Goal: Task Accomplishment & Management: Manage account settings

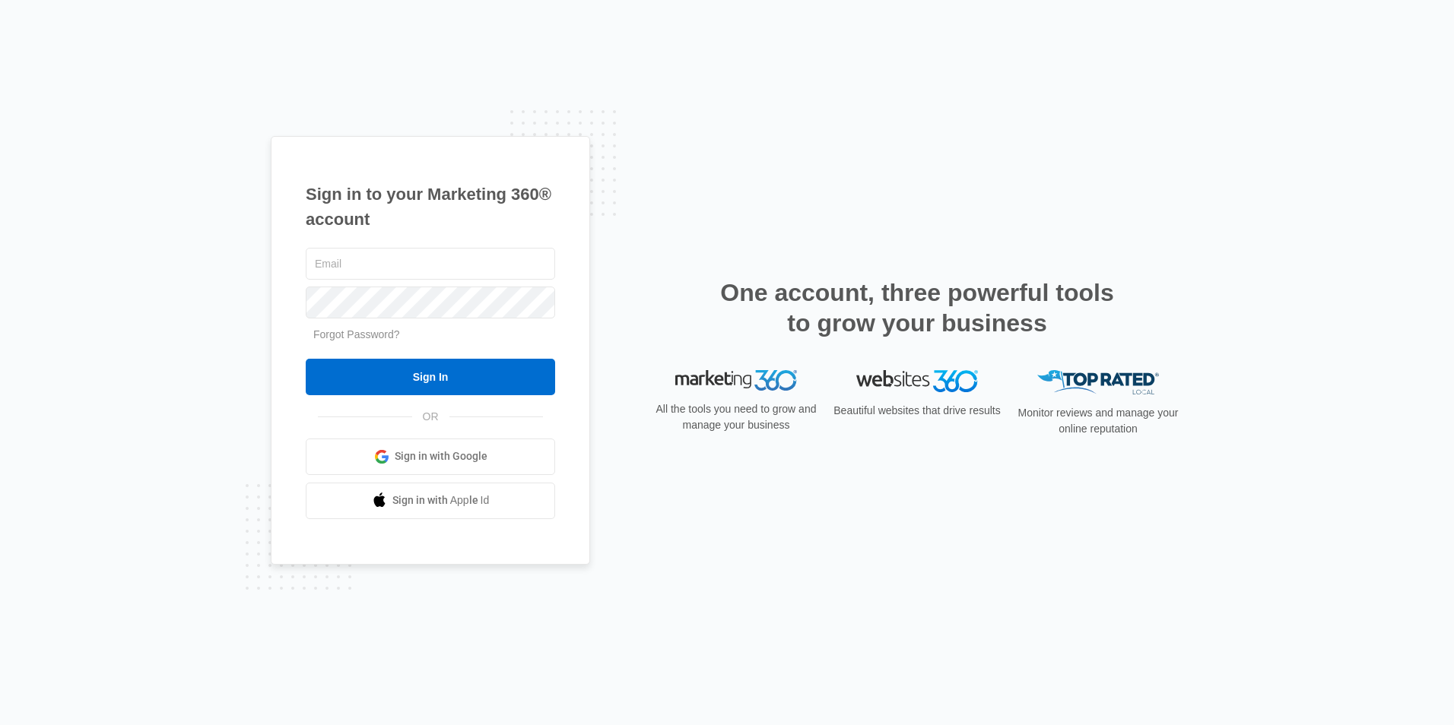
click at [434, 450] on span "Sign in with Google" at bounding box center [441, 457] width 93 height 16
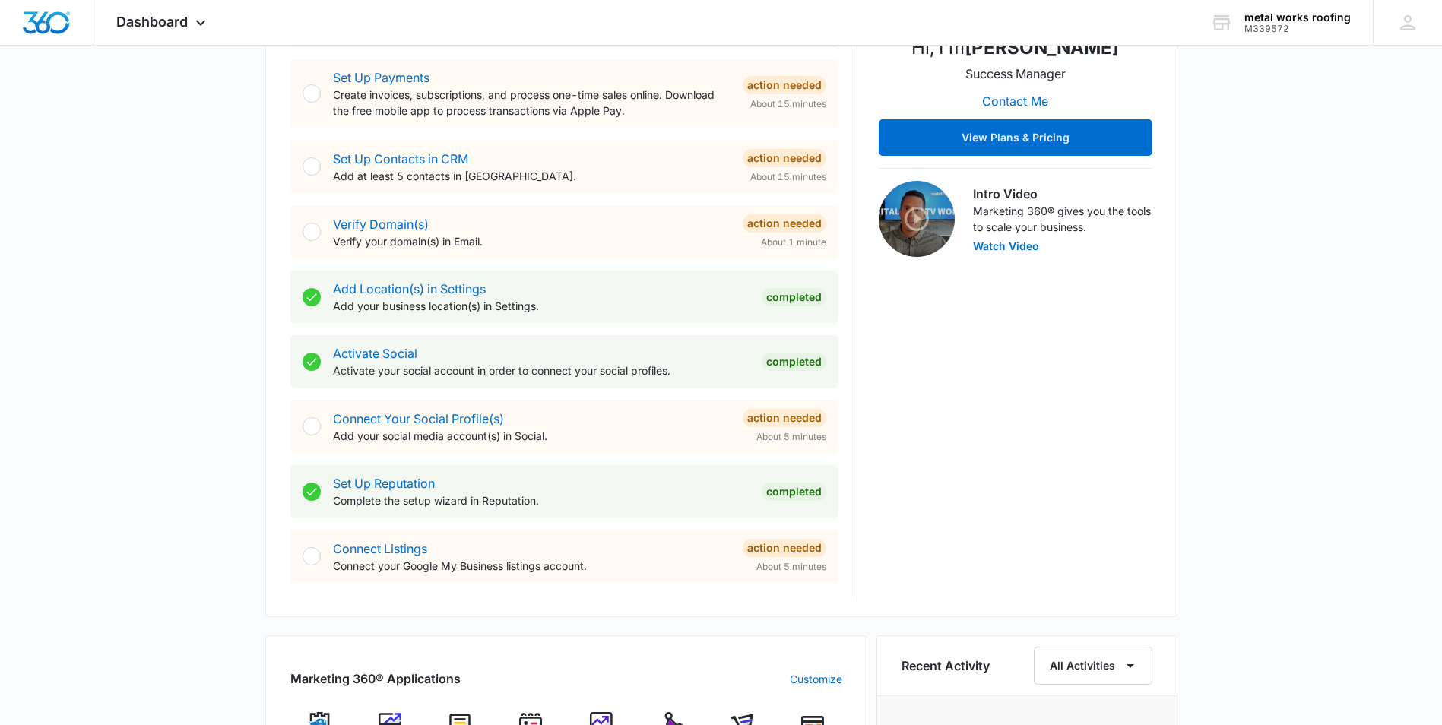
scroll to position [380, 0]
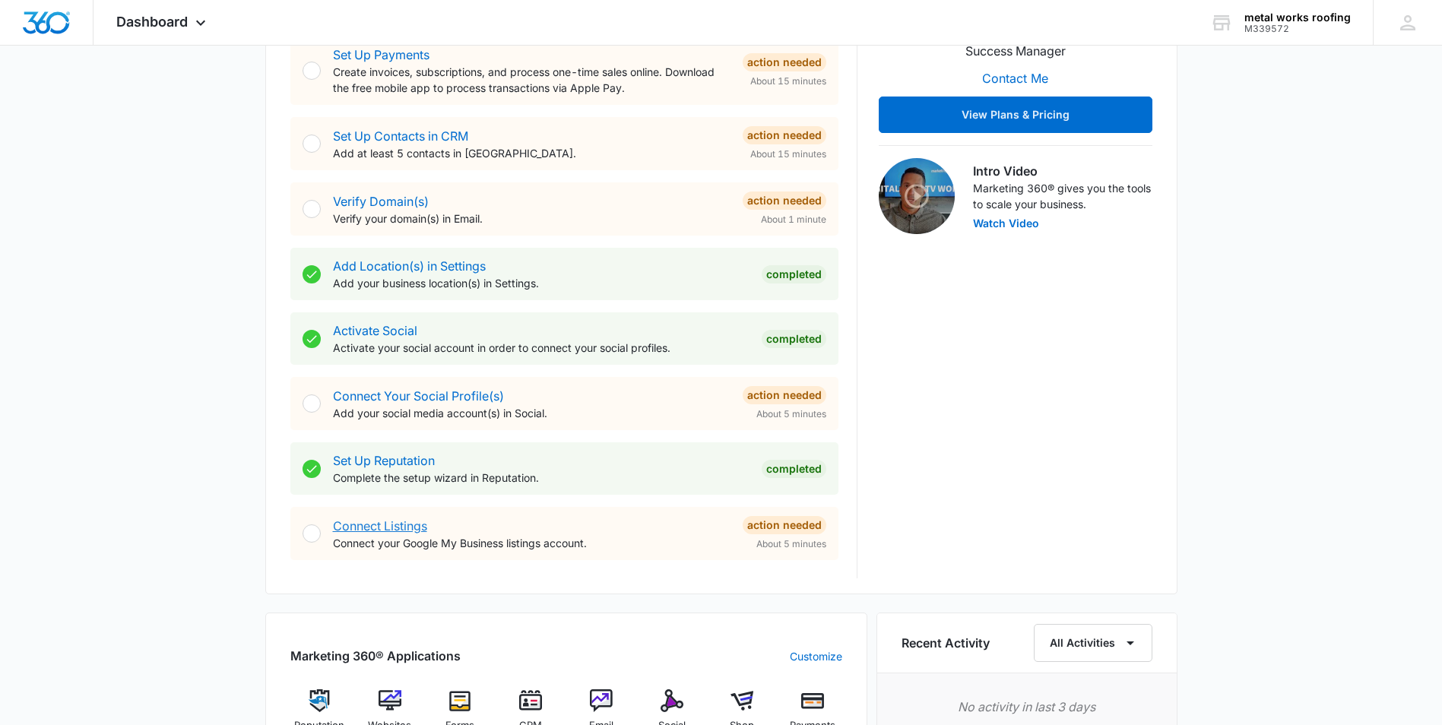
click at [395, 528] on link "Connect Listings" at bounding box center [380, 525] width 94 height 15
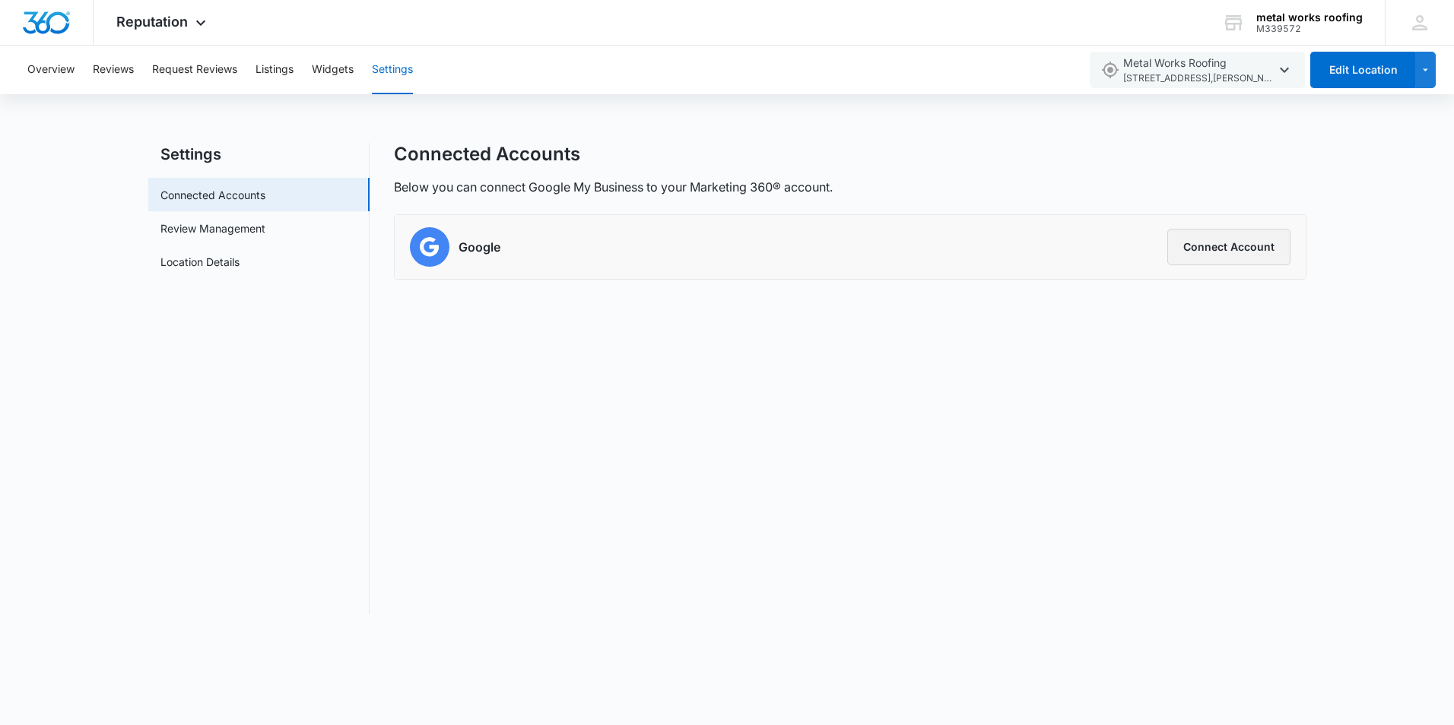
click at [1240, 246] on button "Connect Account" at bounding box center [1228, 247] width 123 height 36
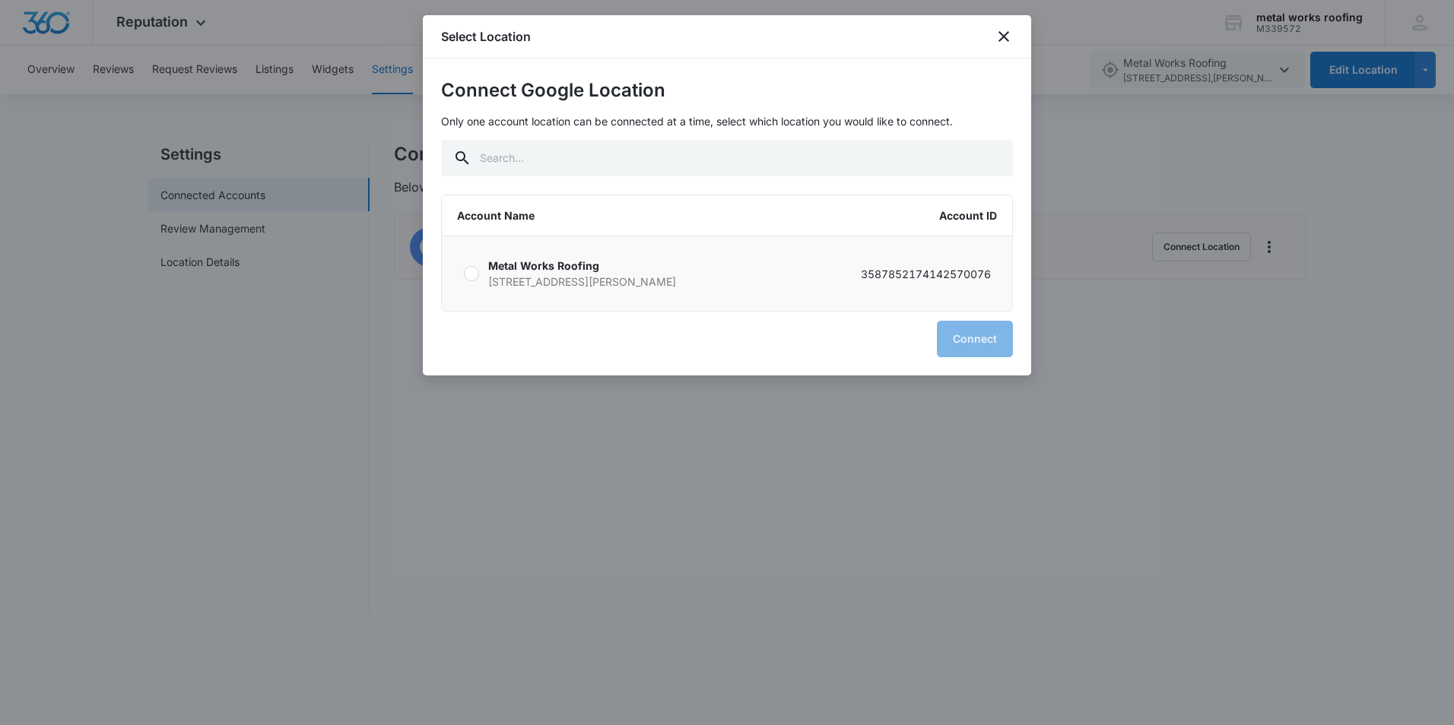
click at [472, 272] on div at bounding box center [471, 273] width 15 height 15
click at [464, 274] on input "Metal Works Roofing 3575 Hwy 52 Stover MO 65078 3587852174142570076" at bounding box center [463, 274] width 1 height 1
radio input "true"
click at [972, 334] on button "Connect" at bounding box center [975, 339] width 76 height 36
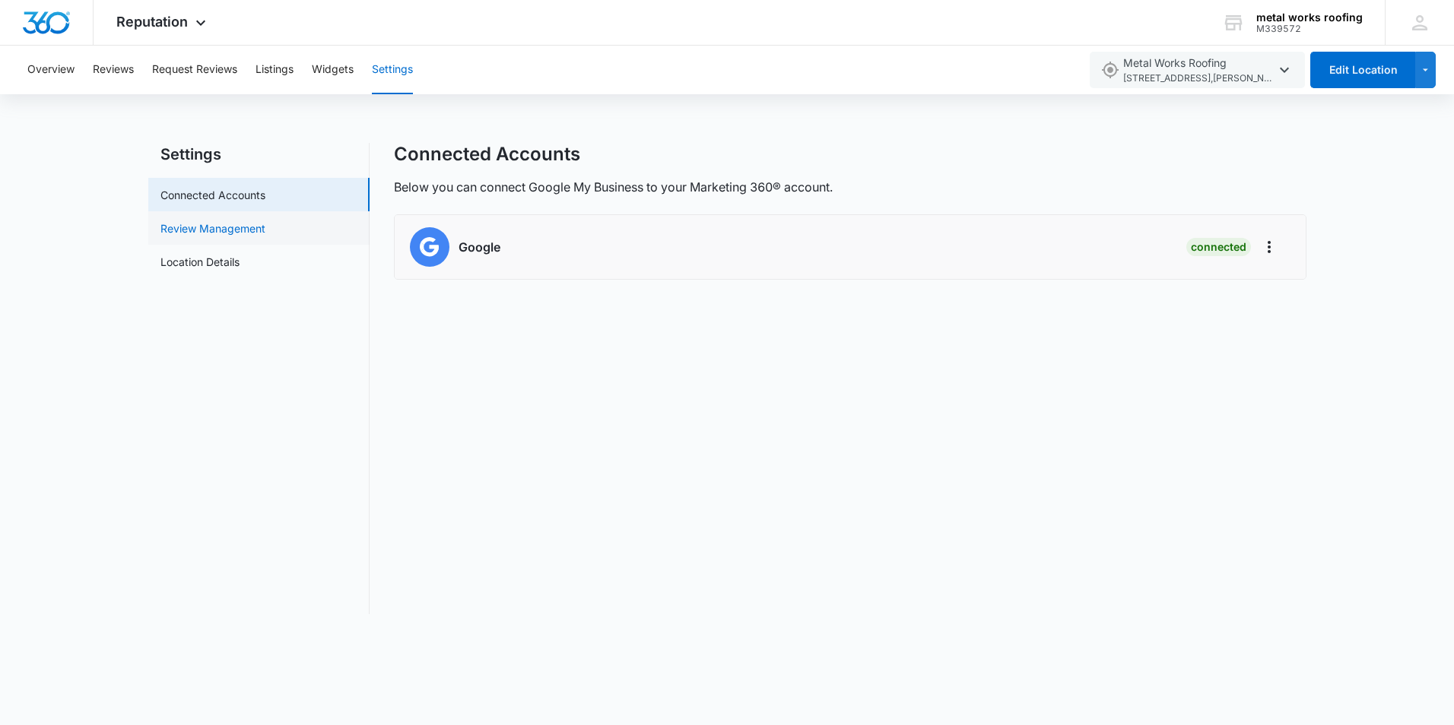
click at [214, 230] on link "Review Management" at bounding box center [212, 228] width 105 height 16
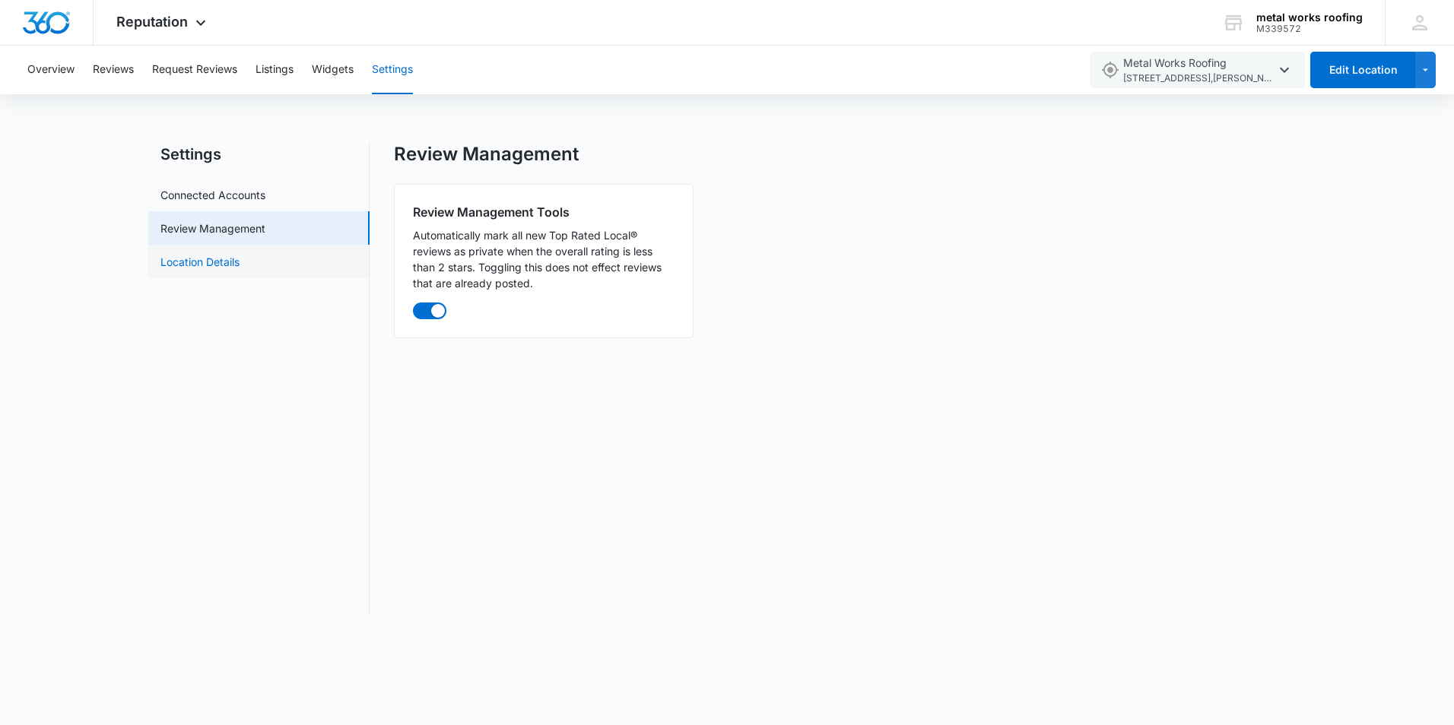
click at [224, 265] on link "Location Details" at bounding box center [199, 262] width 79 height 16
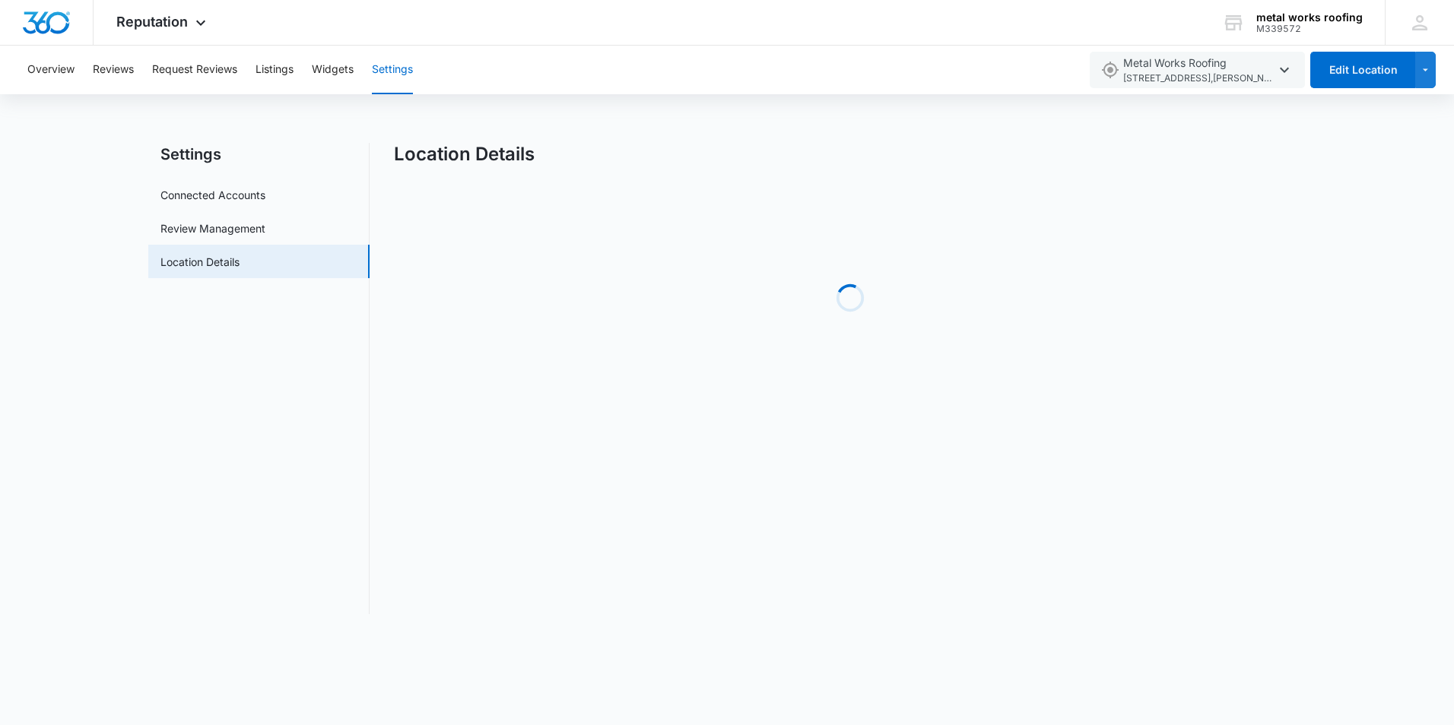
select select "Missouri"
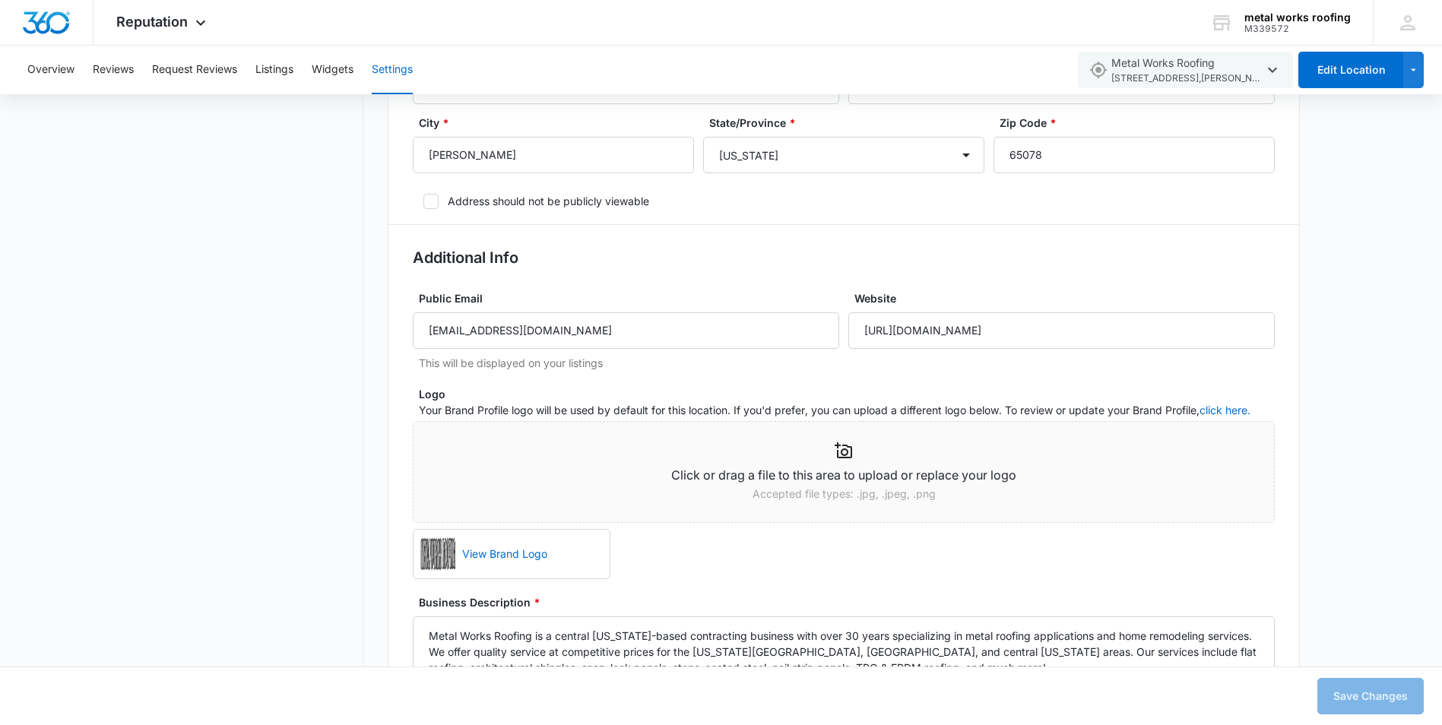
scroll to position [760, 0]
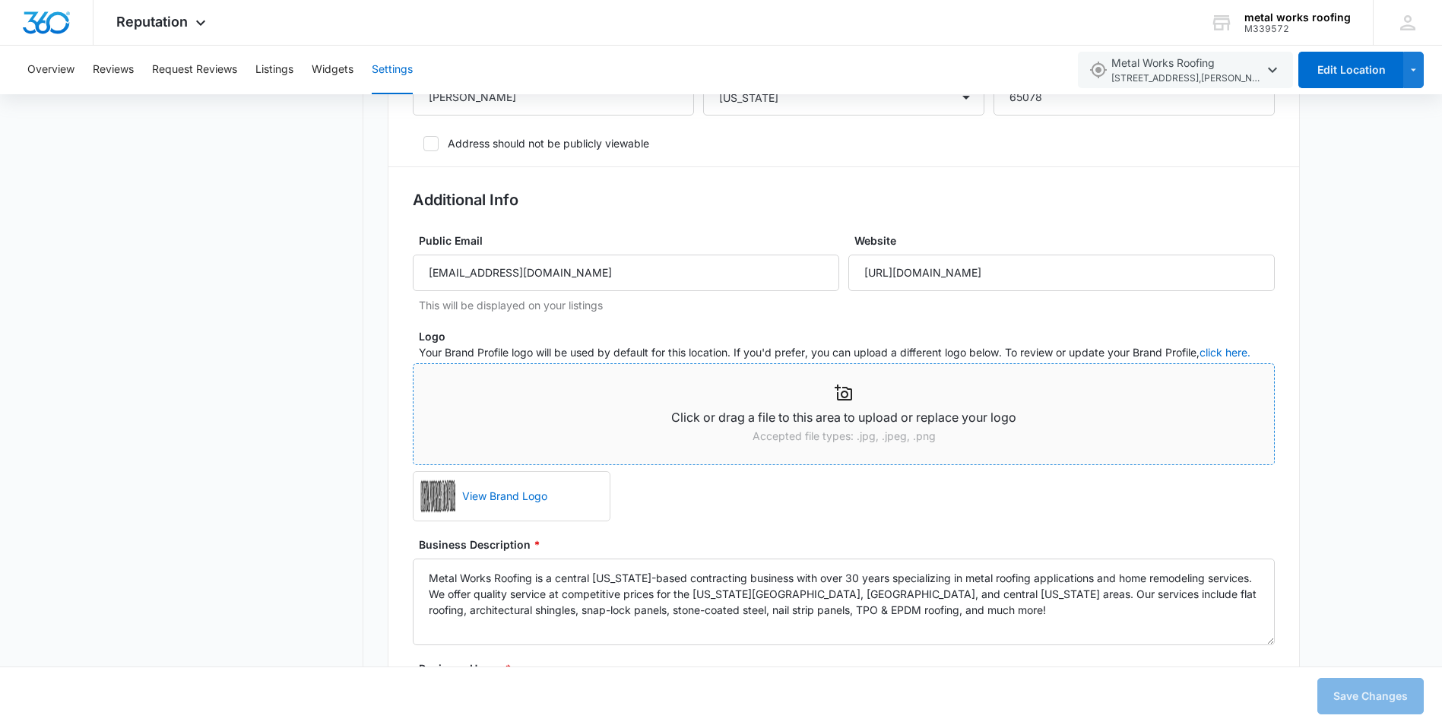
click at [843, 396] on icon at bounding box center [844, 393] width 18 height 18
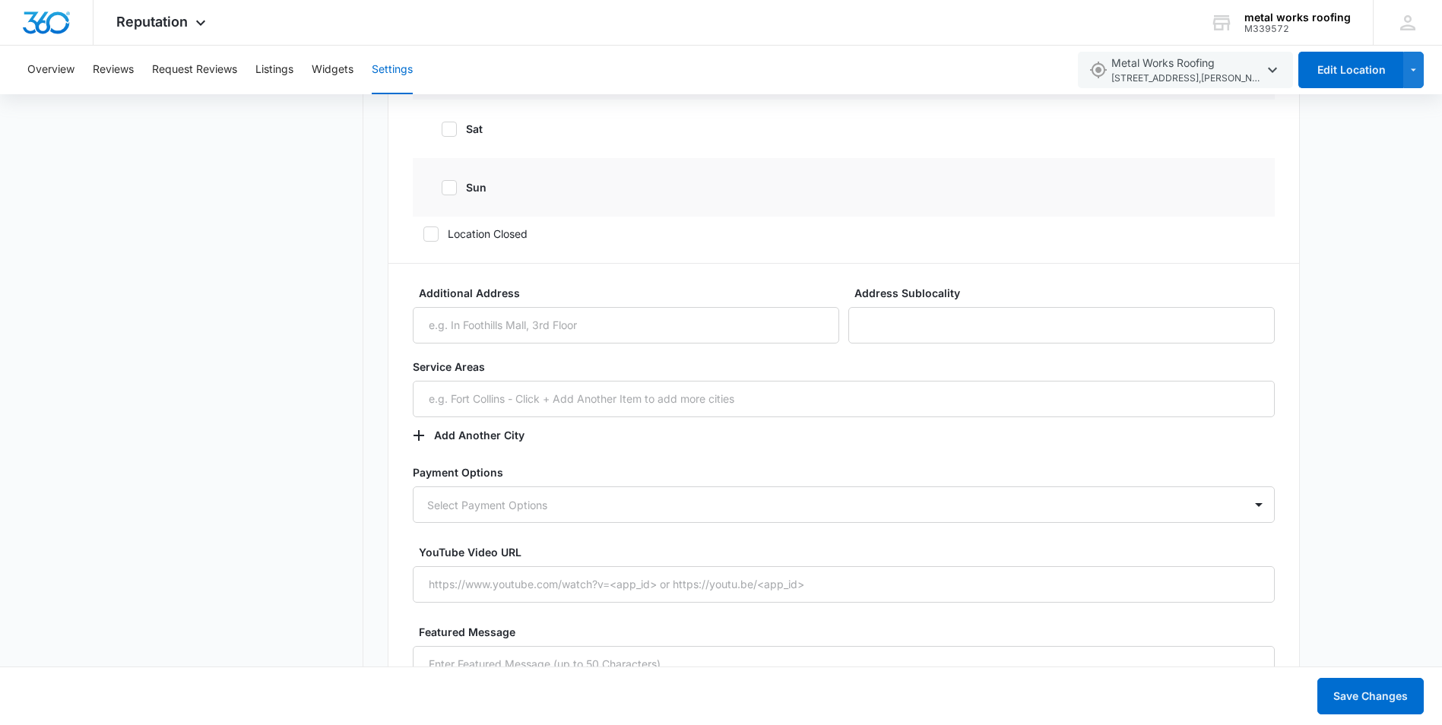
scroll to position [1672, 0]
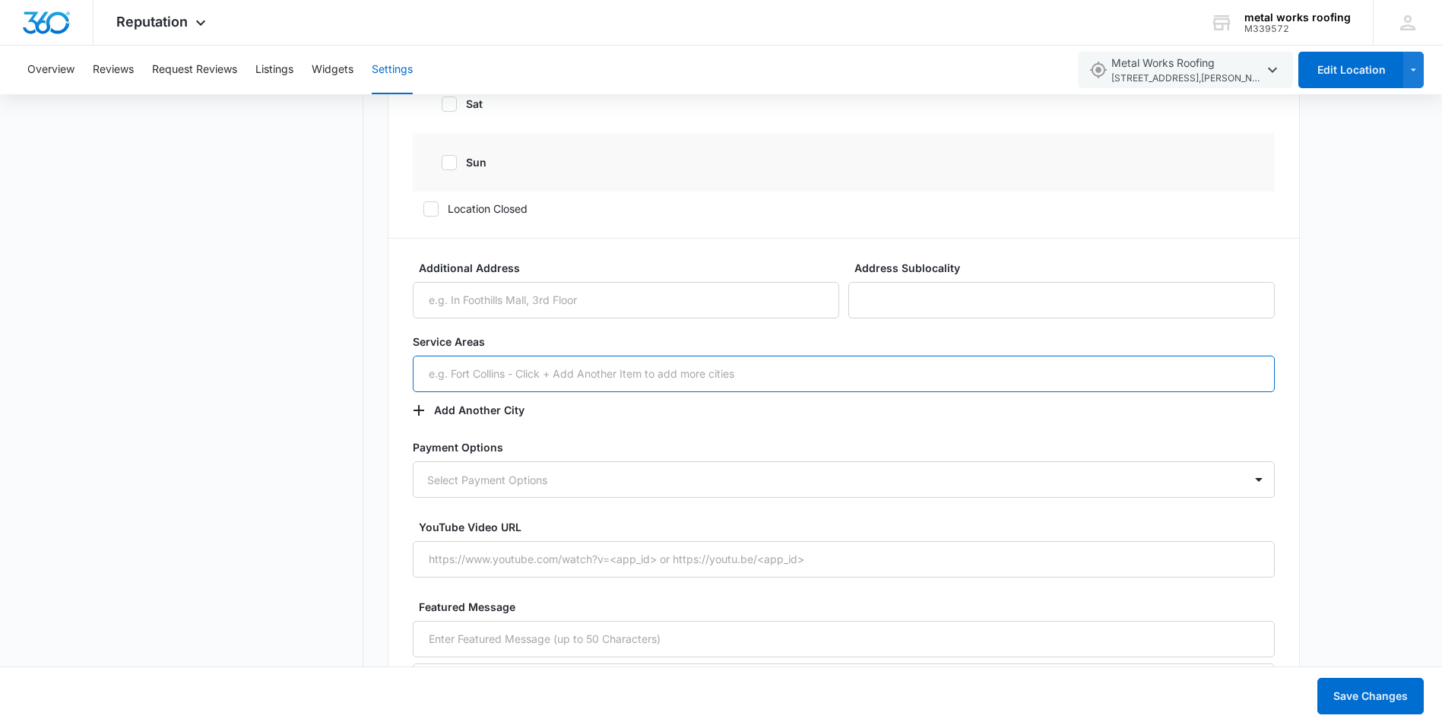
click at [446, 375] on input "text" at bounding box center [844, 374] width 862 height 36
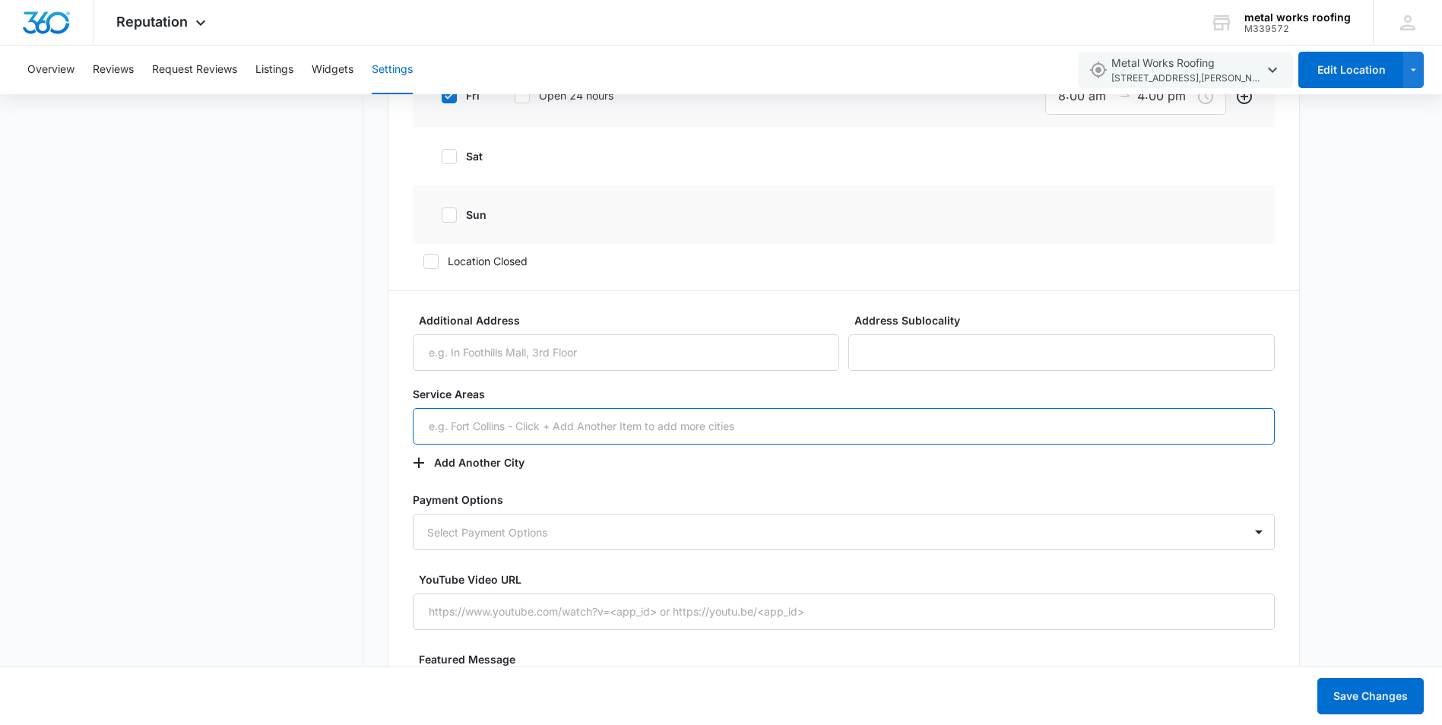
scroll to position [1596, 0]
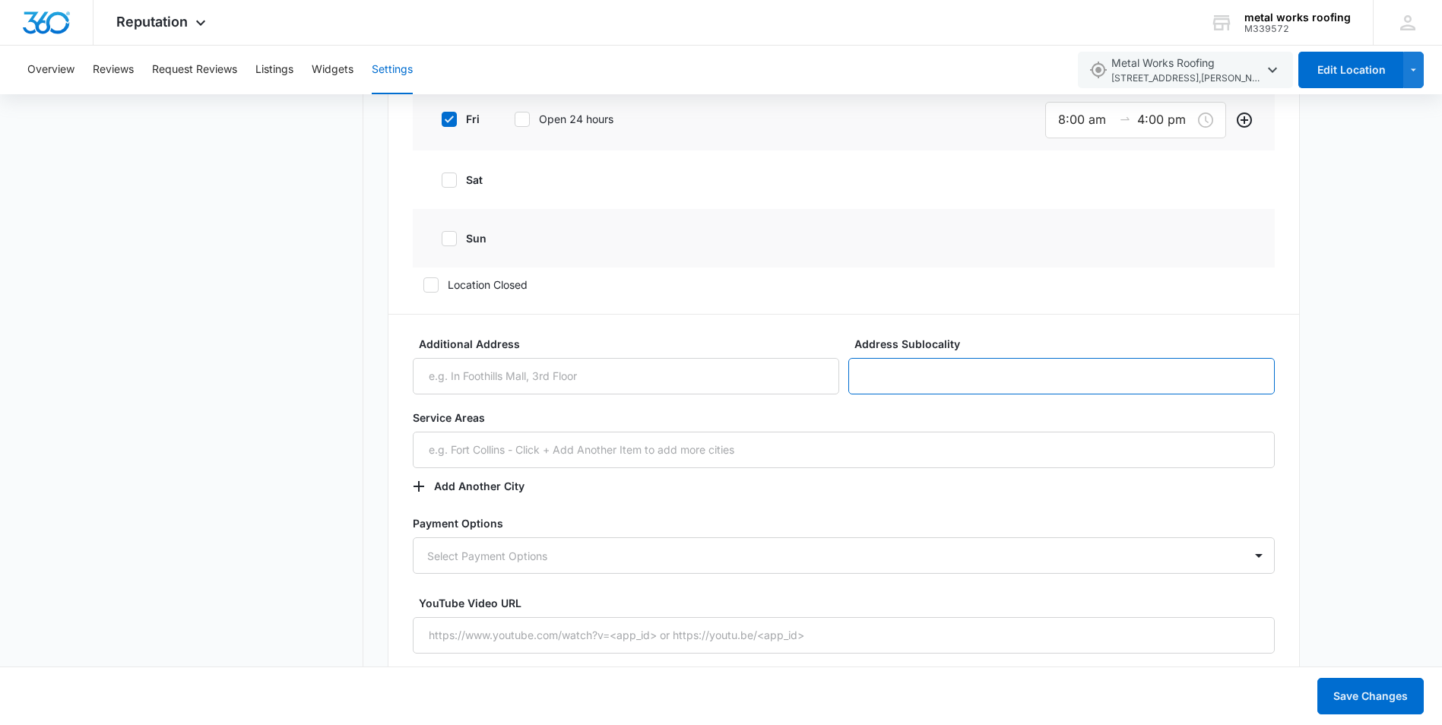
click at [878, 372] on input "Address Sublocality" at bounding box center [1061, 376] width 426 height 36
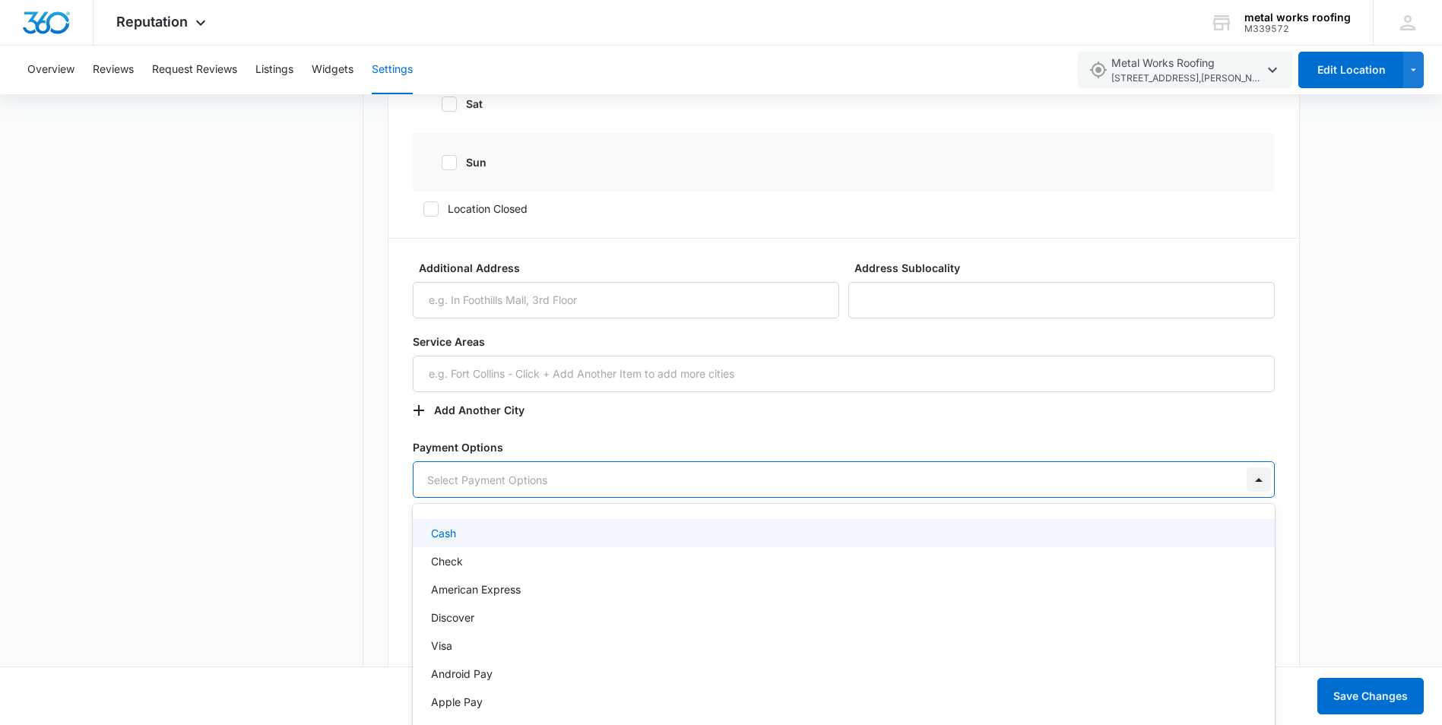
scroll to position [1690, 0]
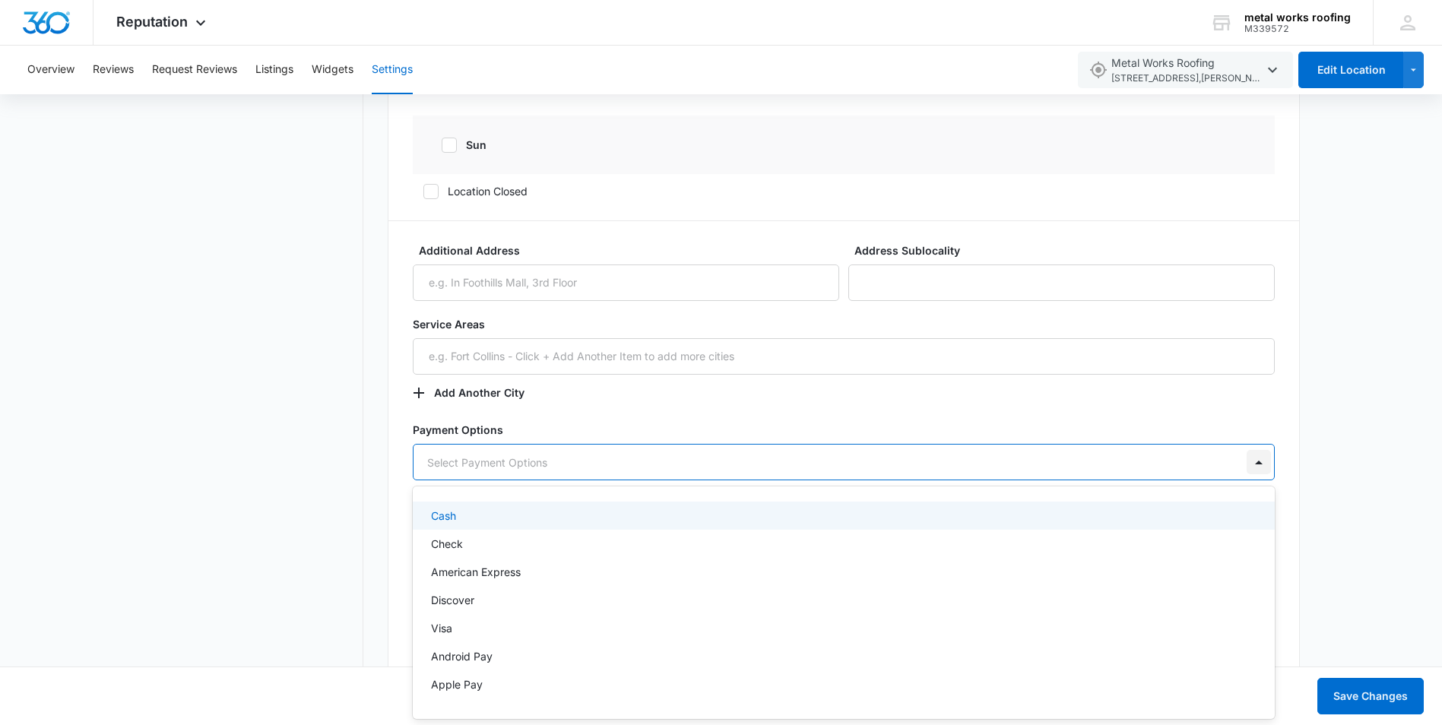
click at [1260, 480] on div "Select Payment Options" at bounding box center [844, 462] width 862 height 36
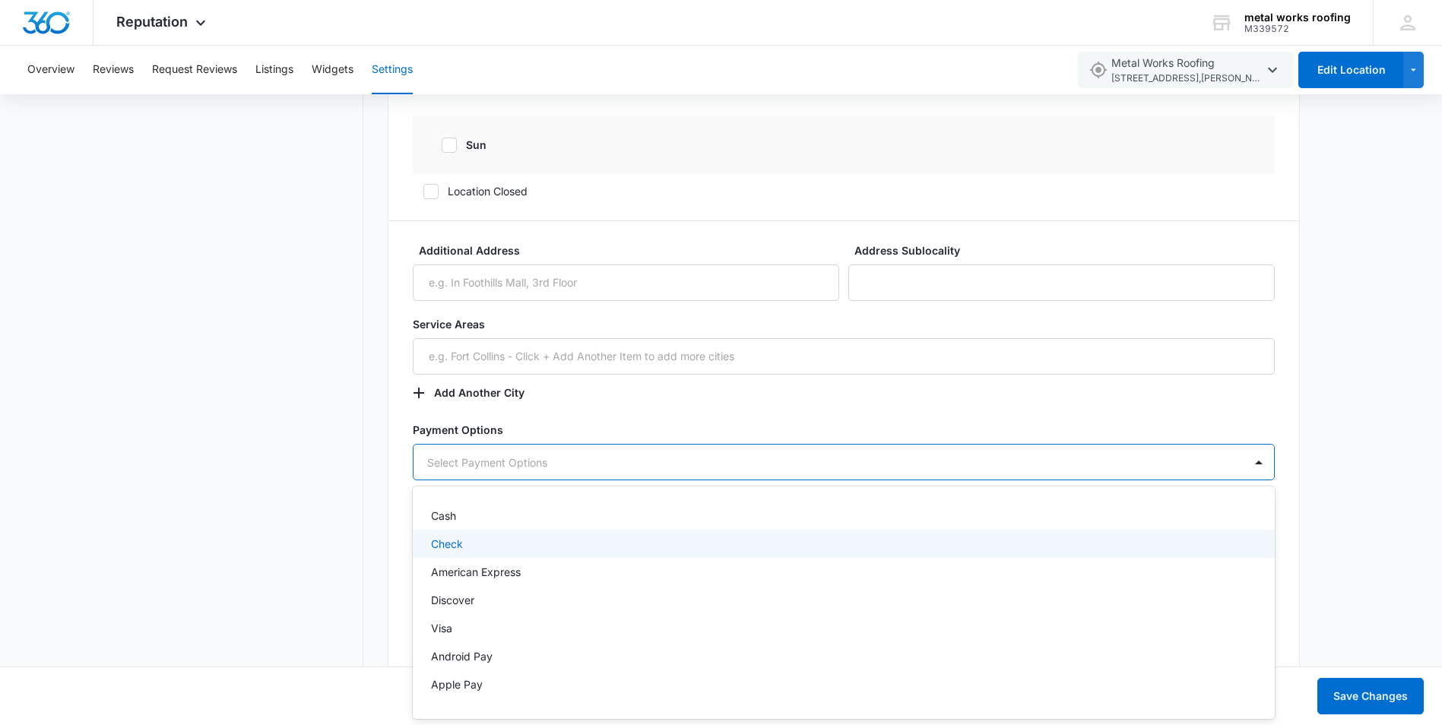
click at [466, 542] on div "Check" at bounding box center [842, 544] width 823 height 16
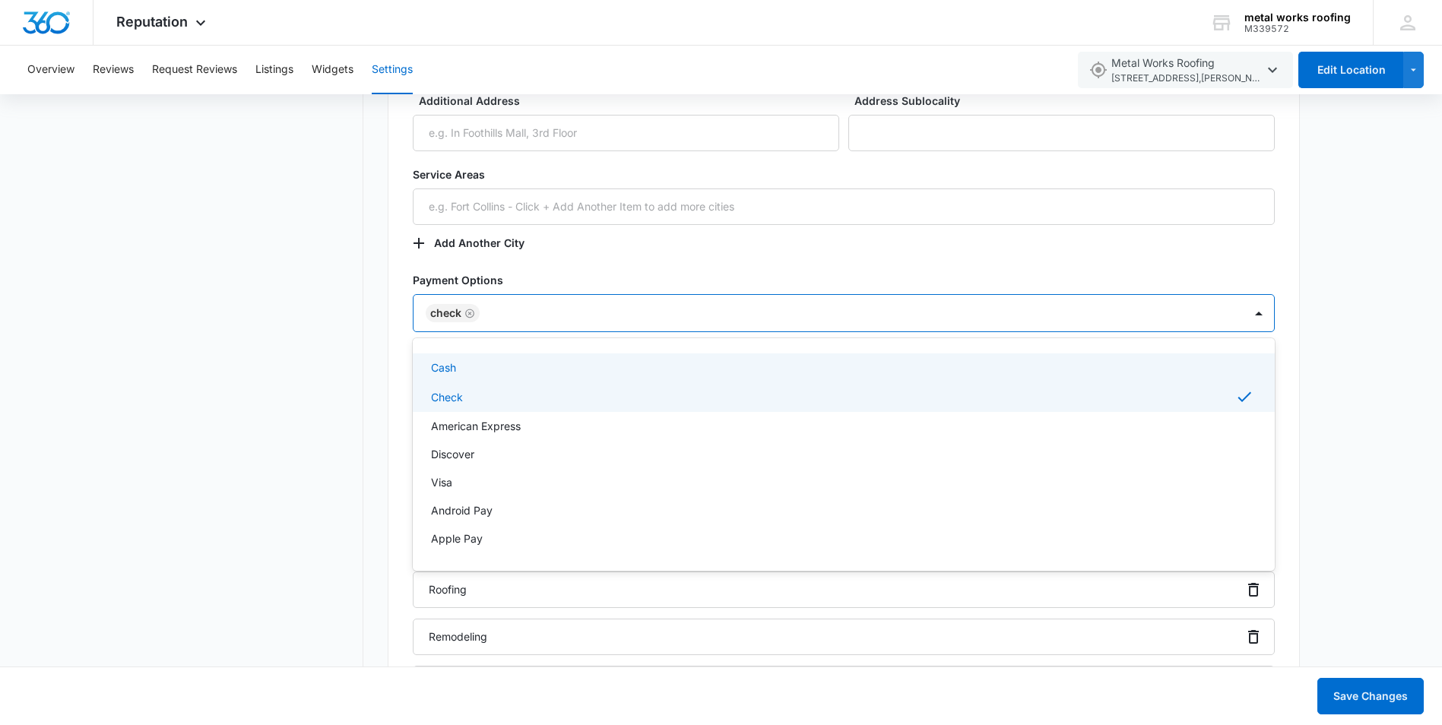
scroll to position [1842, 0]
click at [1369, 414] on div "Settings Connected Accounts Review Management Location Details Location Details…" at bounding box center [721, 172] width 1442 height 3742
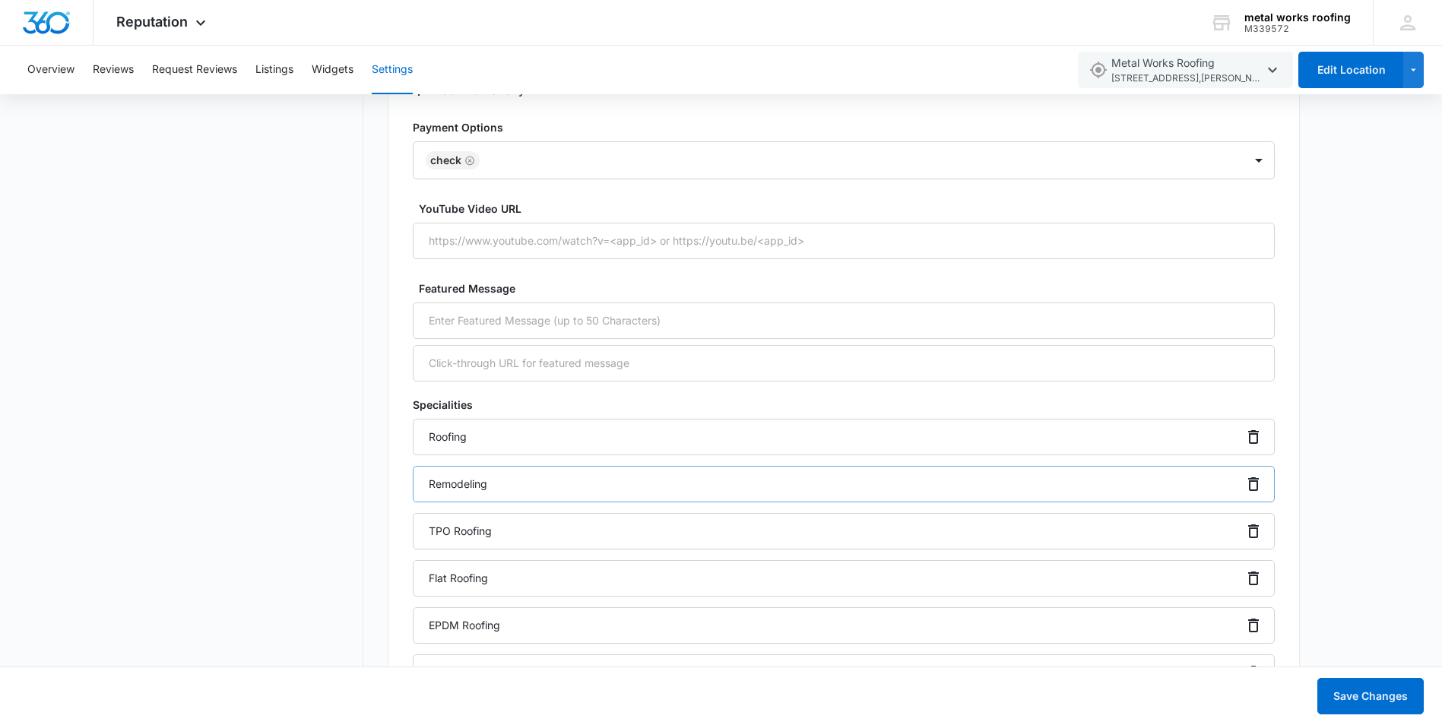
scroll to position [1994, 0]
click at [1251, 478] on icon "Remove" at bounding box center [1253, 483] width 11 height 14
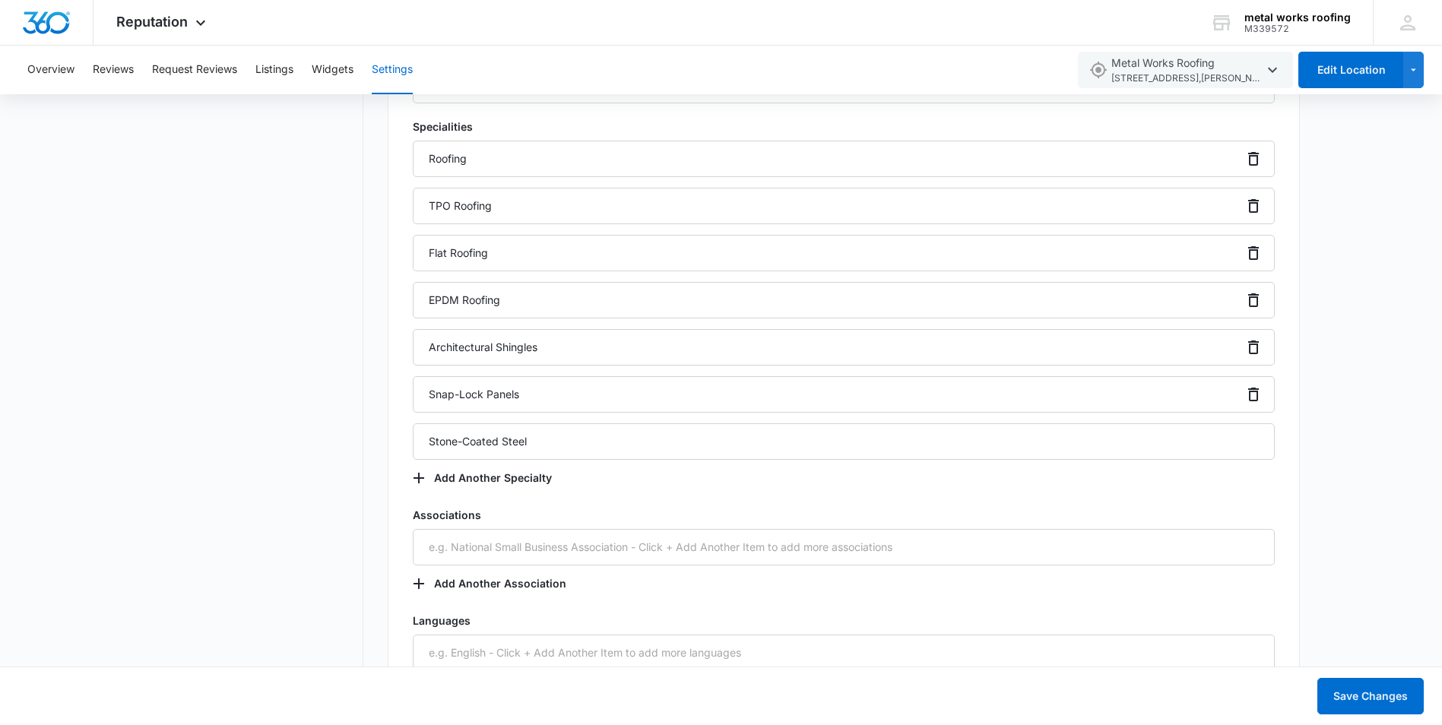
scroll to position [2298, 0]
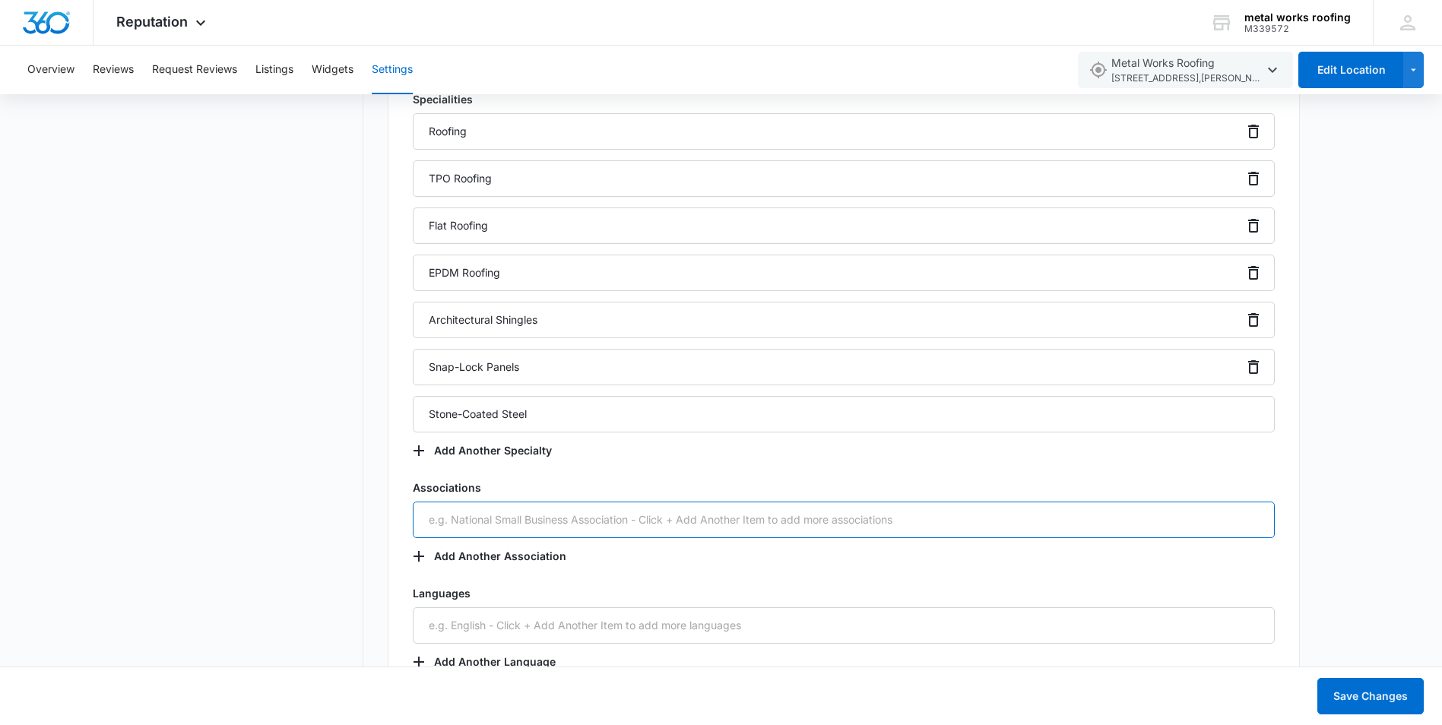
click at [449, 518] on input "text" at bounding box center [844, 520] width 862 height 36
type input "b"
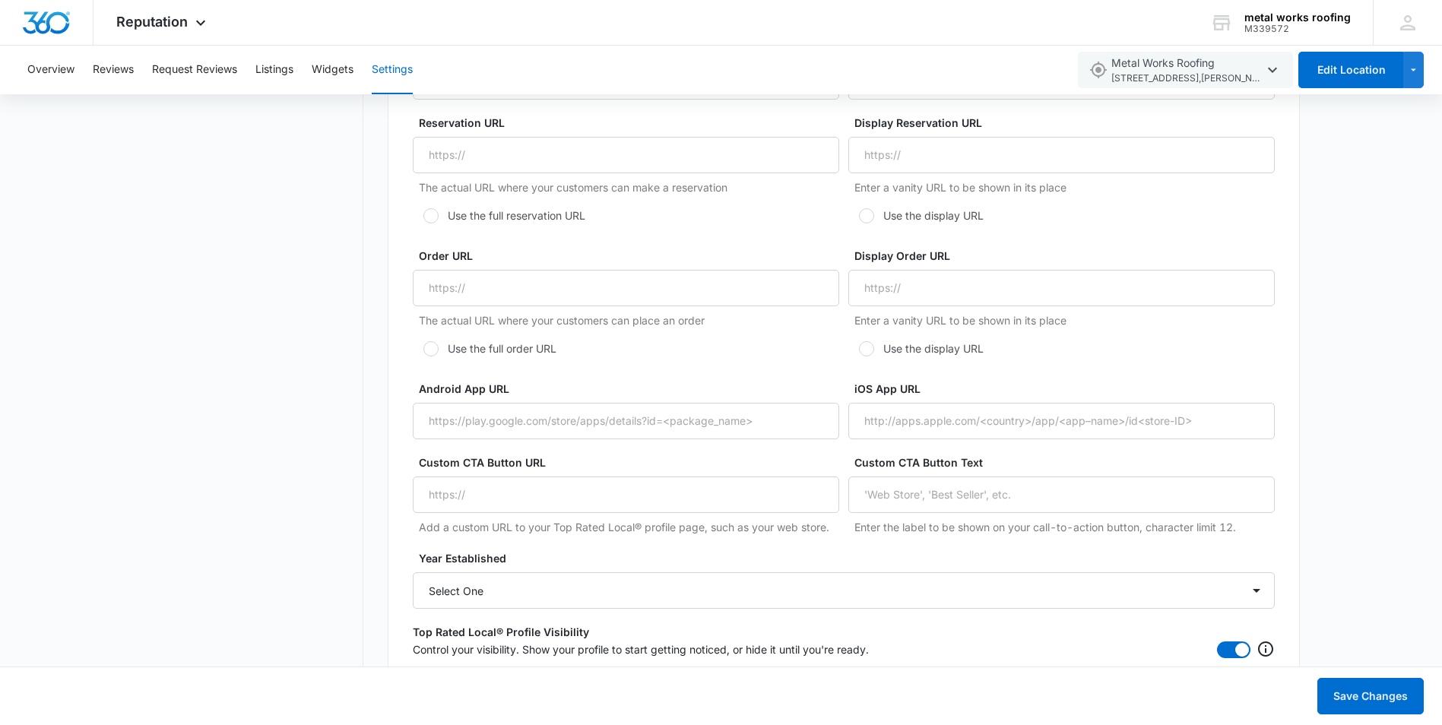
scroll to position [2982, 0]
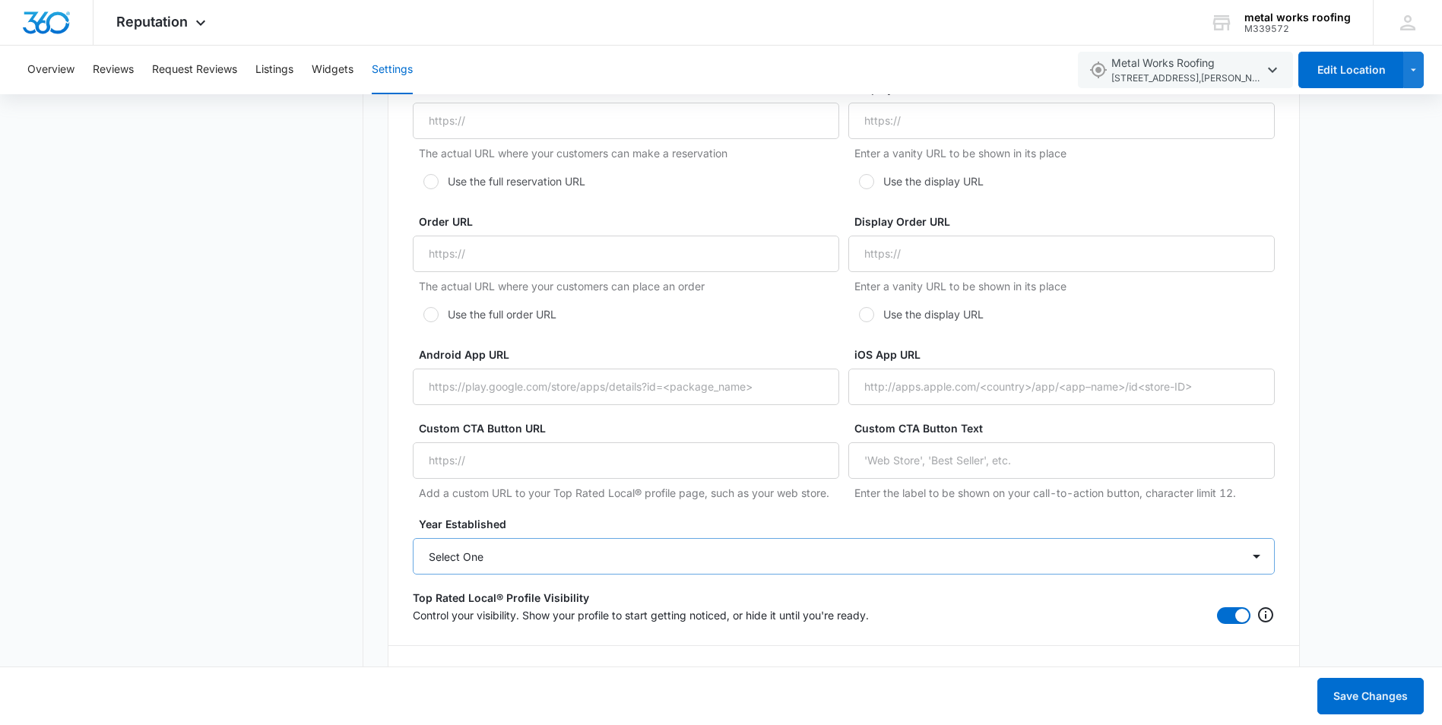
type input "BBB"
click at [1257, 555] on select "Select One 2025 2024 2023 2022 2021 2020 2019 2018 2017 2016 2015 2014 2013 201…" at bounding box center [844, 556] width 862 height 36
select select "2019"
click at [413, 538] on select "Select One 2025 2024 2023 2022 2021 2020 2019 2018 2017 2016 2015 2014 2013 201…" at bounding box center [844, 556] width 862 height 36
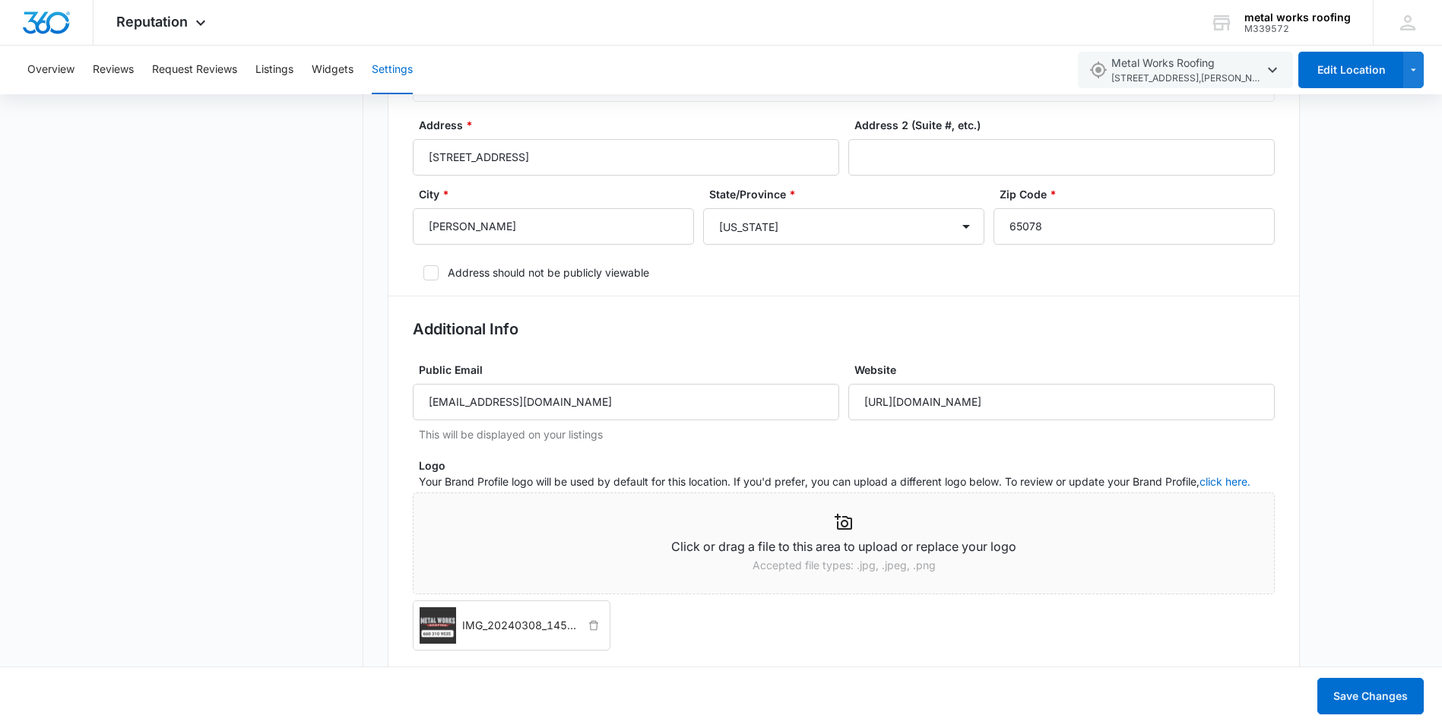
scroll to position [604, 0]
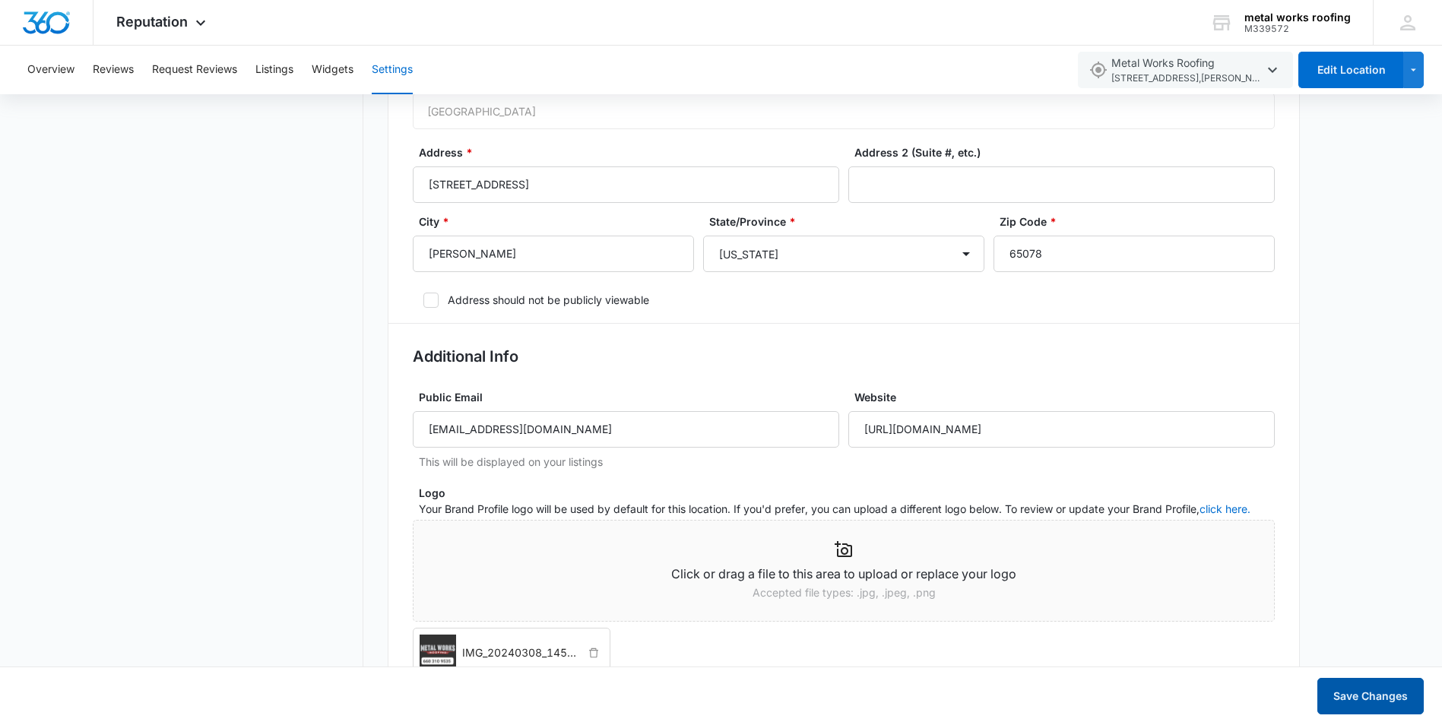
click at [1384, 687] on button "Save Changes" at bounding box center [1370, 696] width 106 height 36
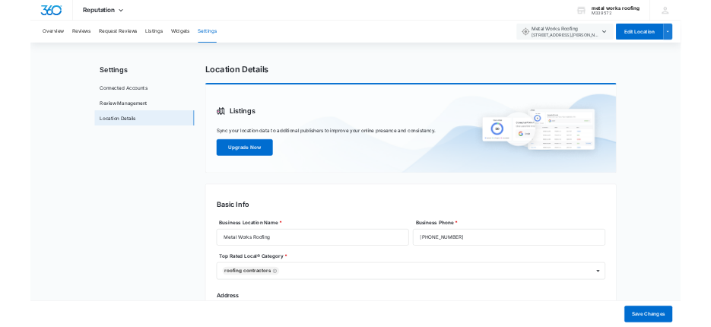
scroll to position [0, 0]
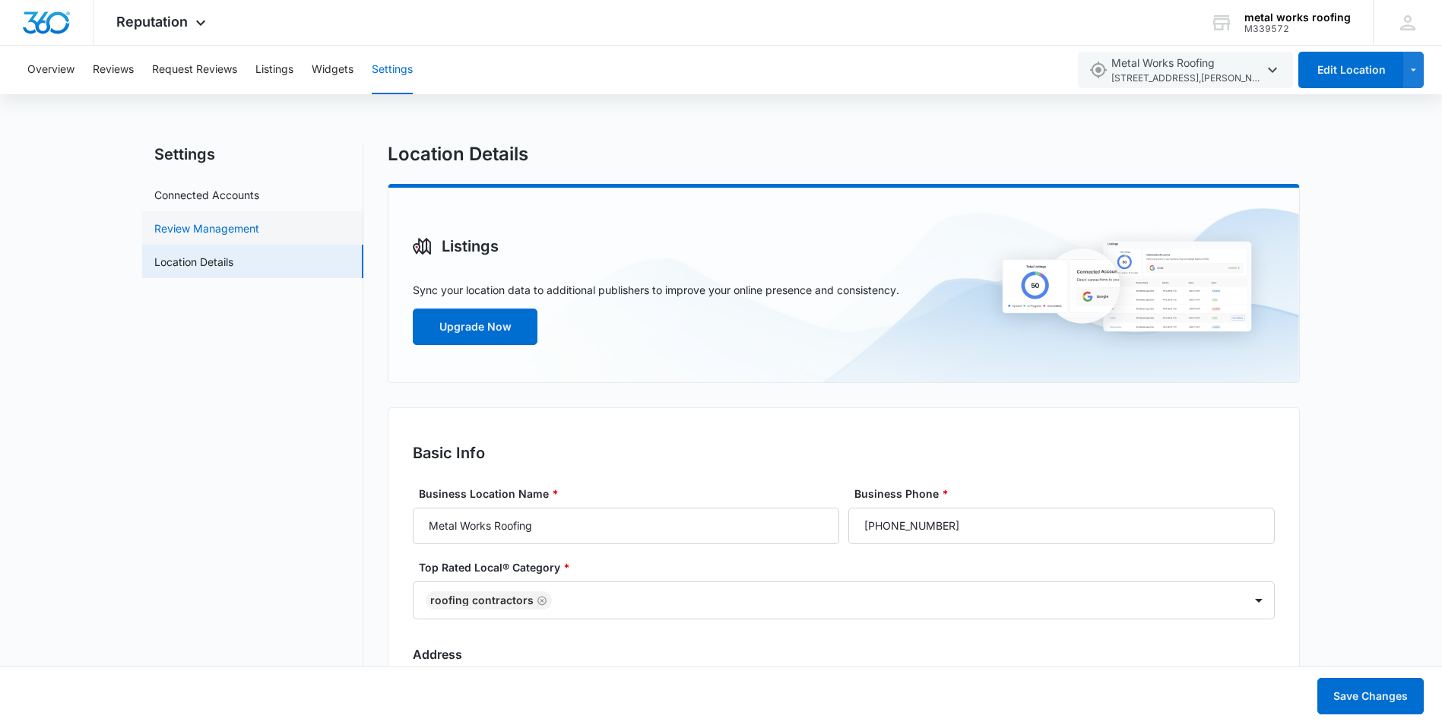
click at [208, 226] on link "Review Management" at bounding box center [206, 228] width 105 height 16
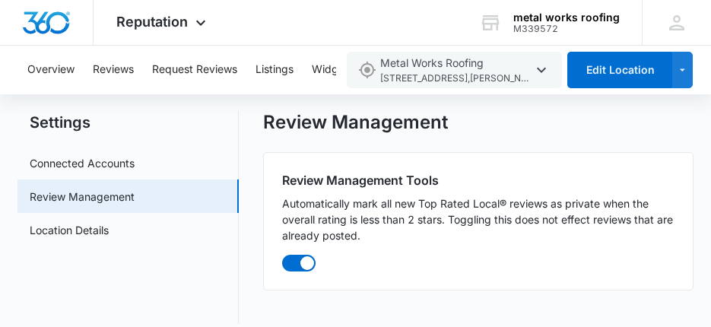
scroll to position [47, 0]
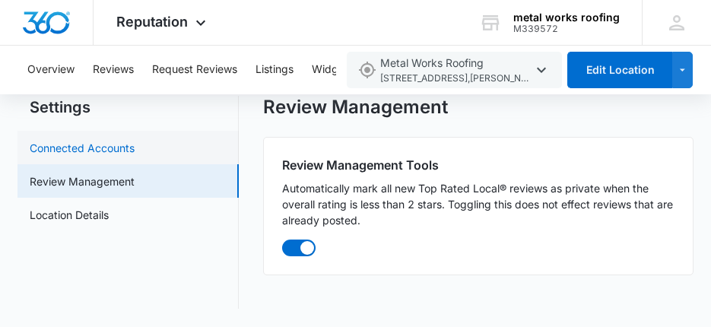
click at [82, 145] on link "Connected Accounts" at bounding box center [82, 148] width 105 height 16
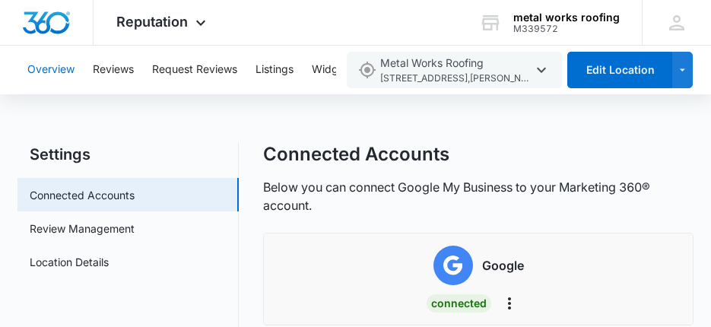
click at [62, 65] on button "Overview" at bounding box center [50, 70] width 47 height 49
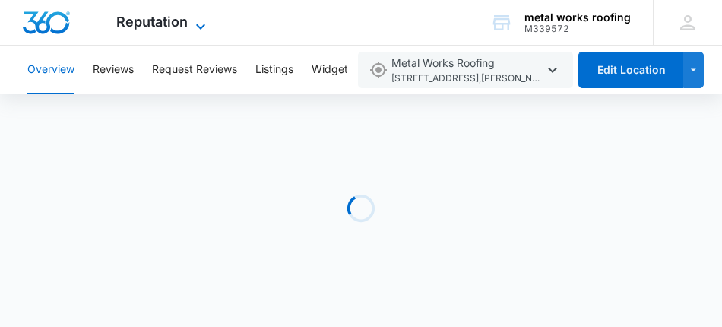
click at [201, 24] on icon at bounding box center [201, 26] width 18 height 18
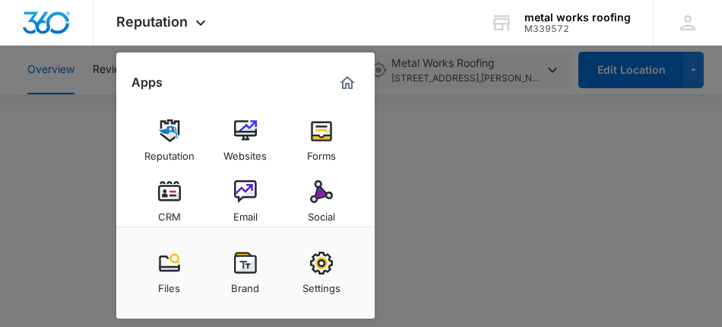
click at [463, 134] on div at bounding box center [361, 163] width 722 height 327
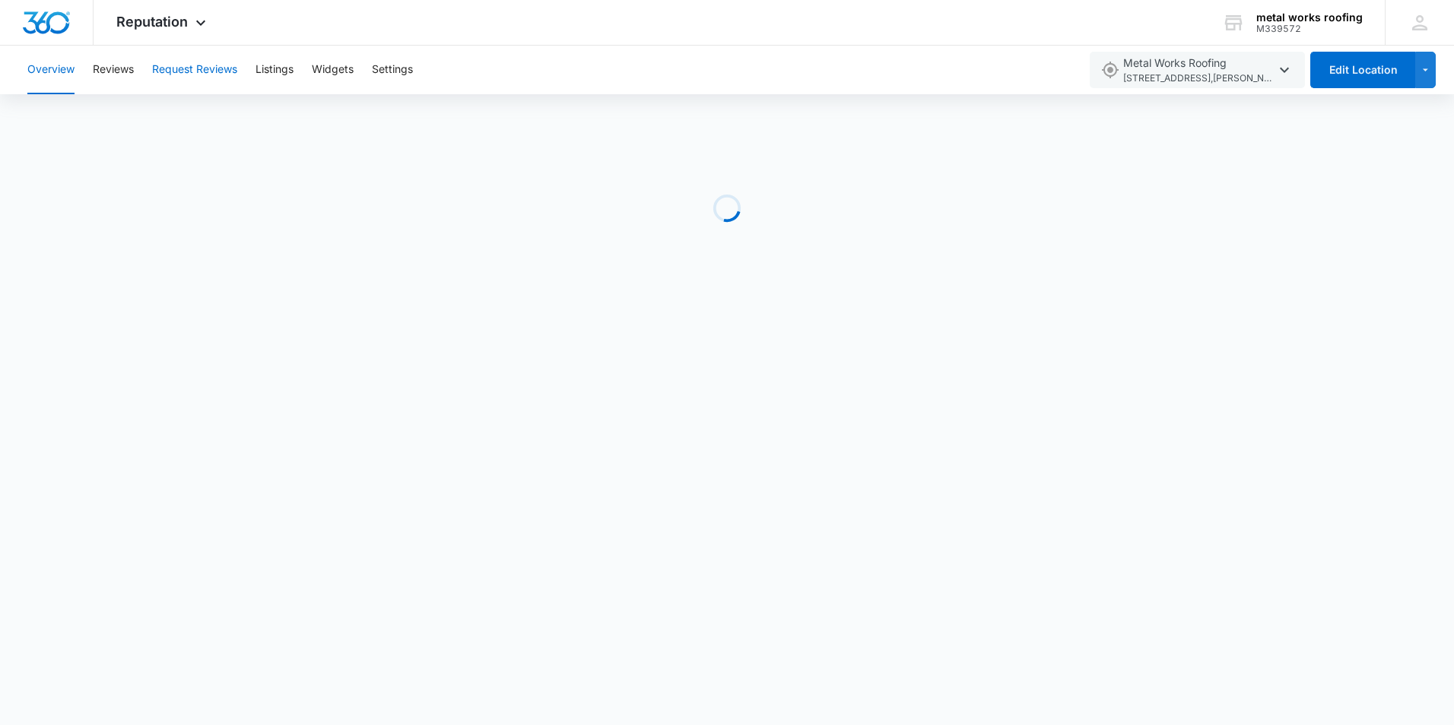
click at [217, 69] on button "Request Reviews" at bounding box center [194, 70] width 85 height 49
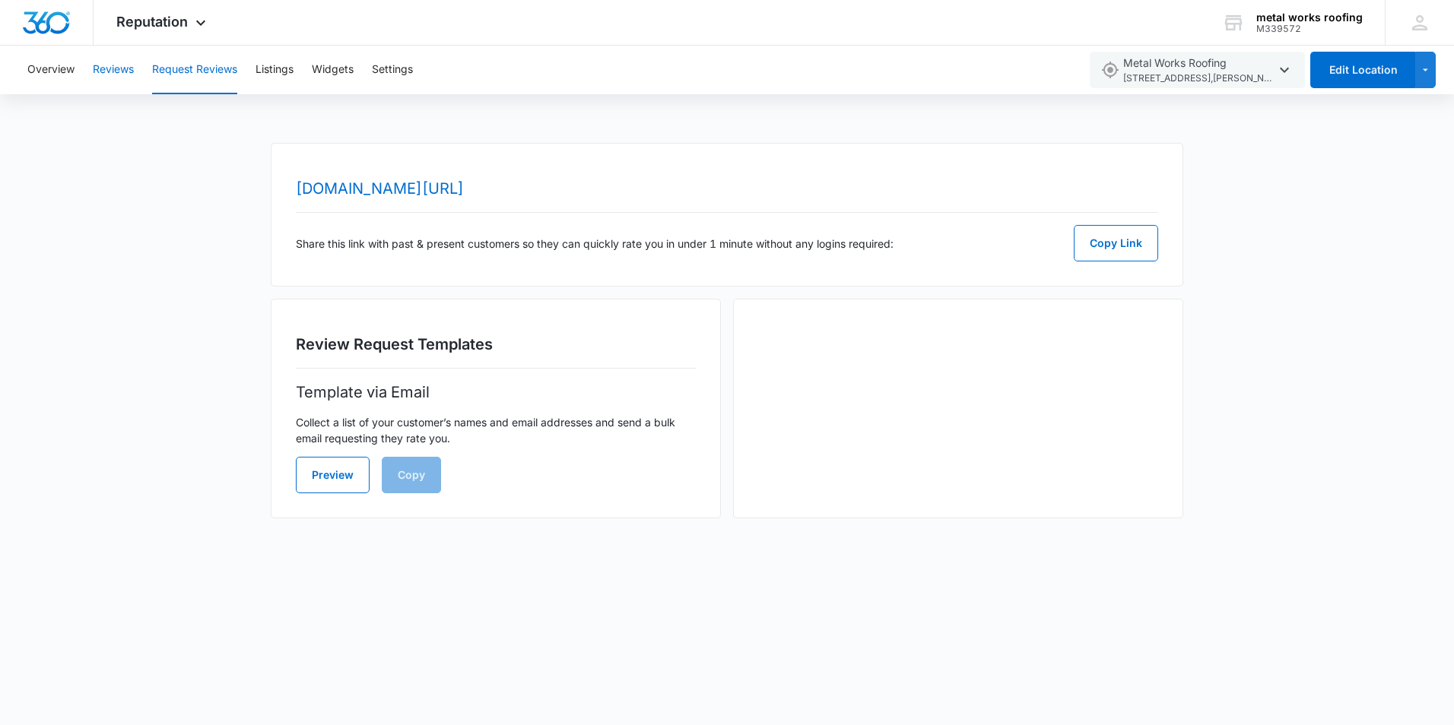
click at [116, 71] on button "Reviews" at bounding box center [113, 70] width 41 height 49
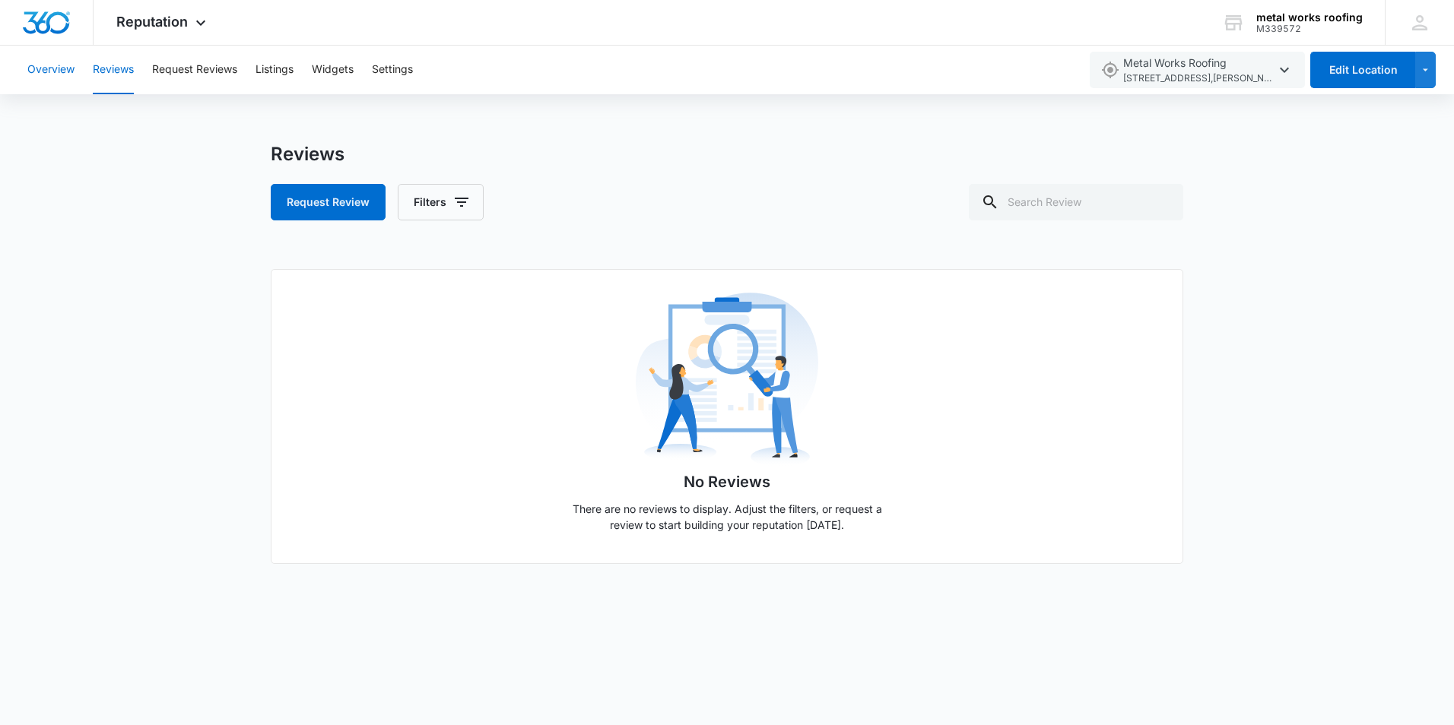
click at [66, 68] on button "Overview" at bounding box center [50, 70] width 47 height 49
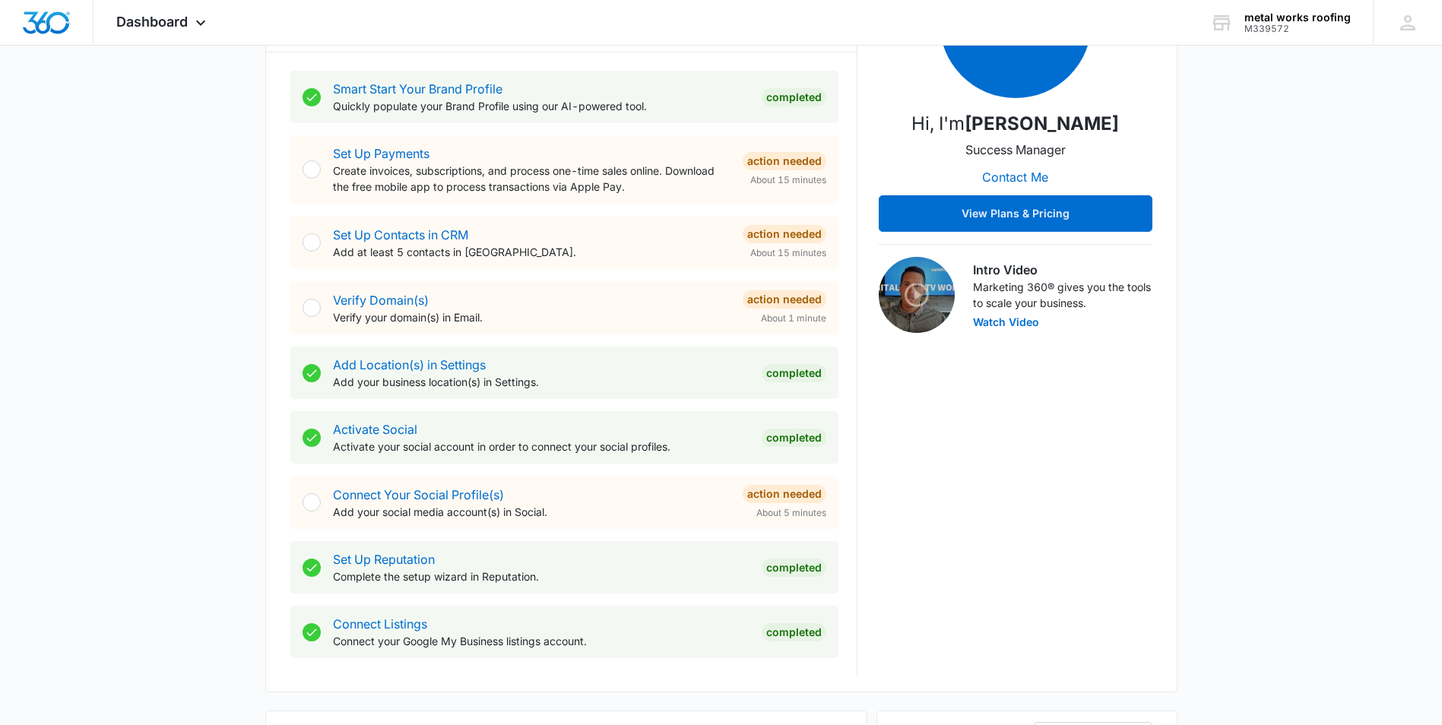
scroll to position [304, 0]
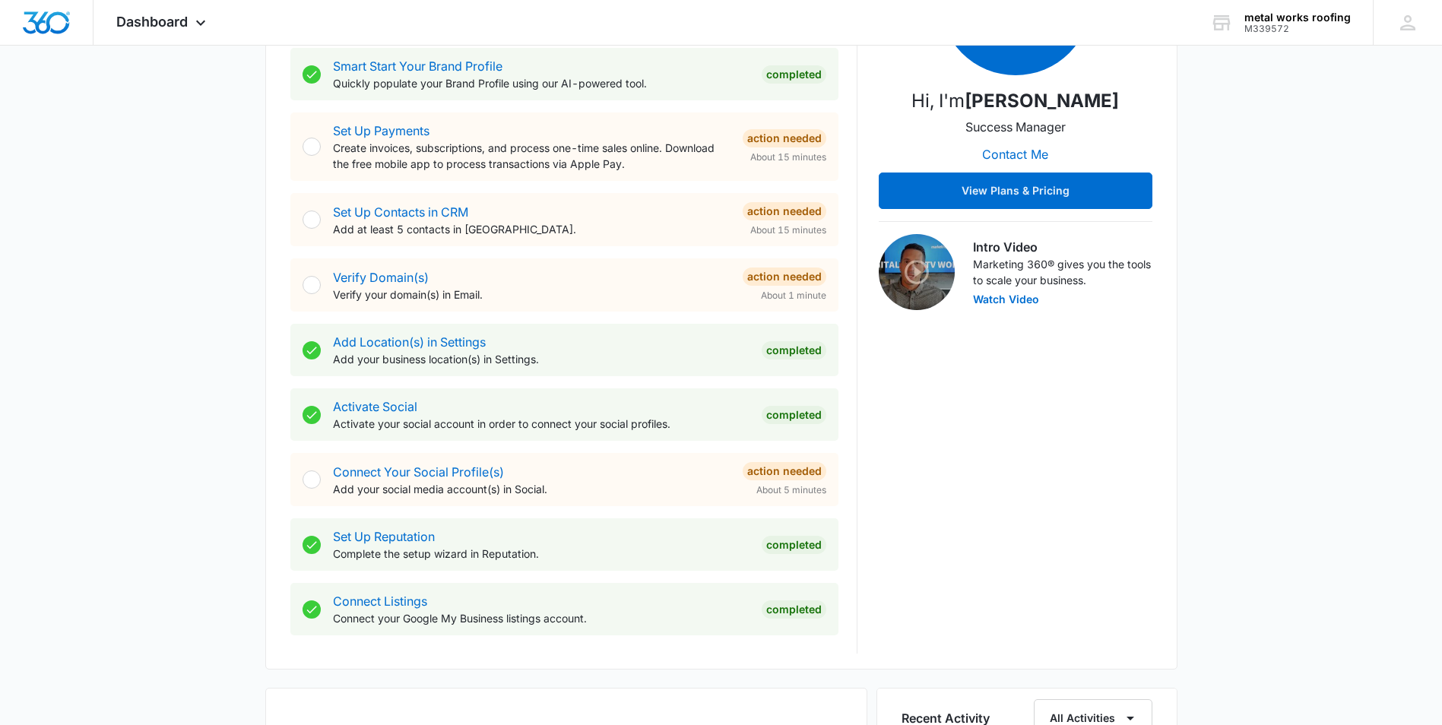
click at [312, 144] on div at bounding box center [312, 147] width 18 height 18
click at [426, 211] on link "Set Up Contacts in CRM" at bounding box center [400, 211] width 135 height 15
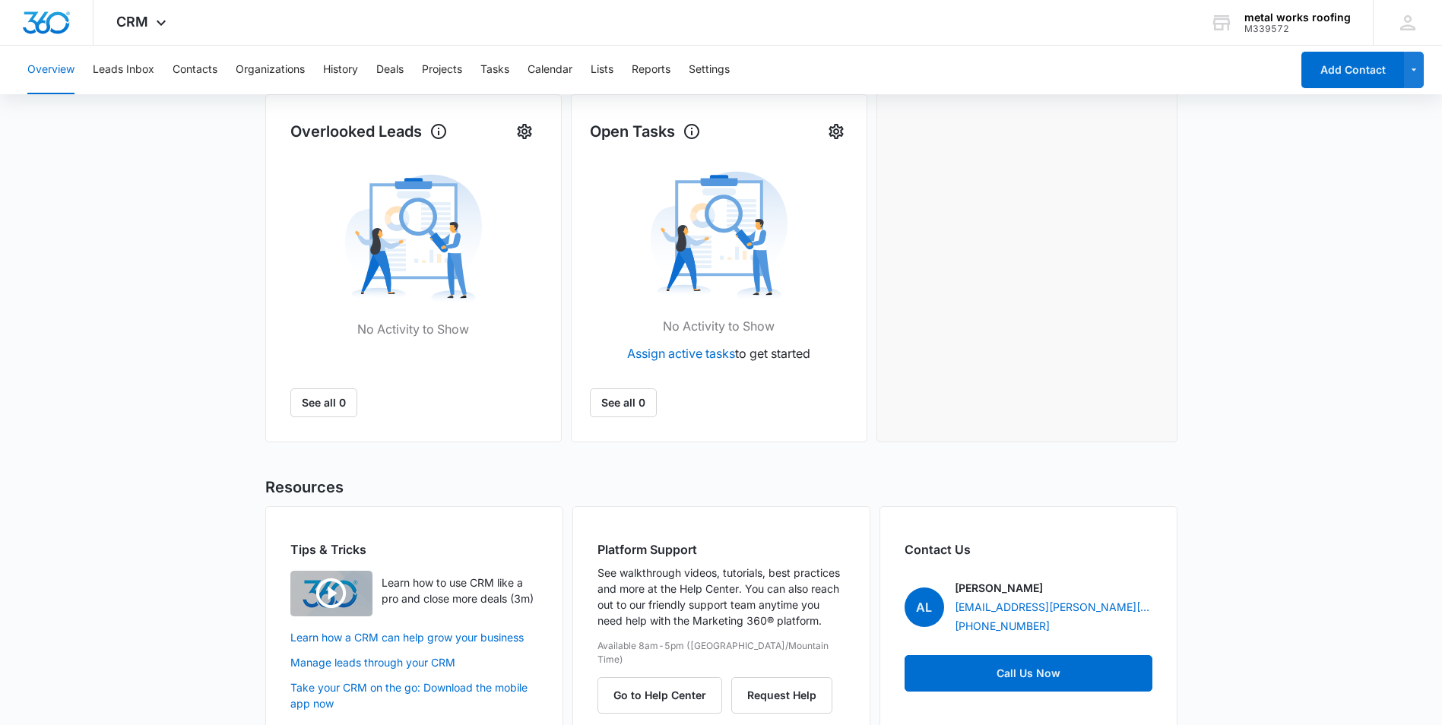
scroll to position [486, 0]
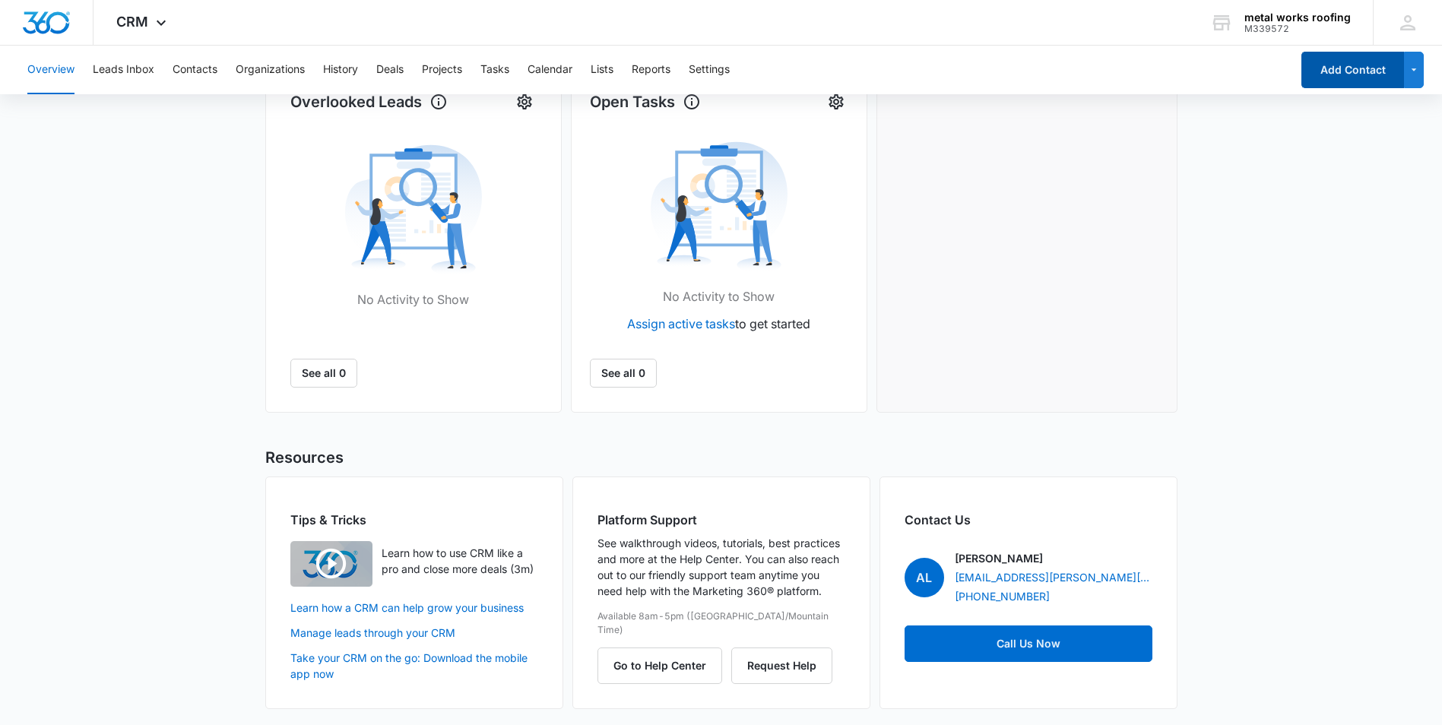
click at [1382, 68] on button "Add Contact" at bounding box center [1352, 70] width 103 height 36
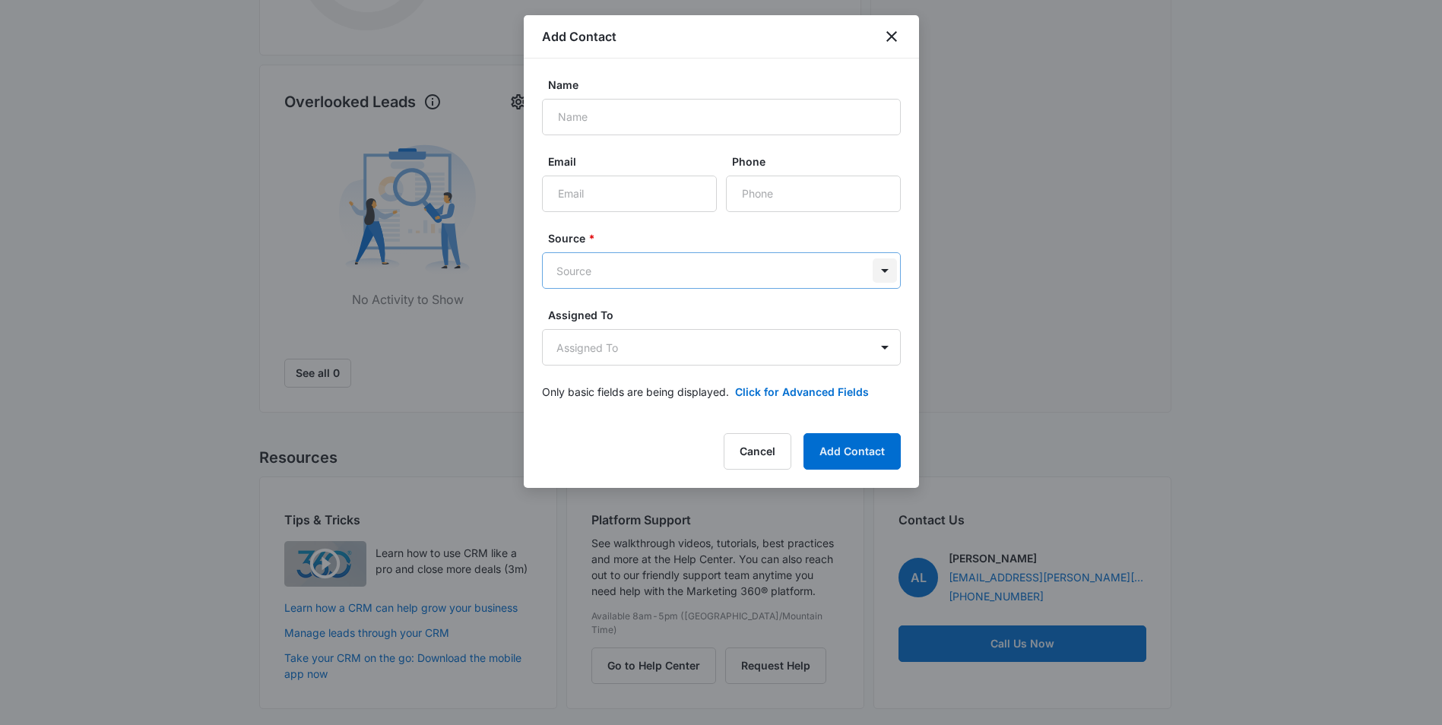
click at [883, 271] on body "CRM Apps Reputation Websites Forms CRM Email Social Shop Payments POS Content A…" at bounding box center [721, 120] width 1442 height 1213
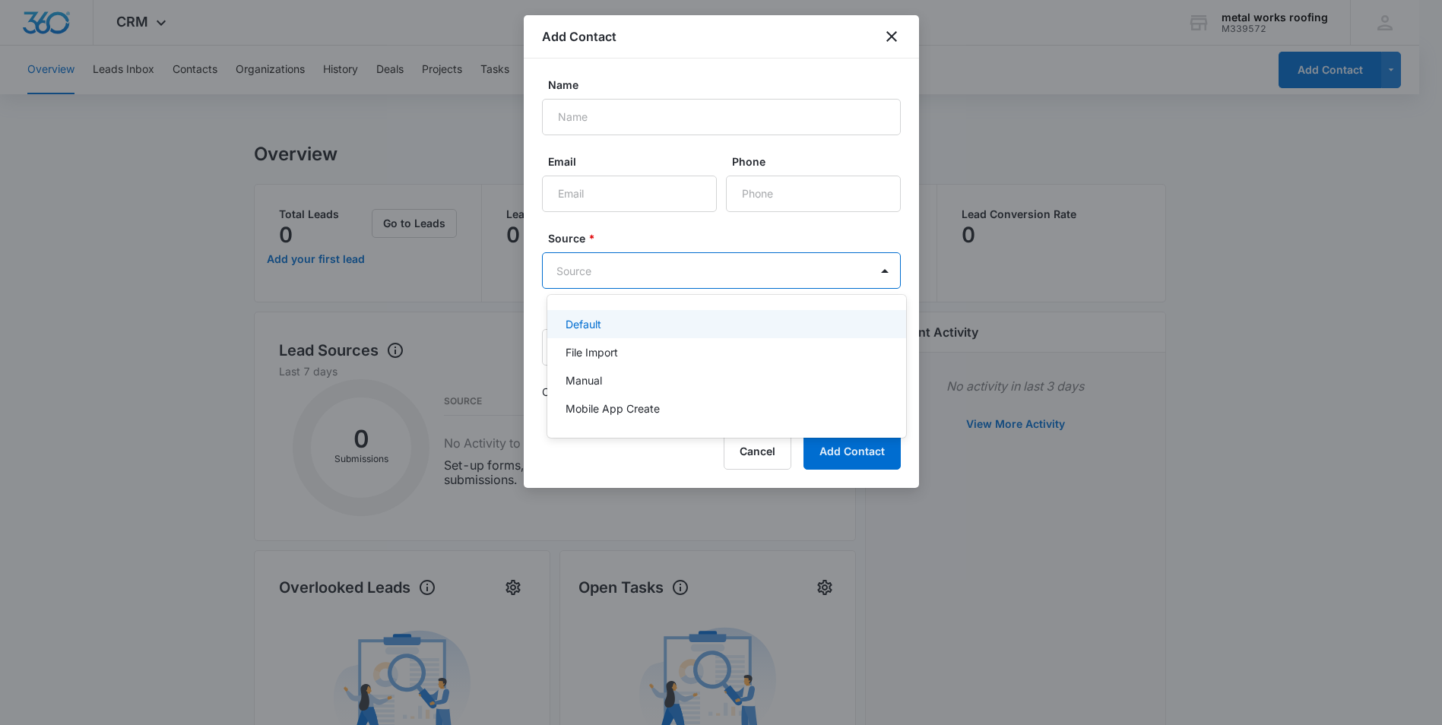
scroll to position [0, 0]
click at [894, 36] on div at bounding box center [727, 362] width 1454 height 725
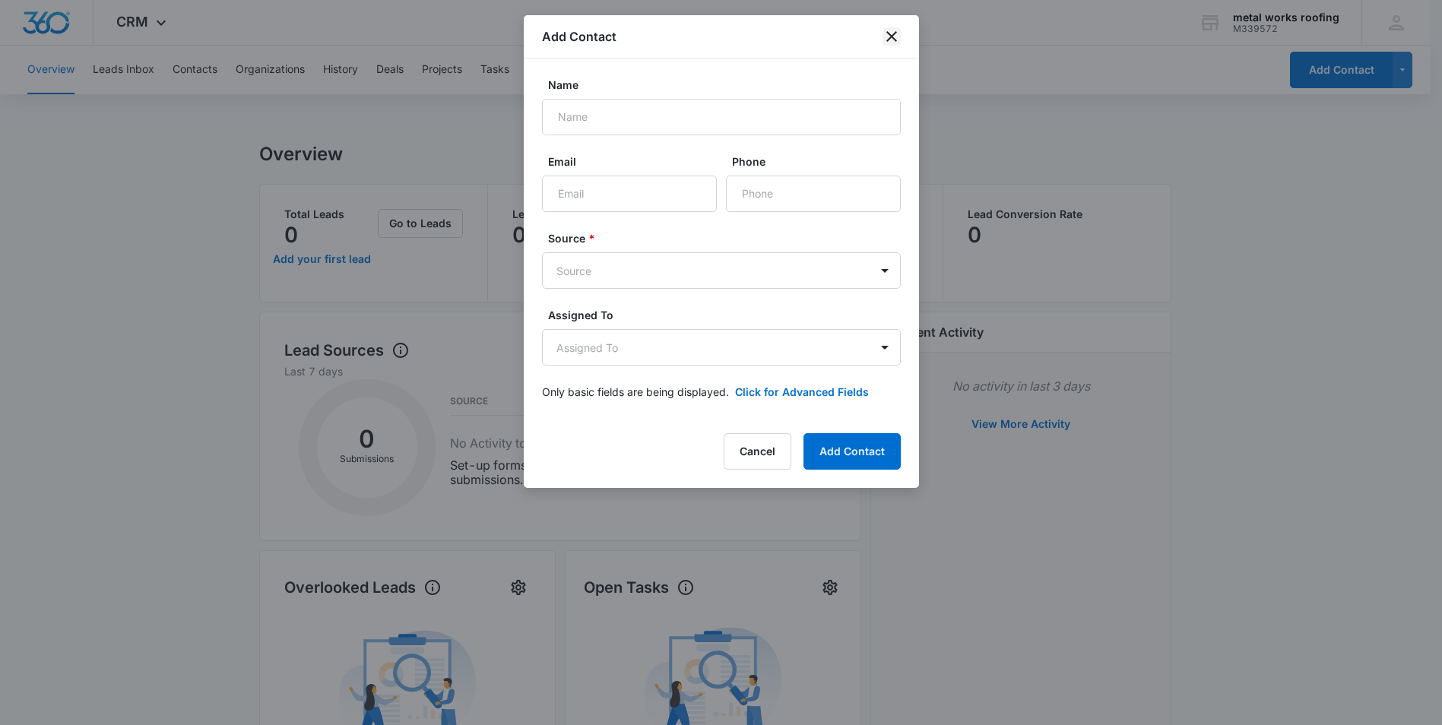
click at [886, 36] on icon "close" at bounding box center [892, 36] width 18 height 18
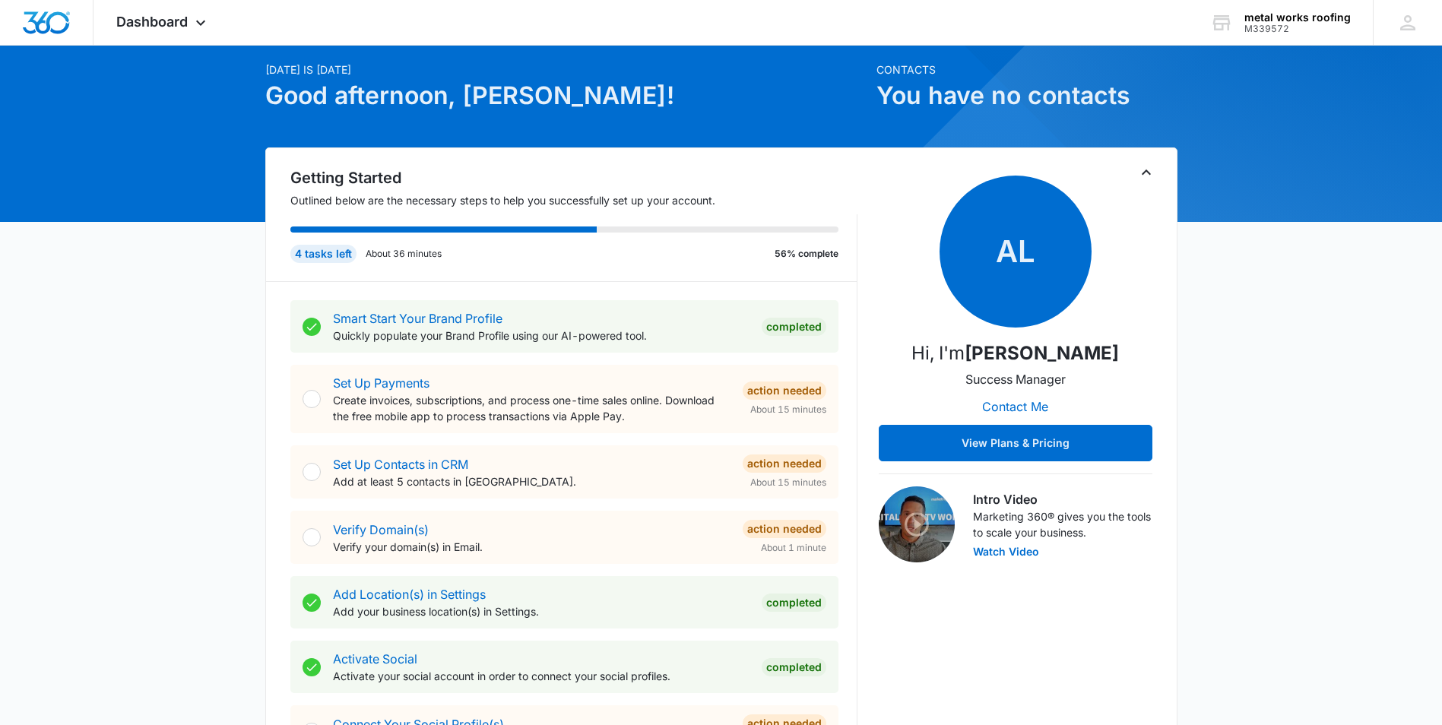
scroll to position [76, 0]
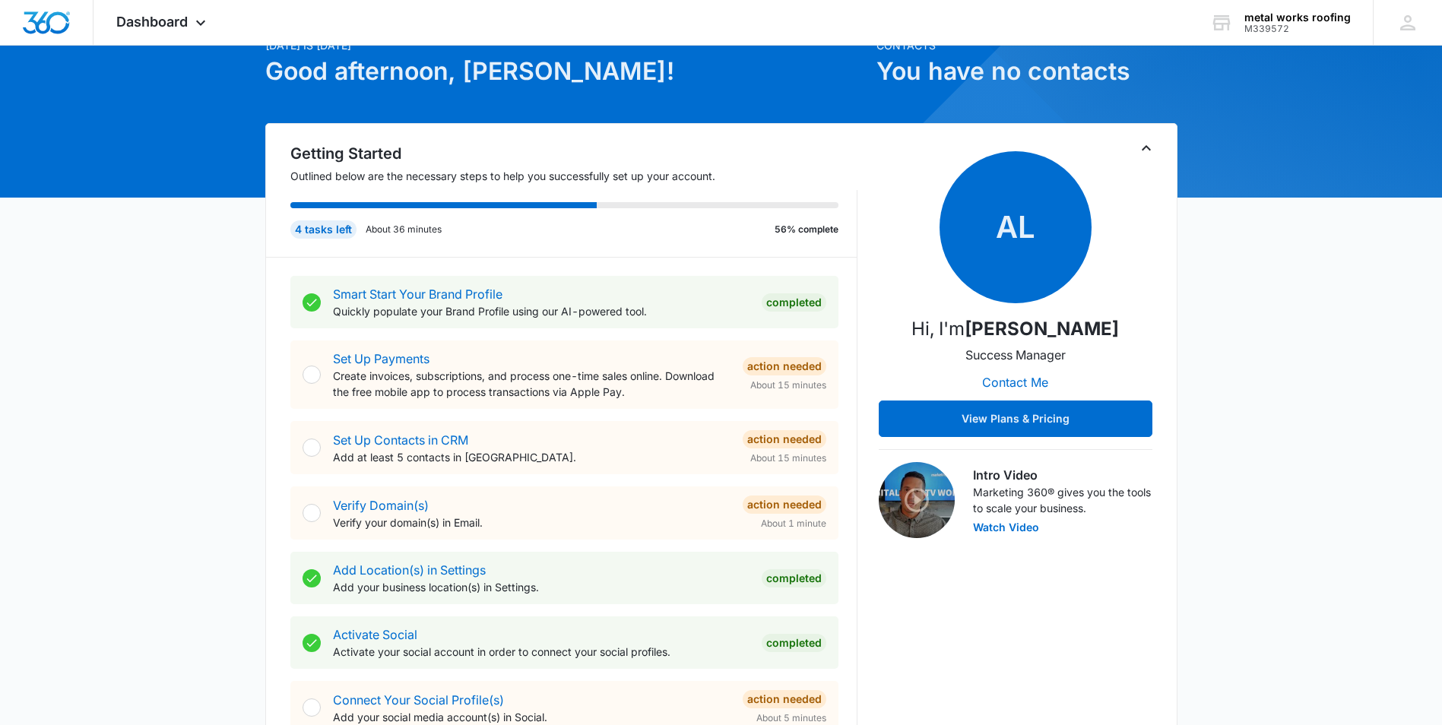
click at [309, 515] on div at bounding box center [312, 513] width 18 height 18
click at [392, 506] on link "Verify Domain(s)" at bounding box center [381, 505] width 96 height 15
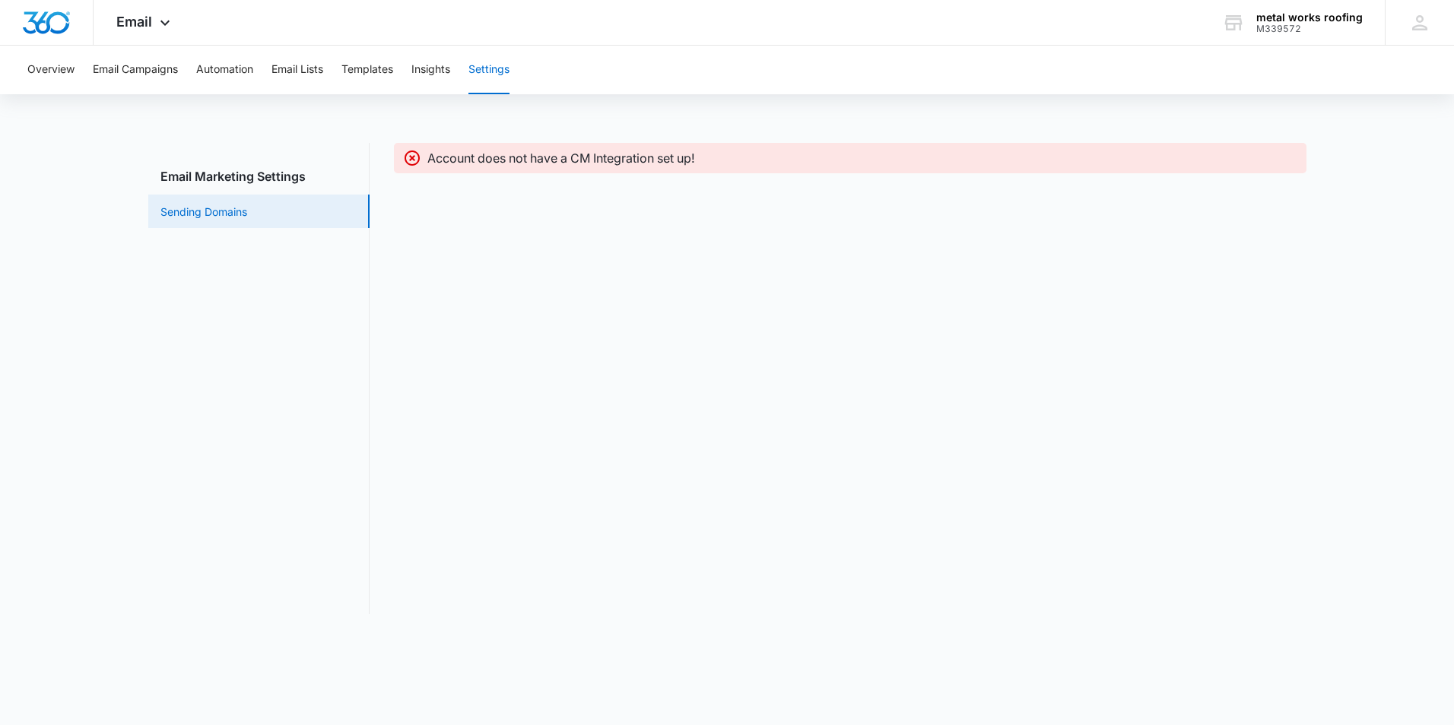
click at [227, 210] on link "Sending Domains" at bounding box center [203, 212] width 87 height 16
click at [218, 213] on link "Sending Domains" at bounding box center [203, 212] width 87 height 16
click at [585, 157] on p "Account does not have a CM Integration set up!" at bounding box center [561, 158] width 268 height 18
click at [429, 66] on button "Insights" at bounding box center [430, 70] width 39 height 49
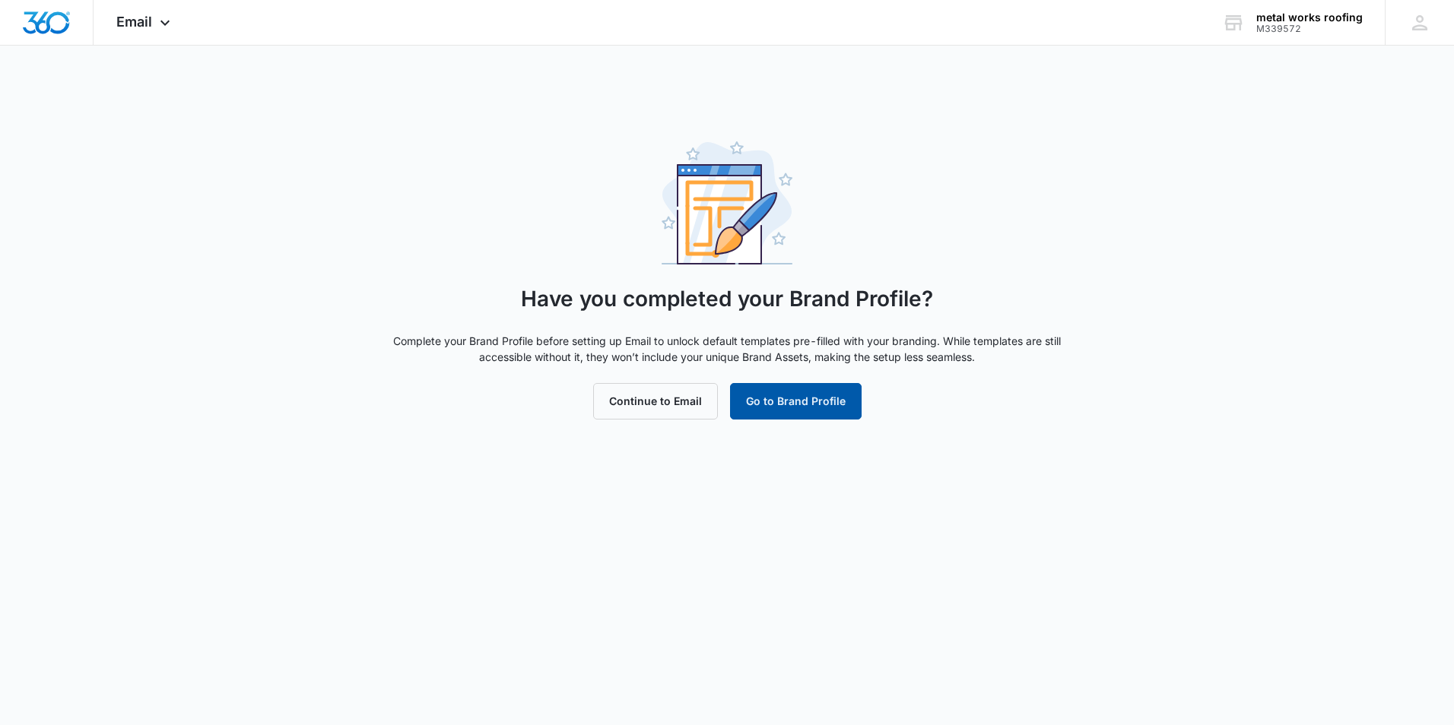
click at [781, 392] on button "Go to Brand Profile" at bounding box center [796, 401] width 132 height 36
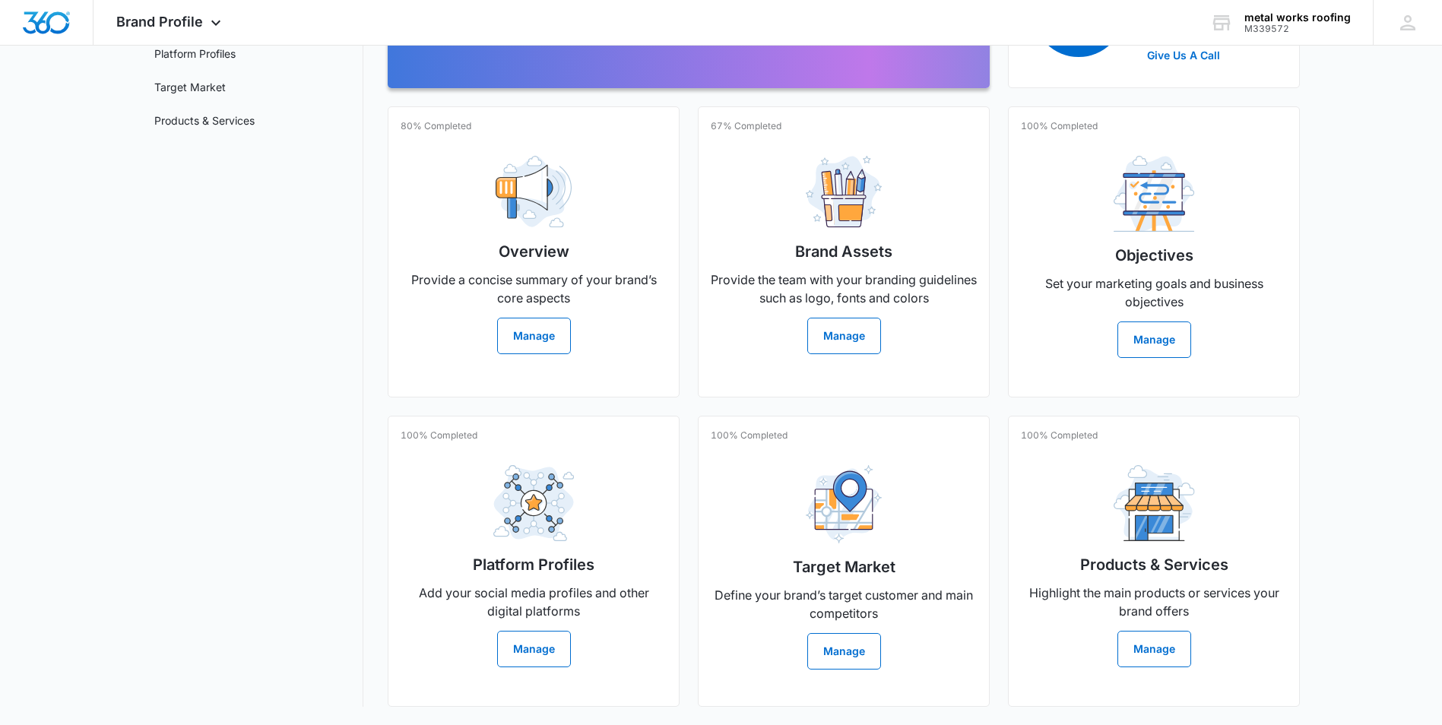
scroll to position [249, 0]
click at [1153, 638] on button "Manage" at bounding box center [1155, 649] width 74 height 36
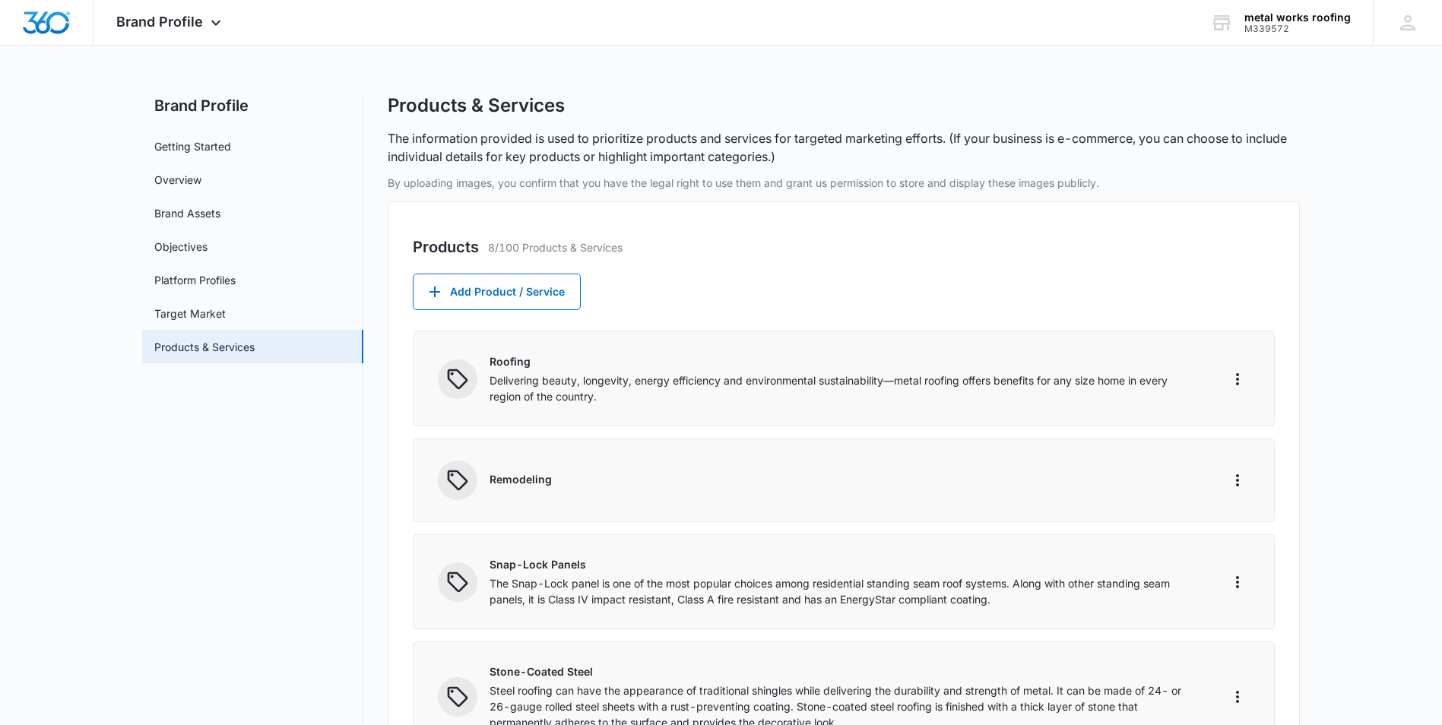
scroll to position [76, 0]
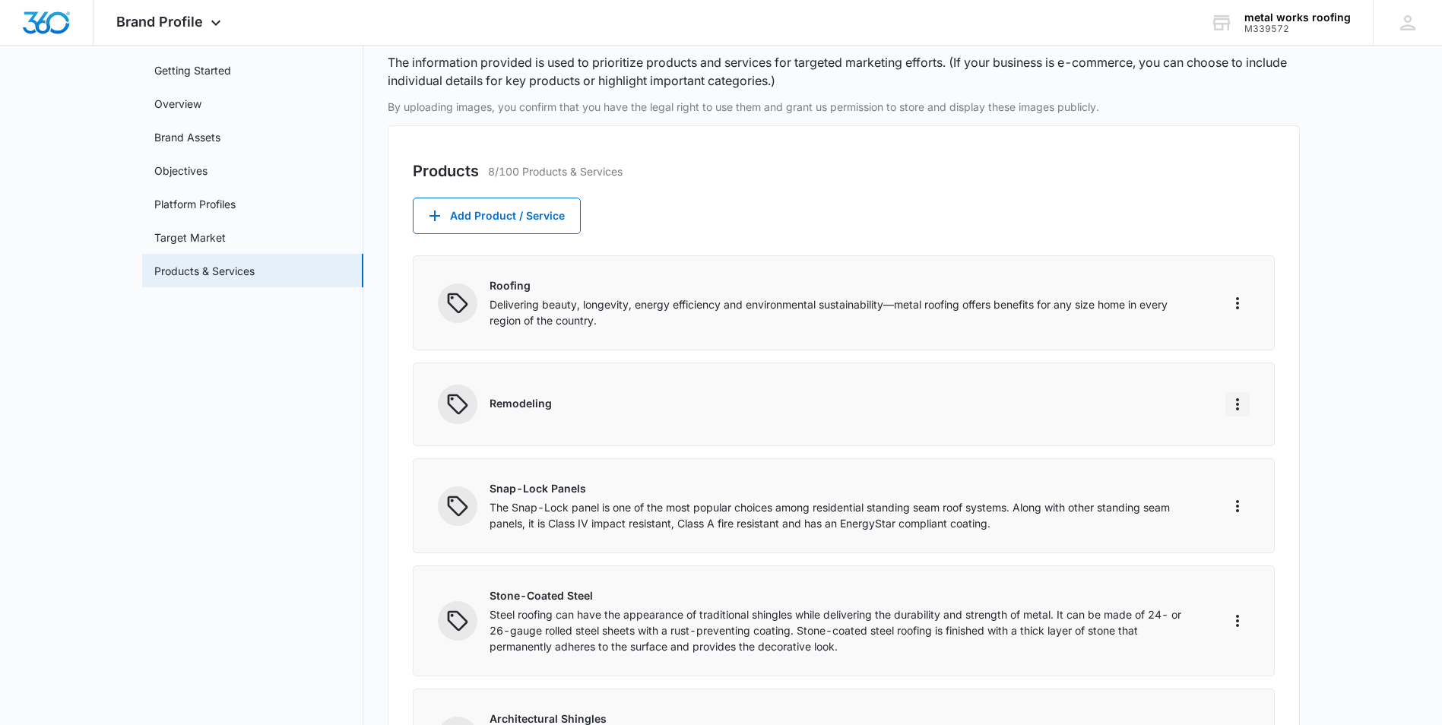
click at [1233, 404] on icon "More" at bounding box center [1238, 404] width 18 height 18
click at [1260, 469] on div "Delete" at bounding box center [1260, 469] width 32 height 11
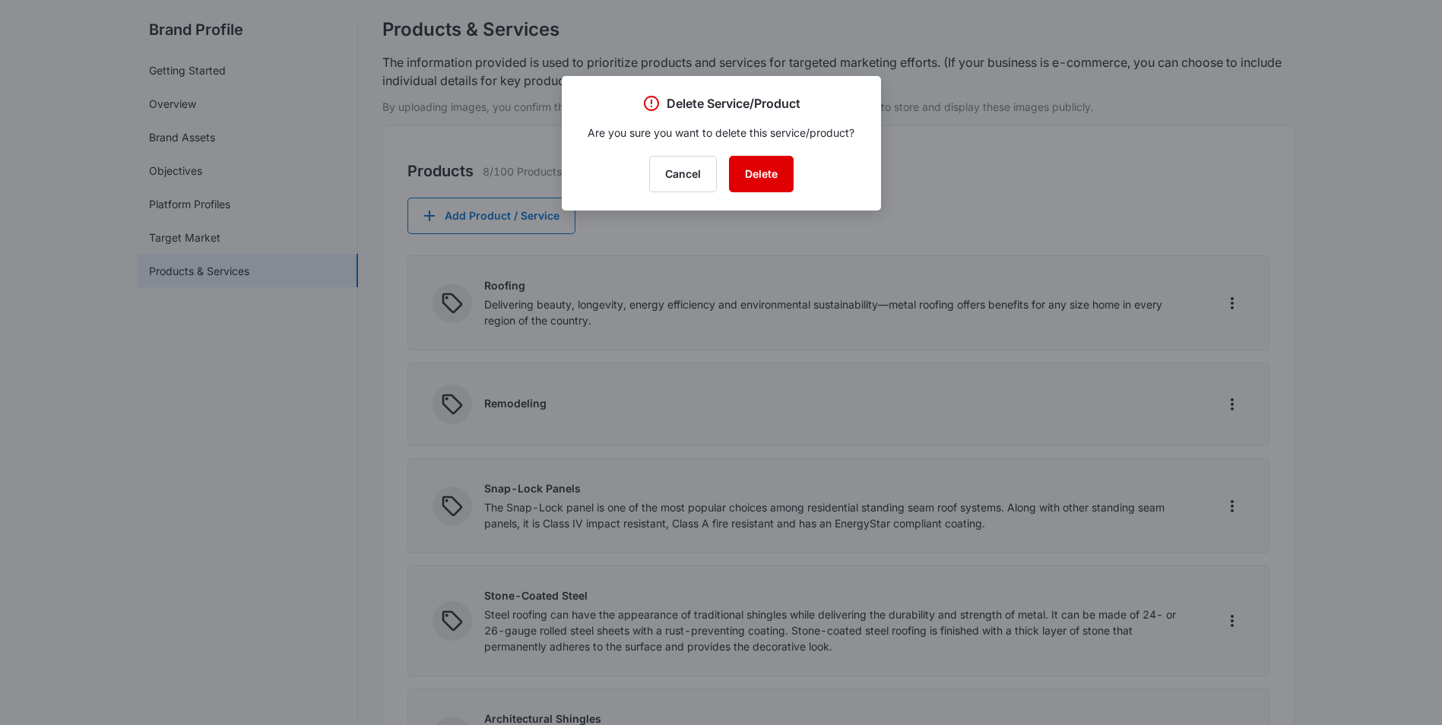
click at [762, 169] on button "Delete" at bounding box center [761, 174] width 65 height 36
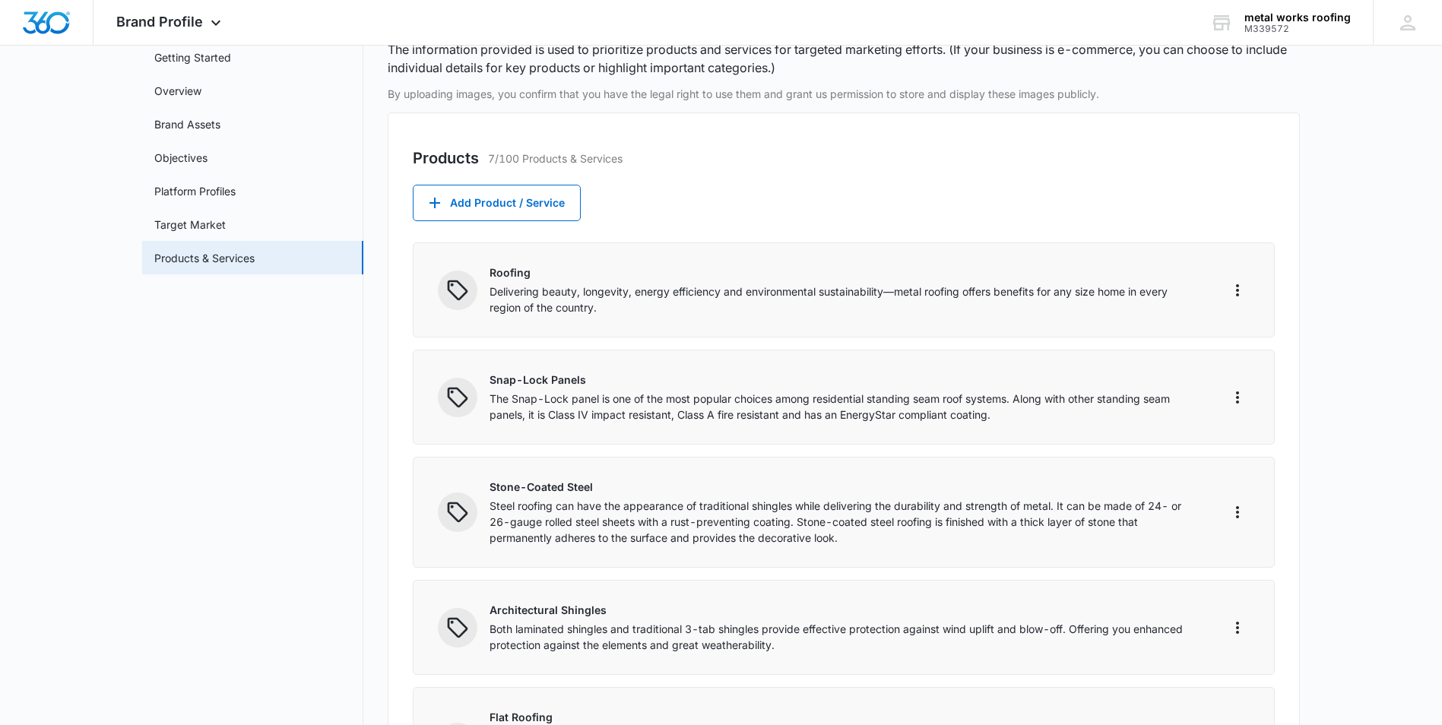
scroll to position [75, 0]
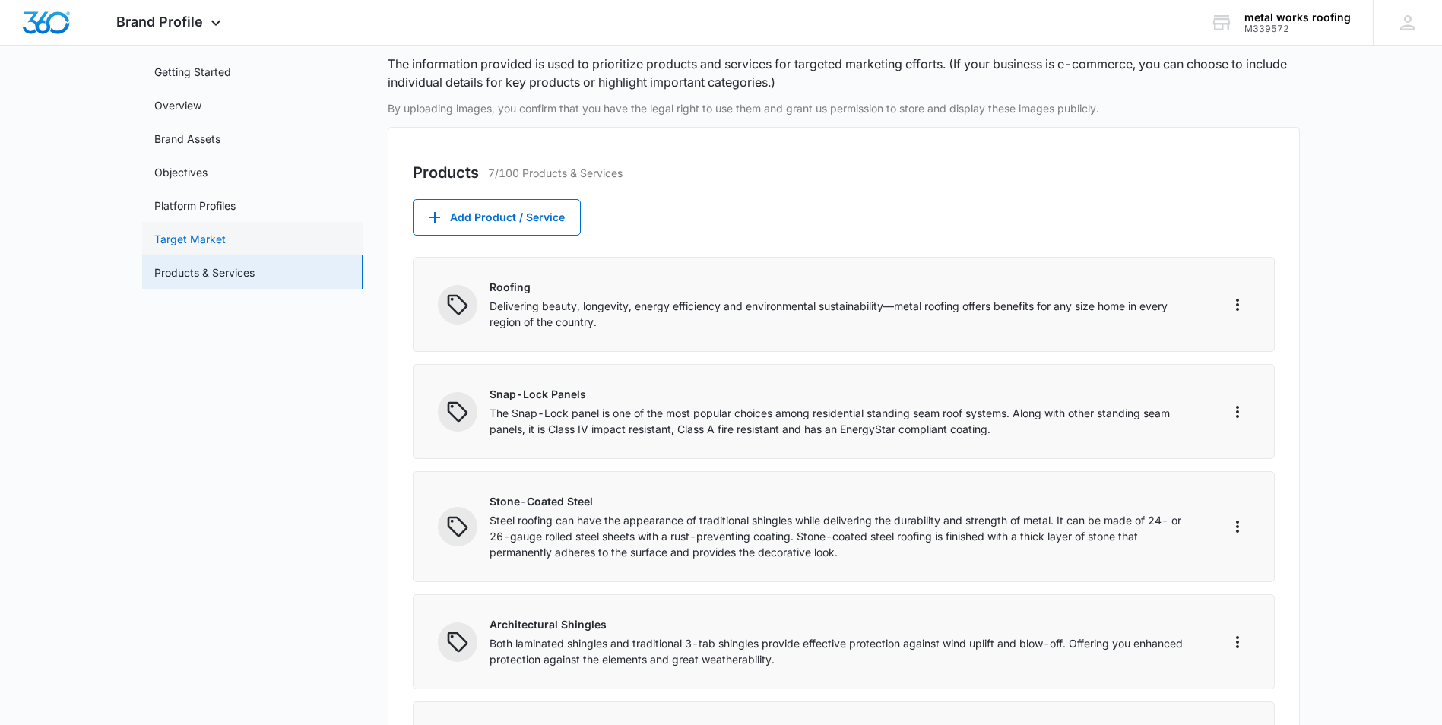
click at [190, 240] on link "Target Market" at bounding box center [189, 239] width 71 height 16
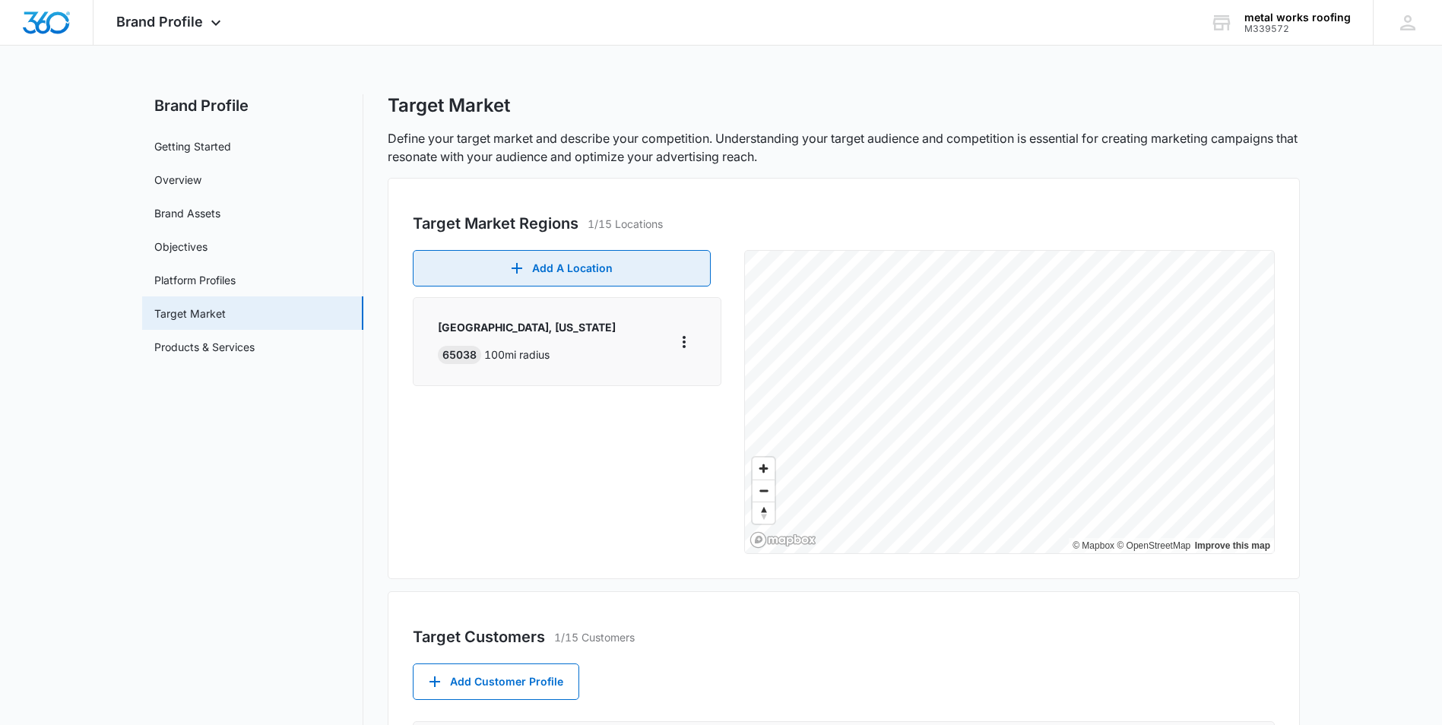
click at [553, 266] on button "Add A Location" at bounding box center [562, 268] width 298 height 36
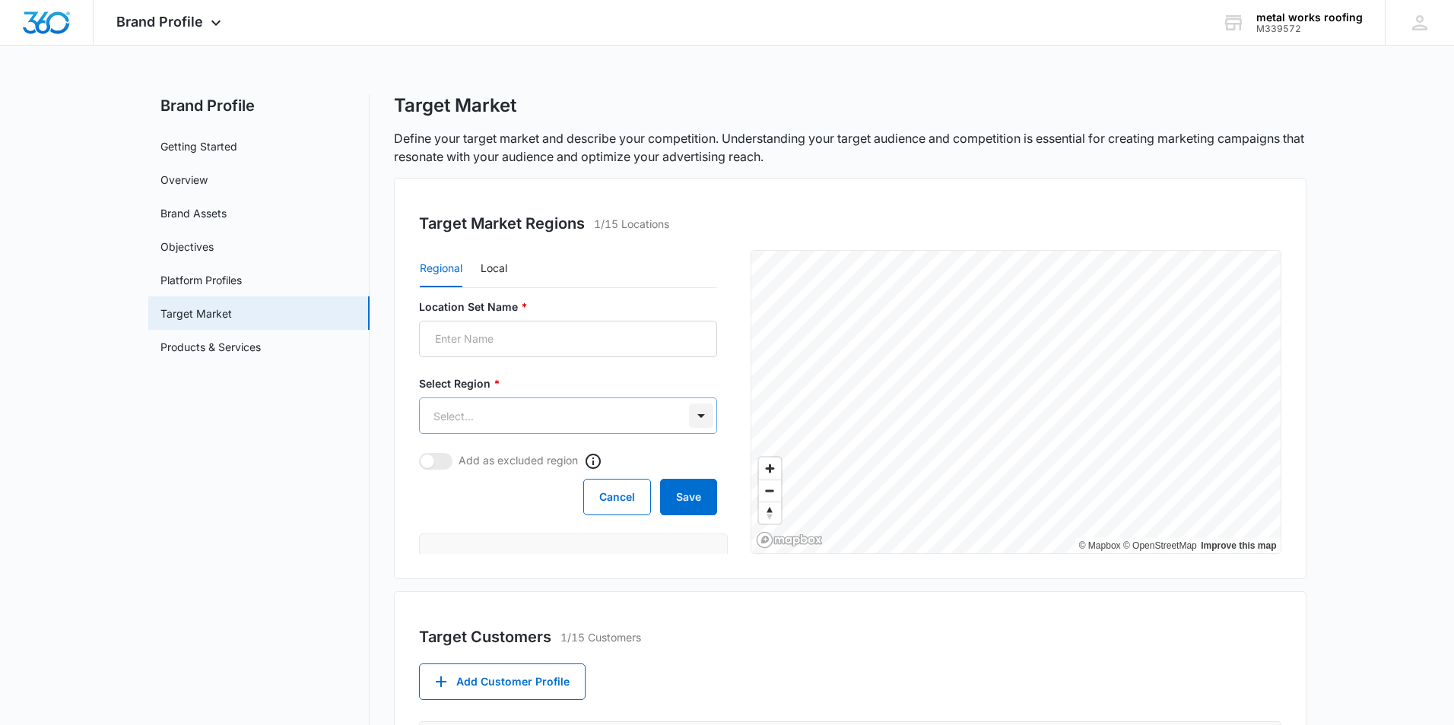
click at [681, 412] on body "Brand Profile Apps Reputation Websites Forms CRM Email Social Shop Payments POS…" at bounding box center [727, 734] width 1454 height 1469
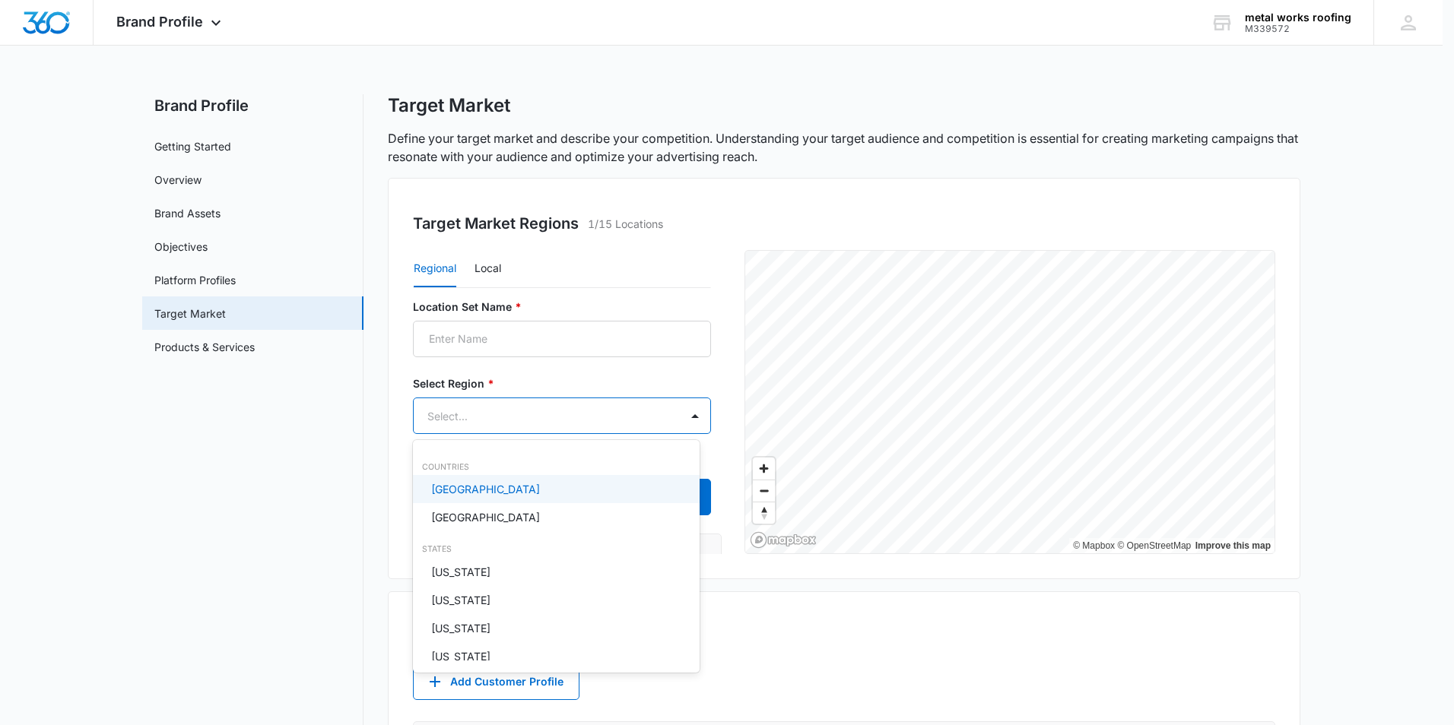
click at [487, 490] on p "United States" at bounding box center [485, 489] width 109 height 16
click at [489, 268] on div at bounding box center [727, 362] width 1454 height 725
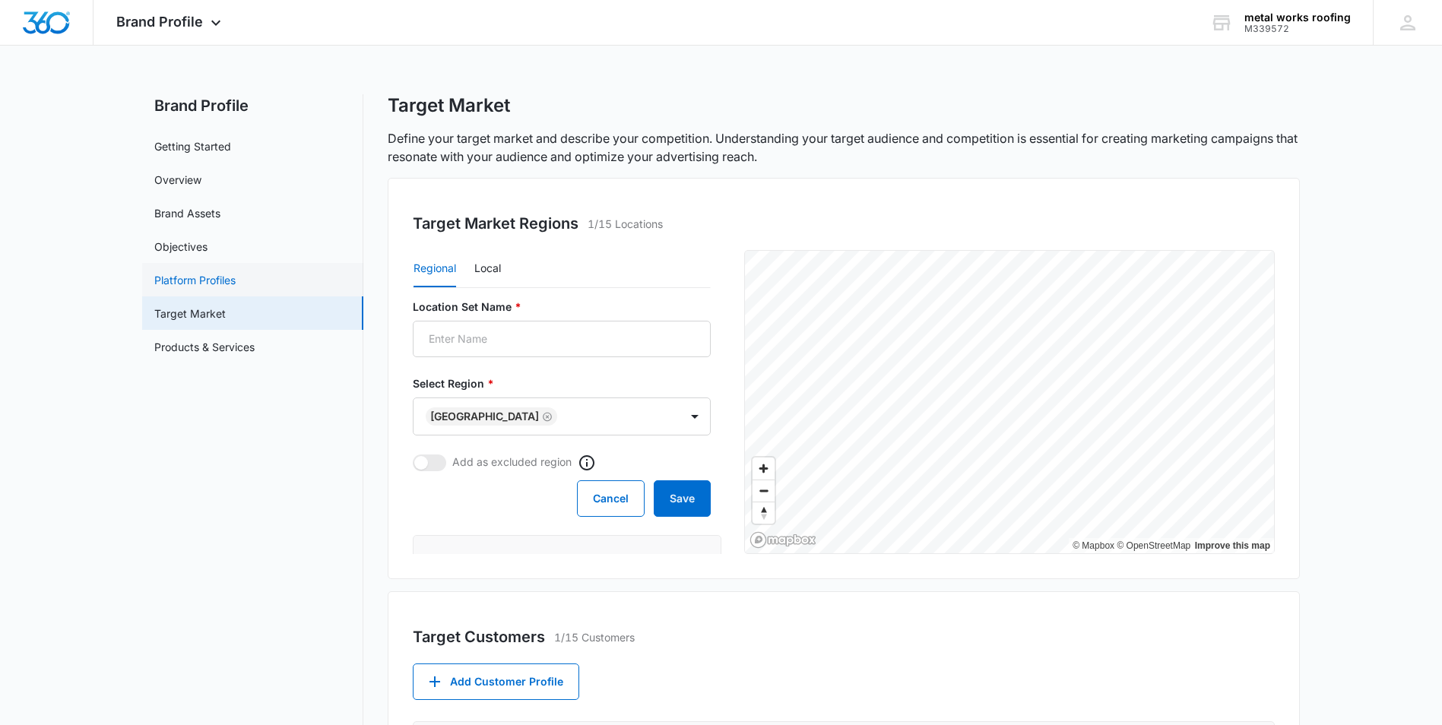
click at [198, 280] on link "Platform Profiles" at bounding box center [194, 280] width 81 height 16
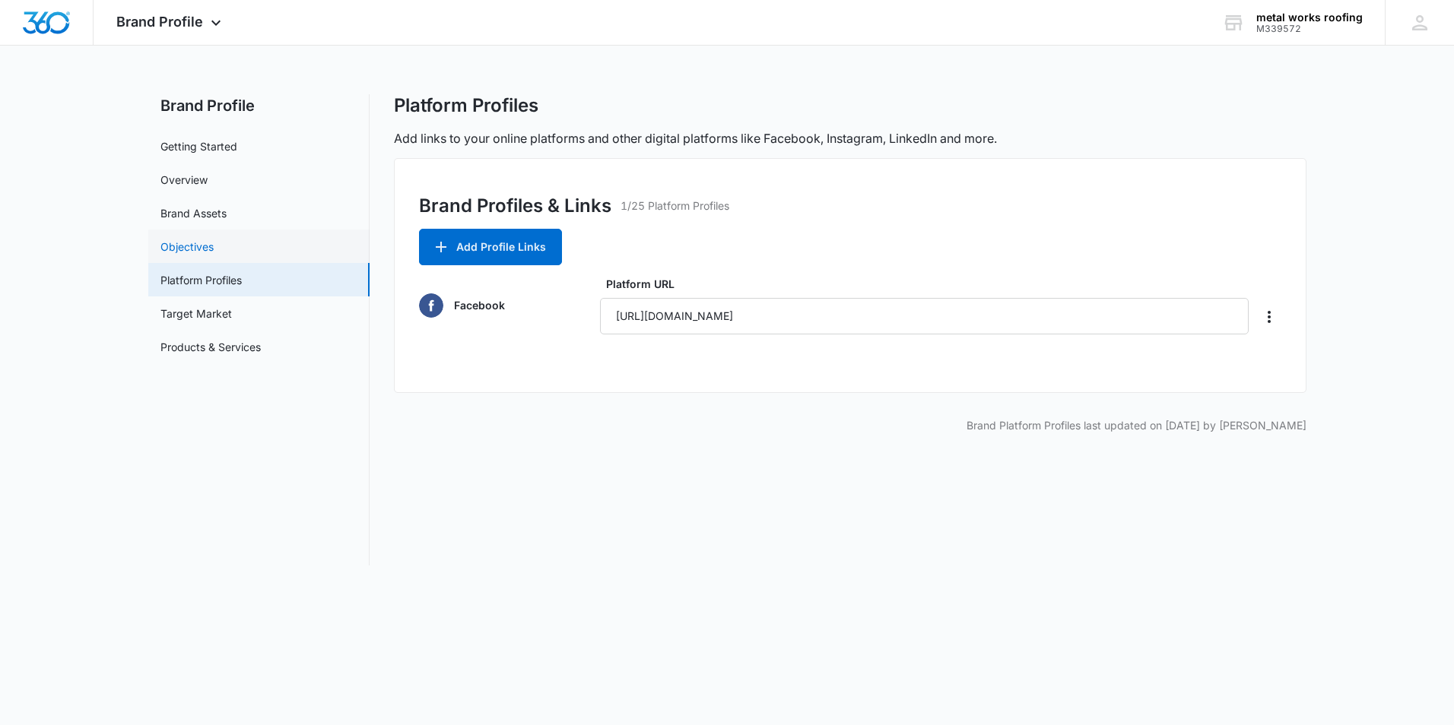
click at [190, 247] on link "Objectives" at bounding box center [186, 247] width 53 height 16
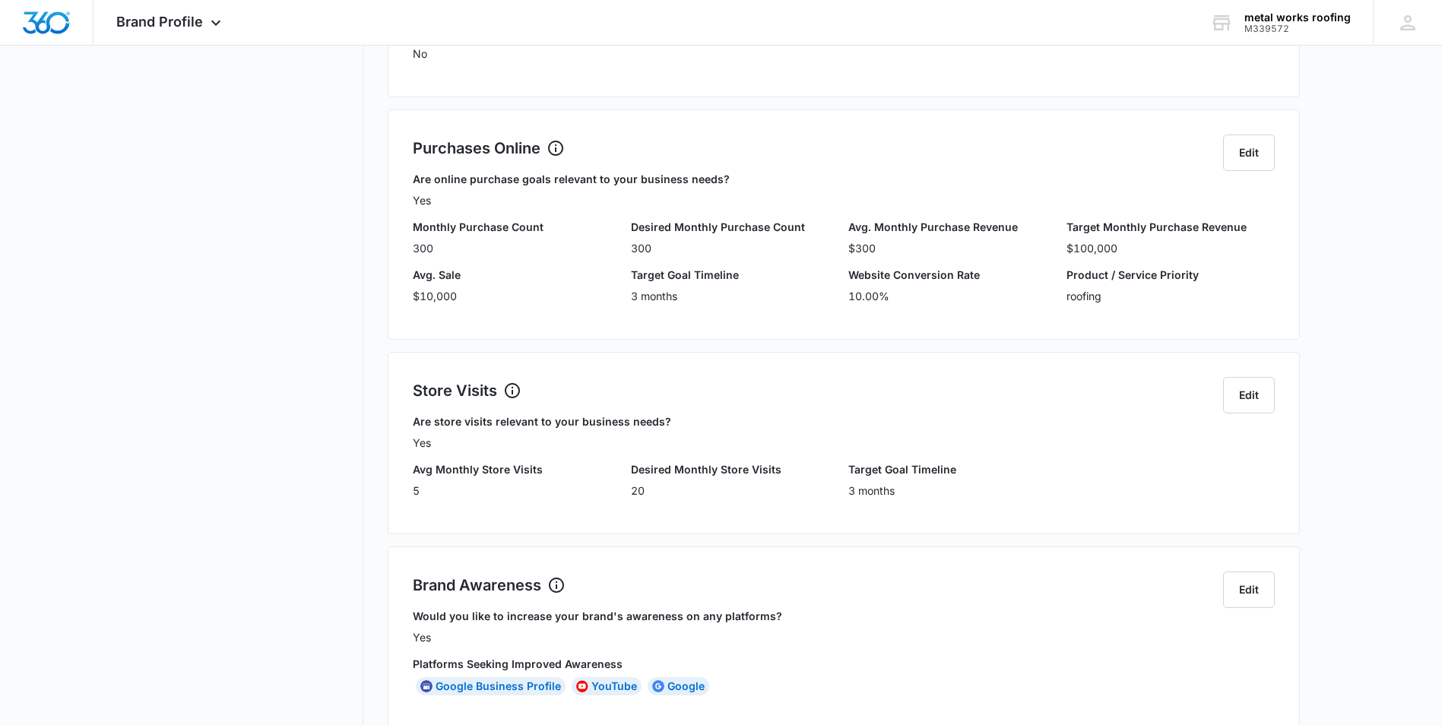
scroll to position [542, 0]
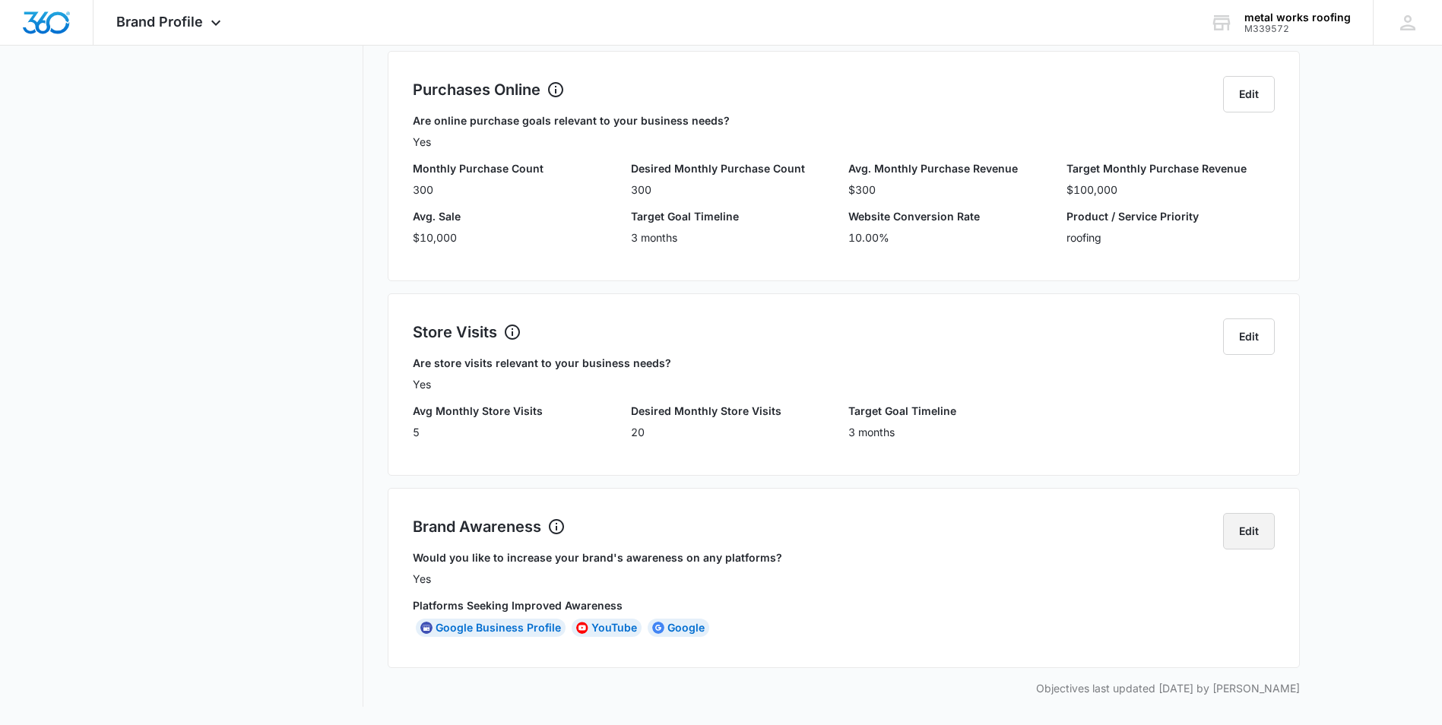
click at [1244, 528] on button "Edit" at bounding box center [1249, 531] width 52 height 36
select select "yes"
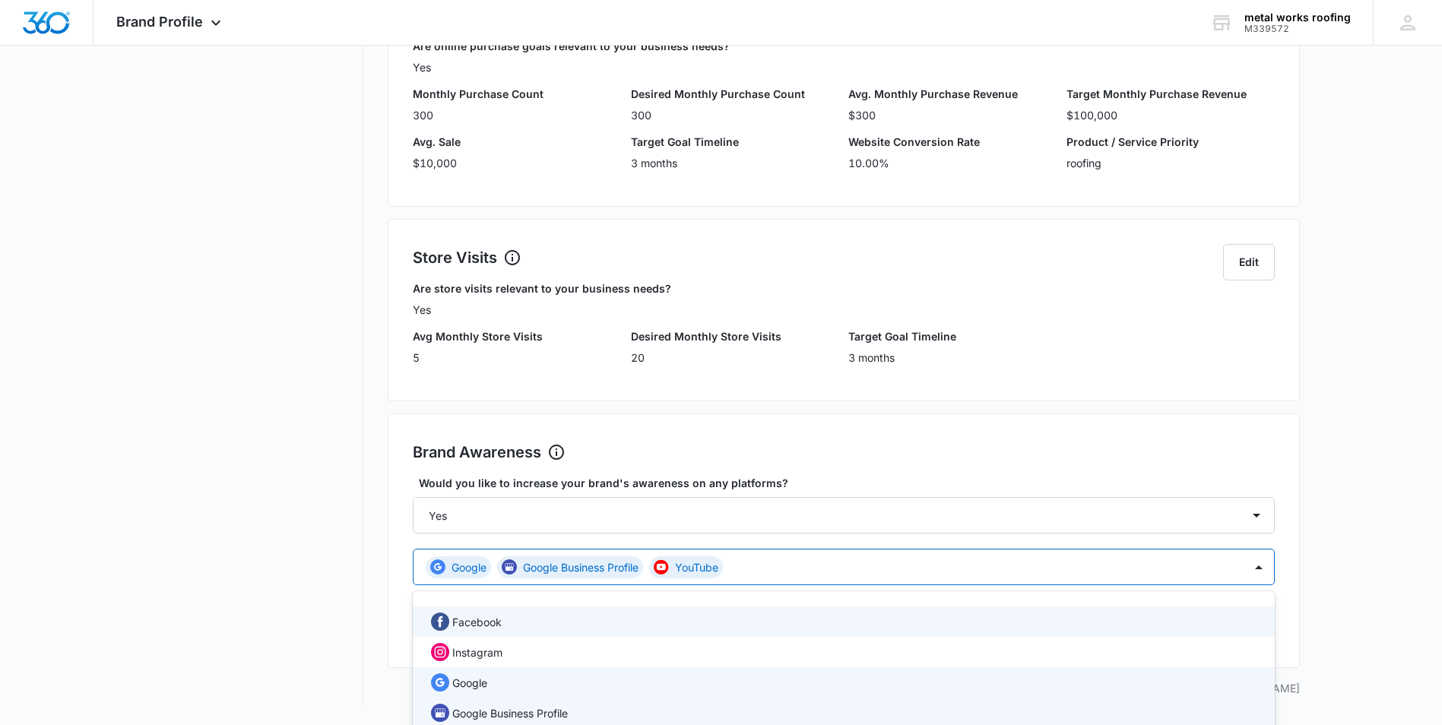
scroll to position [715, 0]
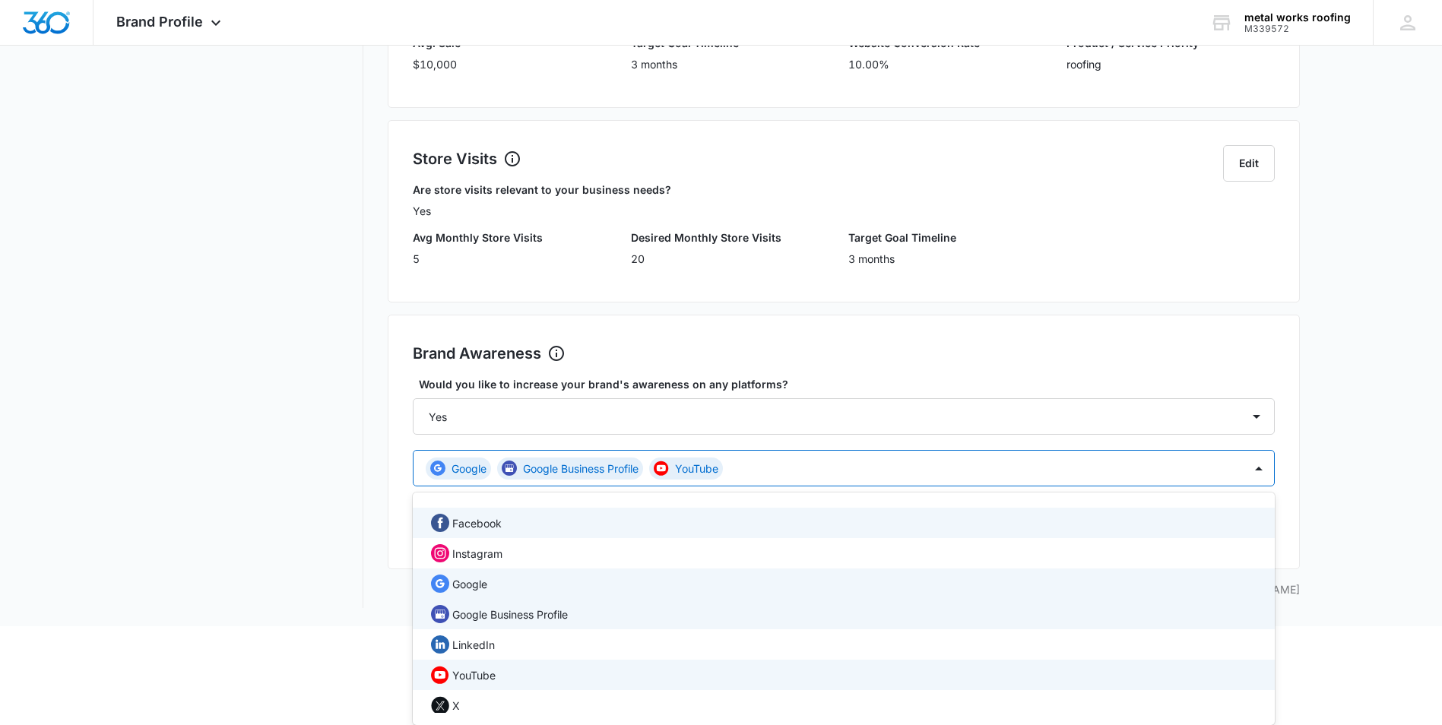
click at [745, 487] on div "12 results available. Use Up and Down to choose options, press Enter to select …" at bounding box center [844, 468] width 862 height 36
click at [476, 523] on p "Facebook" at bounding box center [476, 523] width 49 height 16
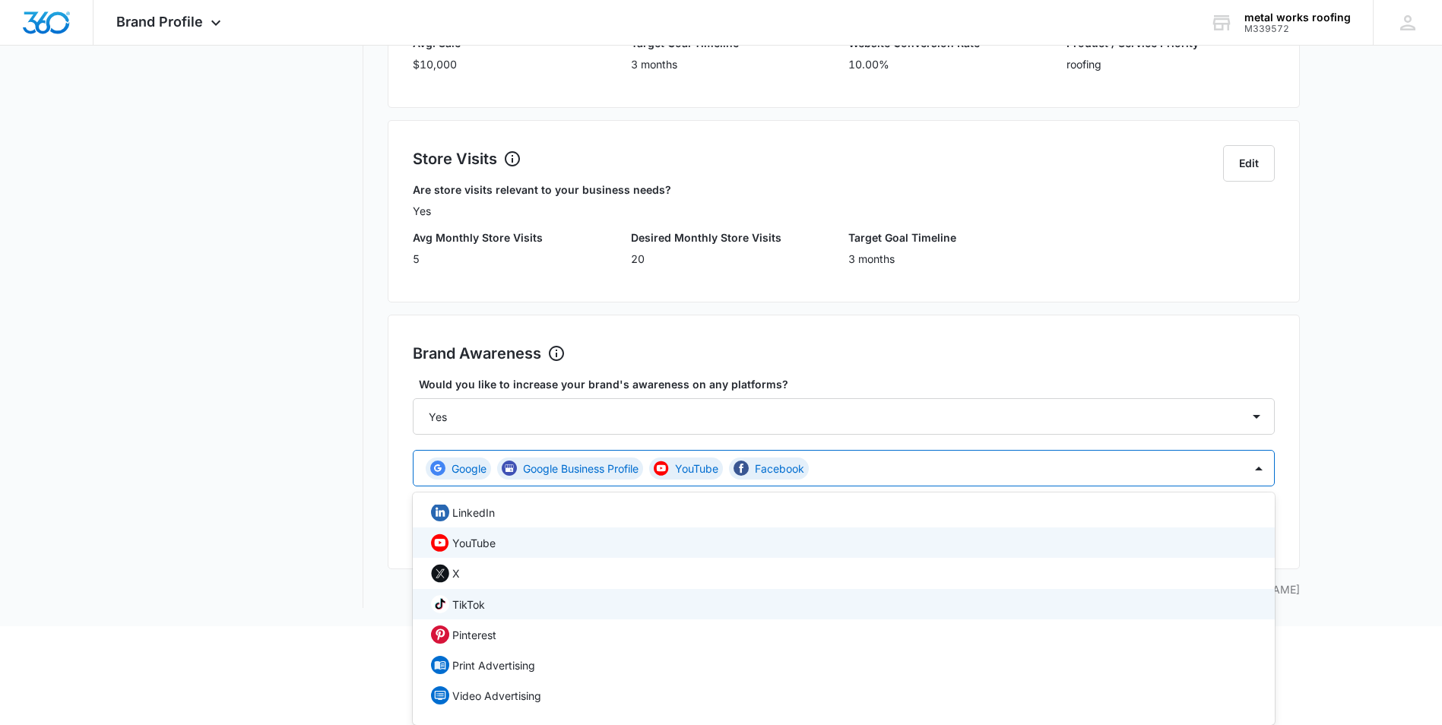
scroll to position [163, 0]
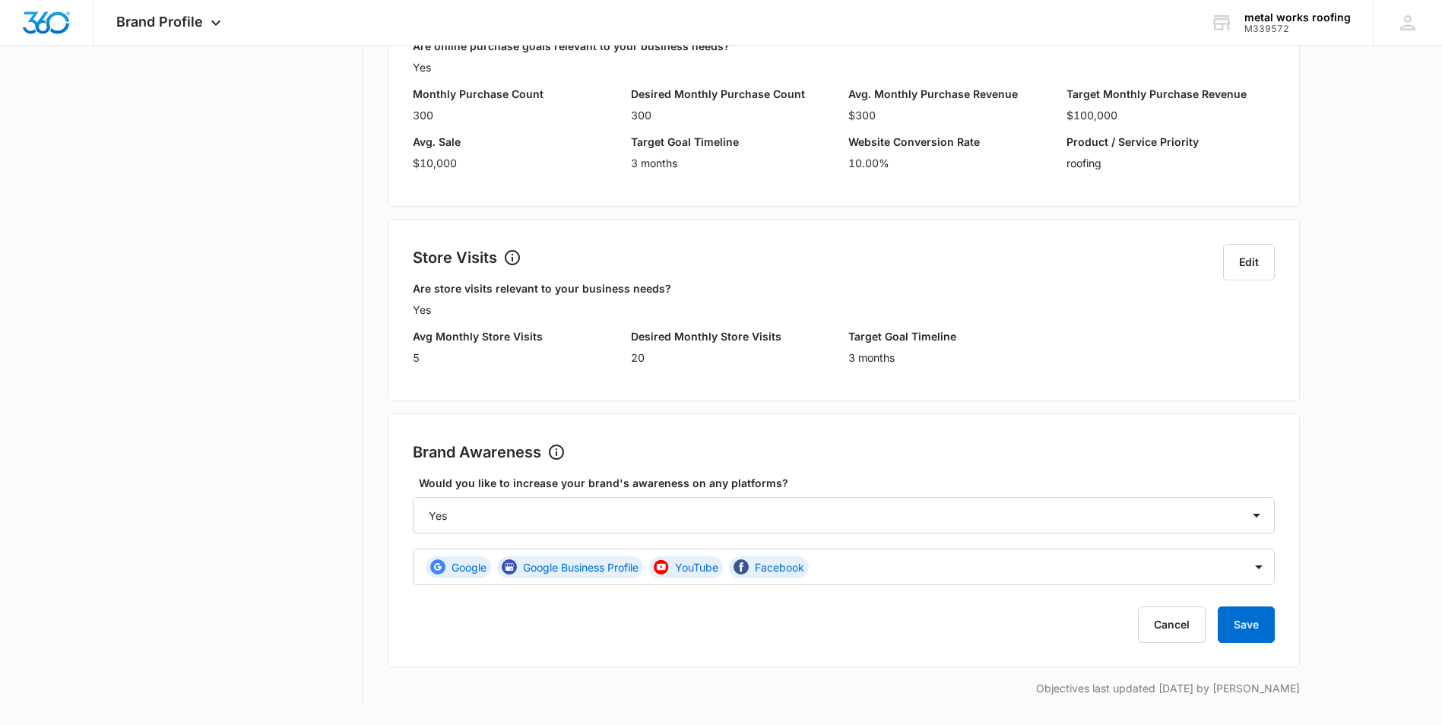
click at [137, 458] on main "Brand Profile Getting Started Overview Brand Assets Objectives Platform Profile…" at bounding box center [721, 102] width 1442 height 1248
click at [1248, 622] on button "Save" at bounding box center [1246, 625] width 57 height 36
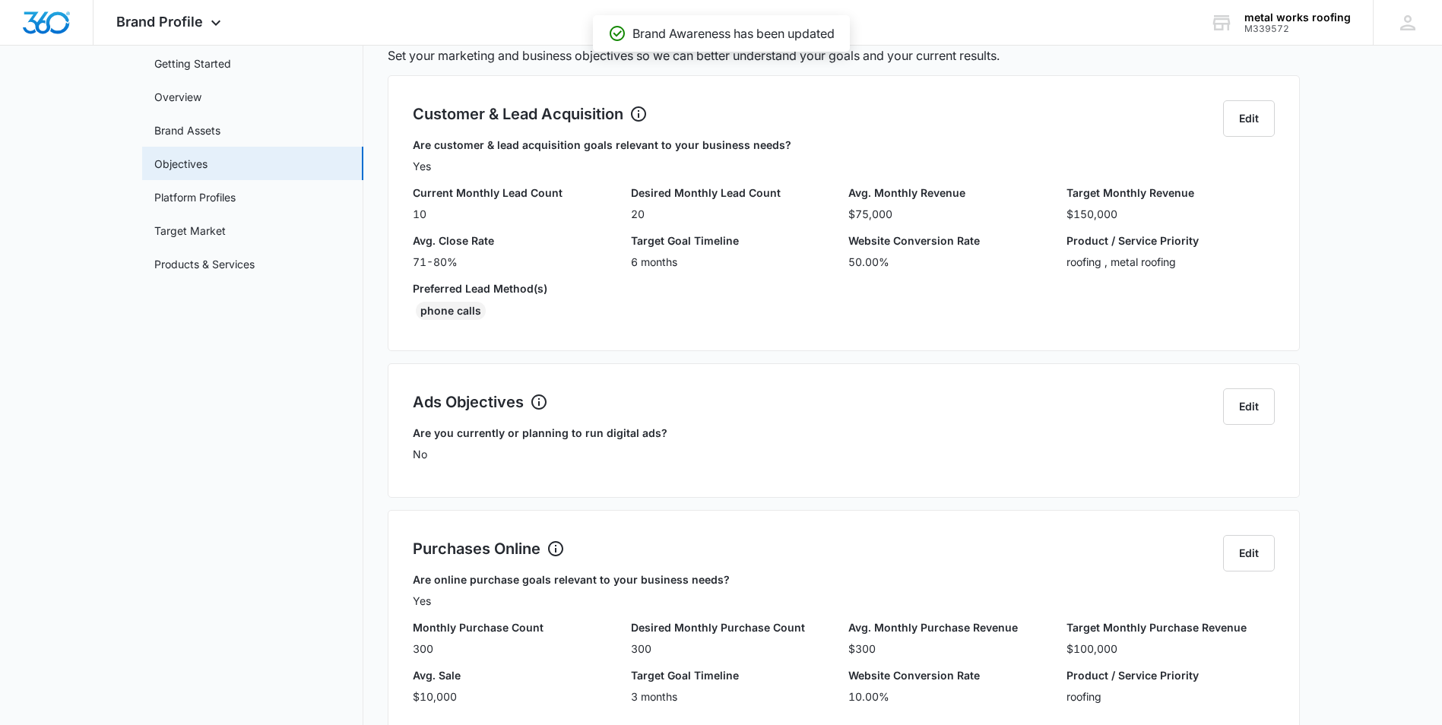
scroll to position [0, 0]
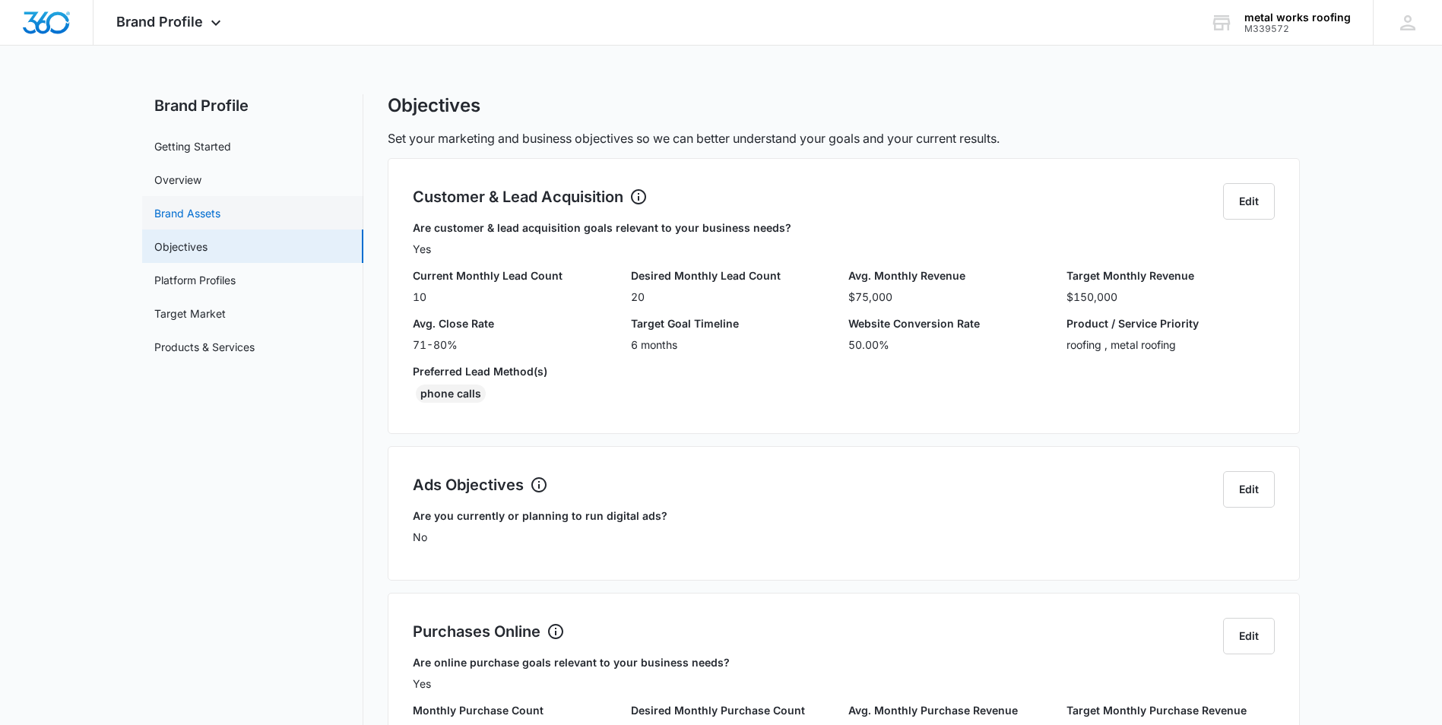
click at [197, 208] on link "Brand Assets" at bounding box center [187, 213] width 66 height 16
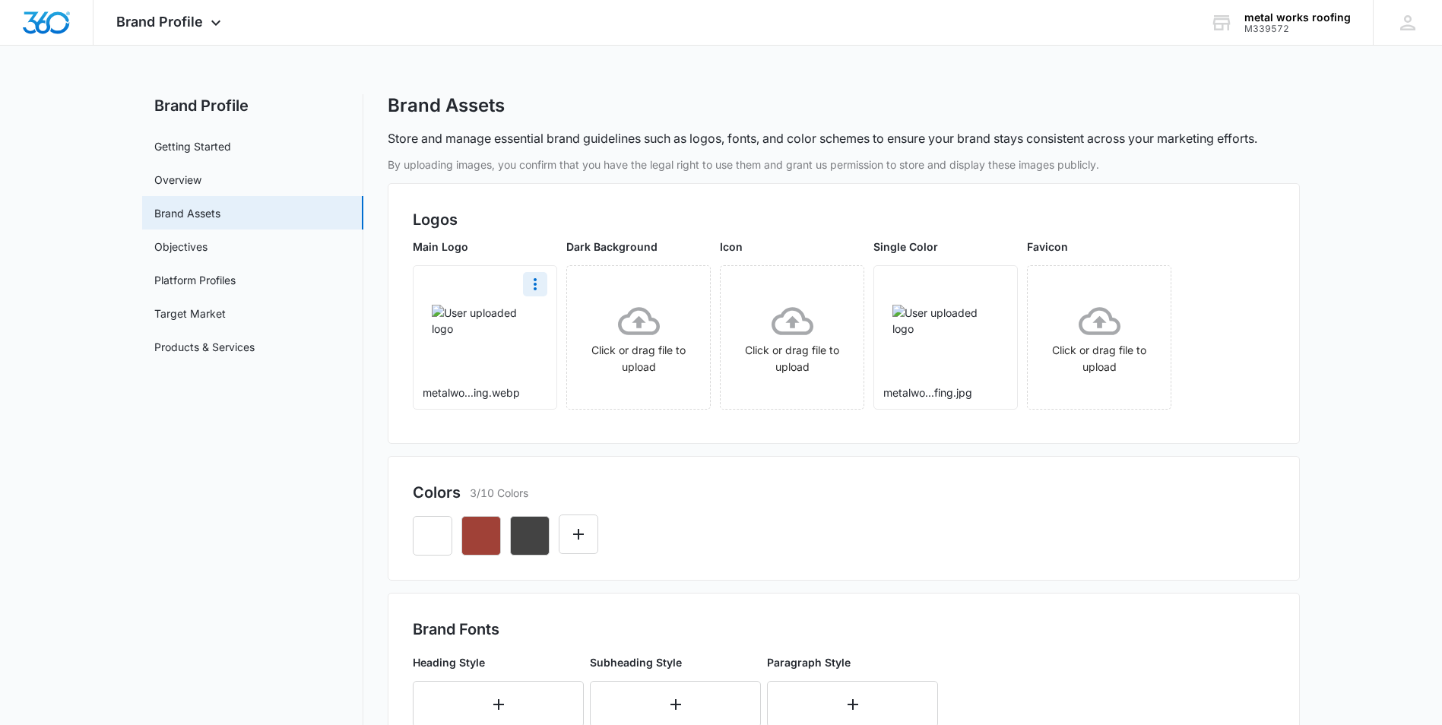
drag, startPoint x: 534, startPoint y: 284, endPoint x: 470, endPoint y: 338, distance: 83.6
click at [470, 338] on div at bounding box center [485, 320] width 143 height 109
drag, startPoint x: 510, startPoint y: 344, endPoint x: 533, endPoint y: 284, distance: 63.5
click at [533, 284] on icon "More" at bounding box center [535, 284] width 18 height 18
click at [557, 347] on div "Delete" at bounding box center [566, 349] width 49 height 11
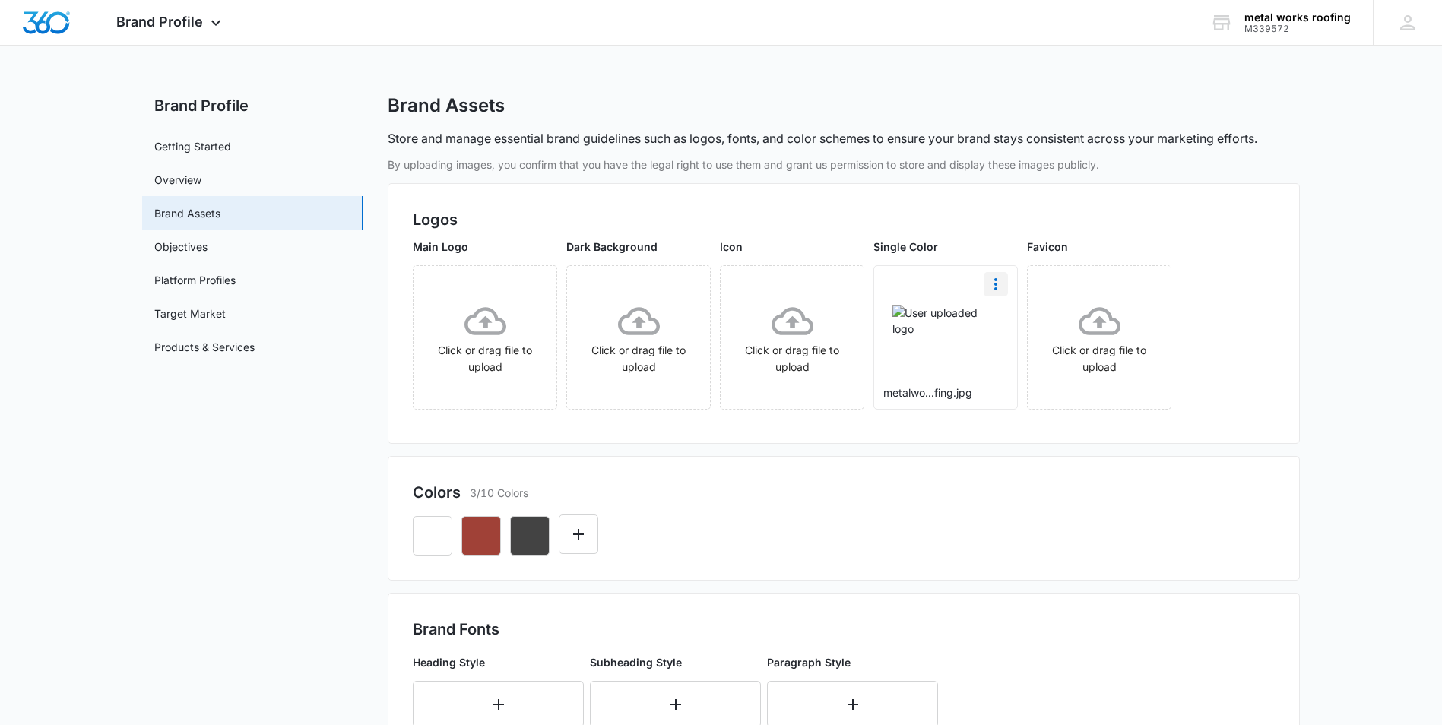
click at [994, 287] on icon "More" at bounding box center [996, 284] width 18 height 18
click at [1013, 347] on div "Delete" at bounding box center [1027, 349] width 49 height 11
click at [484, 330] on icon at bounding box center [485, 321] width 42 height 42
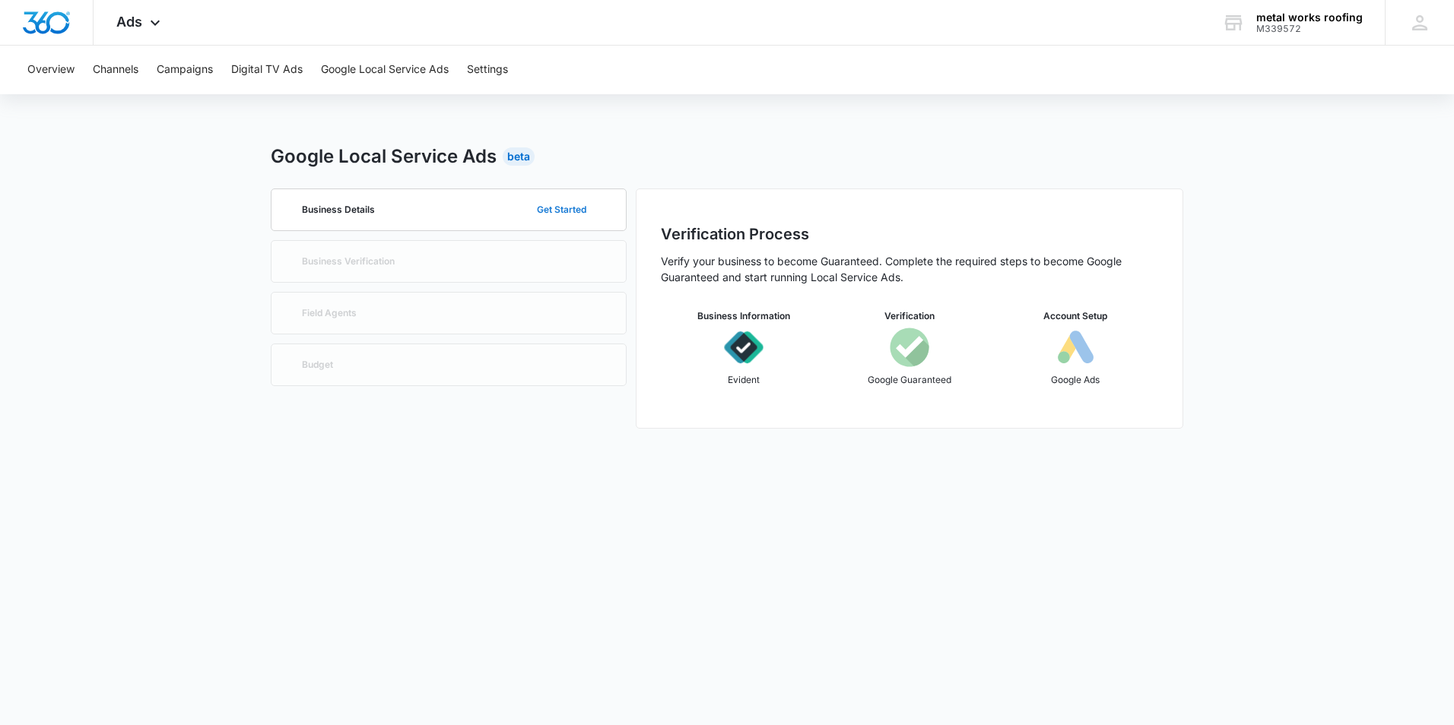
click at [570, 207] on button "Get Started" at bounding box center [562, 210] width 80 height 36
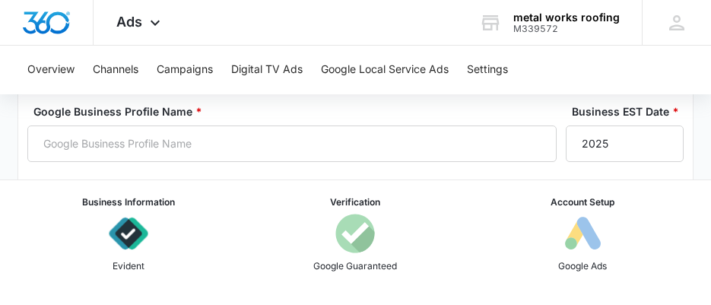
scroll to position [380, 0]
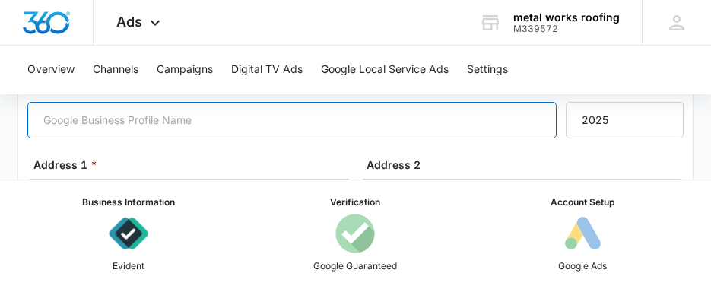
click at [69, 120] on input "Google Business Profile Name *" at bounding box center [291, 120] width 528 height 36
type input "Metal Works Roofing"
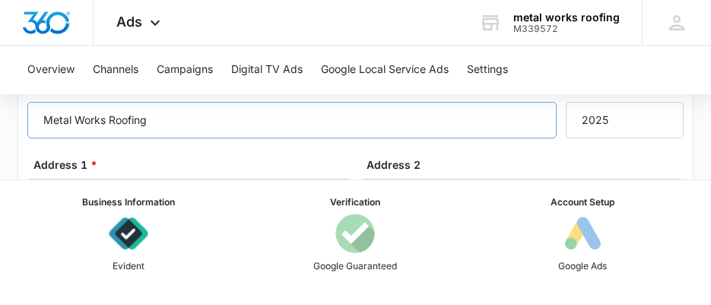
type input "6603109535"
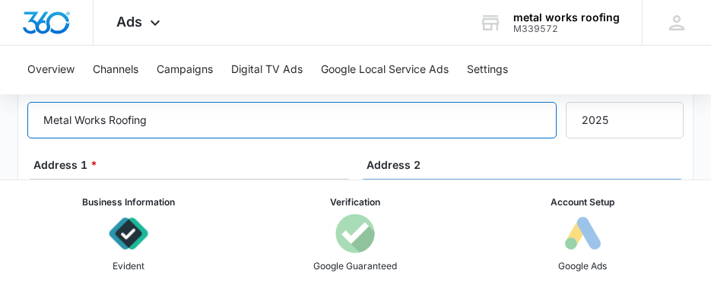
scroll to position [456, 0]
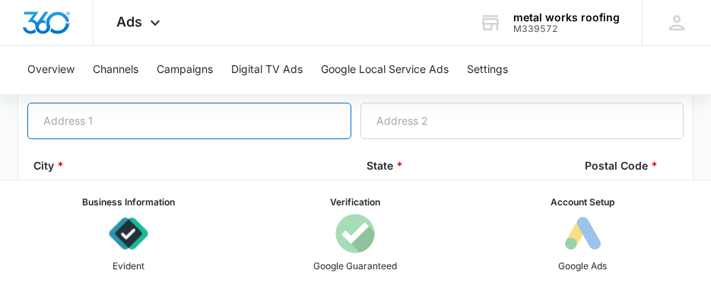
click at [75, 121] on input "Address 1 *" at bounding box center [188, 121] width 323 height 36
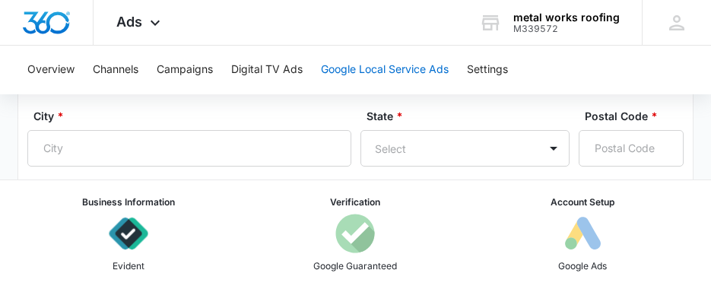
scroll to position [532, 0]
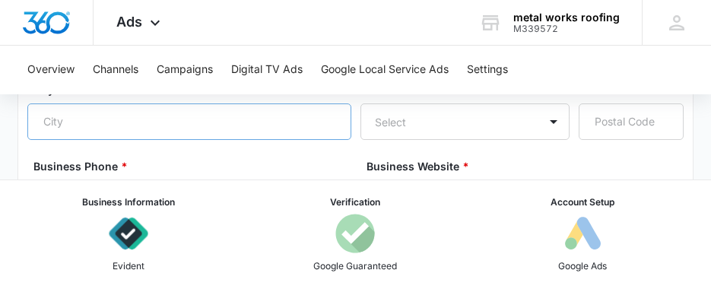
type input "3575 Hwy 52"
click at [53, 120] on input "City *" at bounding box center [188, 121] width 323 height 36
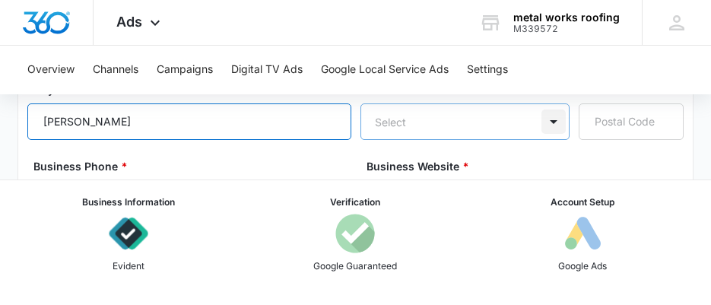
type input "Stover"
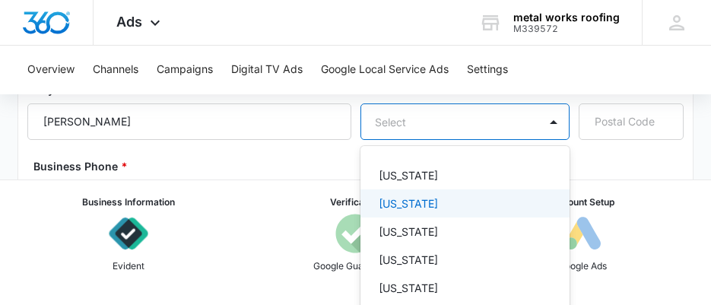
scroll to position [612, 0]
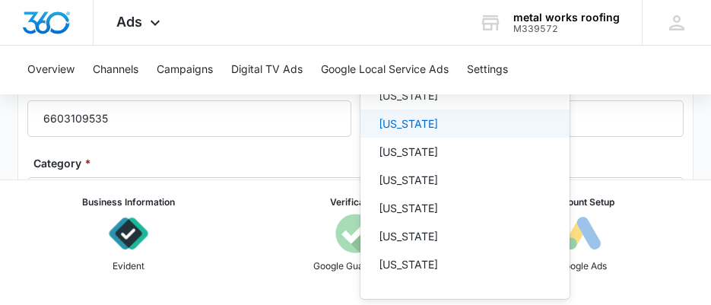
drag, startPoint x: 553, startPoint y: 124, endPoint x: 529, endPoint y: 127, distance: 24.5
click at [547, 60] on div "51 results available. Use Up and Down to choose options, press Enter to select …" at bounding box center [464, 42] width 209 height 36
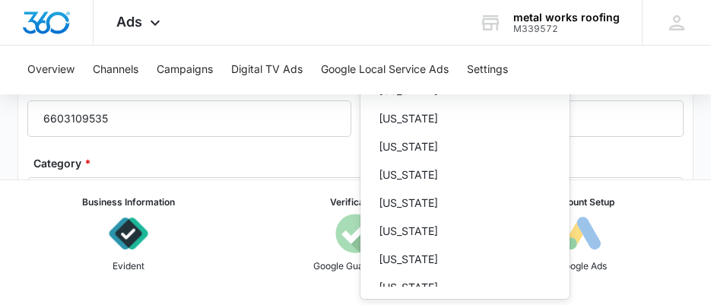
scroll to position [684, 0]
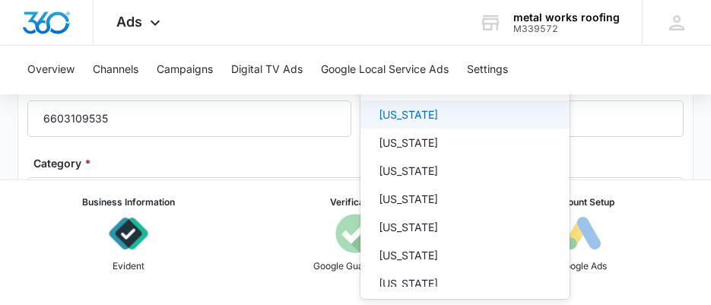
click at [423, 116] on div "Missouri" at bounding box center [464, 114] width 170 height 16
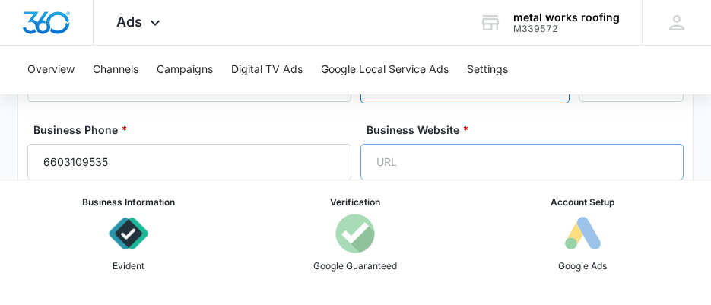
scroll to position [536, 0]
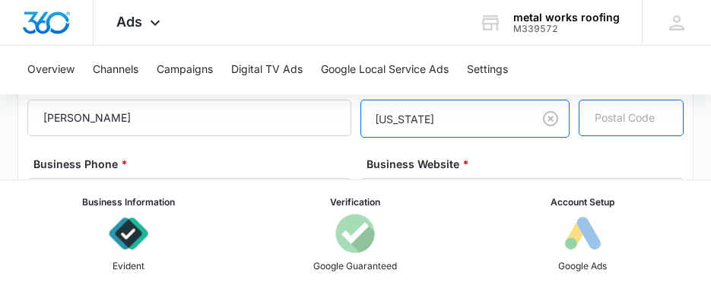
click at [601, 119] on input "Postal Code *" at bounding box center [631, 118] width 105 height 36
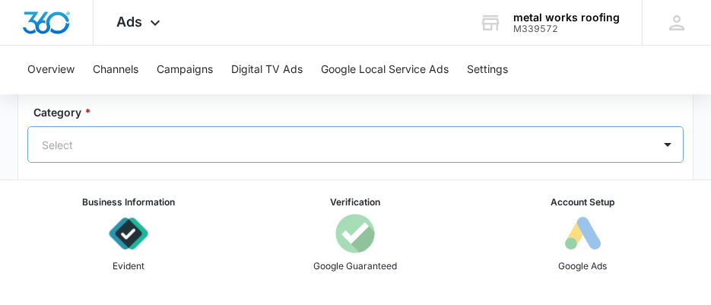
scroll to position [688, 0]
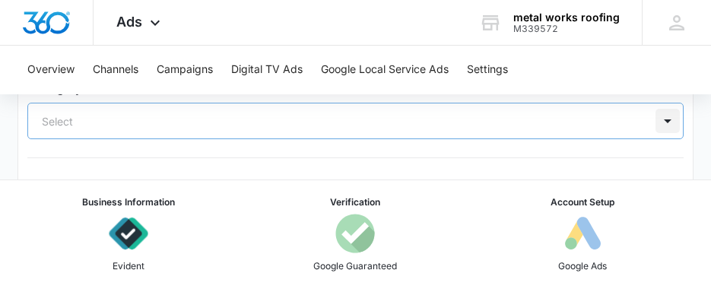
type input "65078"
click at [669, 122] on div "Select" at bounding box center [354, 121] width 655 height 36
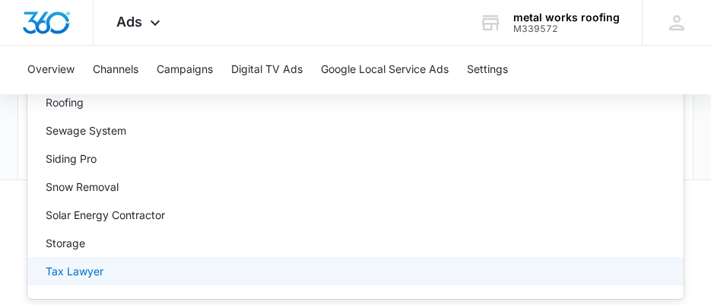
scroll to position [1672, 0]
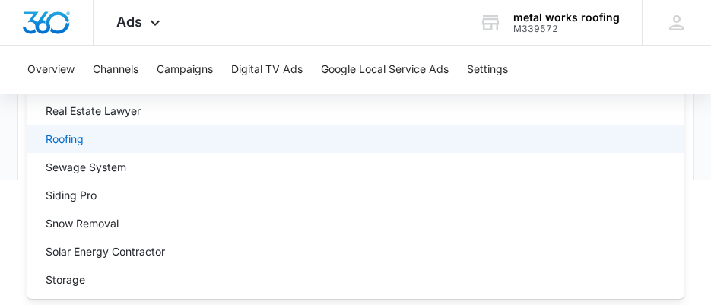
click at [74, 135] on p "Roofing" at bounding box center [65, 139] width 38 height 16
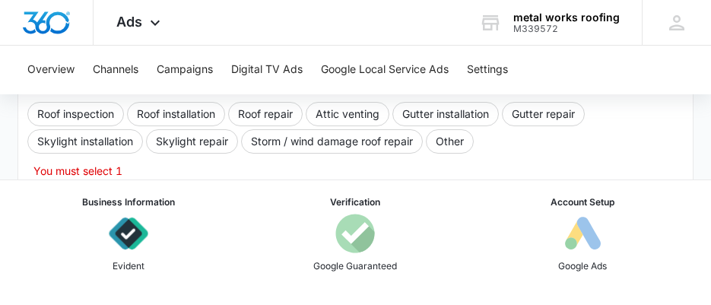
click at [494, 137] on div "Roof inspection Roof installation Roof repair Attic venting Gutter installation…" at bounding box center [354, 129] width 655 height 55
click at [449, 142] on button "Other" at bounding box center [450, 141] width 48 height 24
click at [452, 138] on button "Other" at bounding box center [450, 141] width 48 height 24
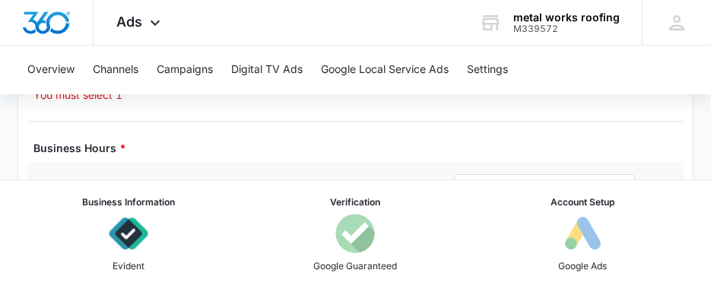
scroll to position [767, 0]
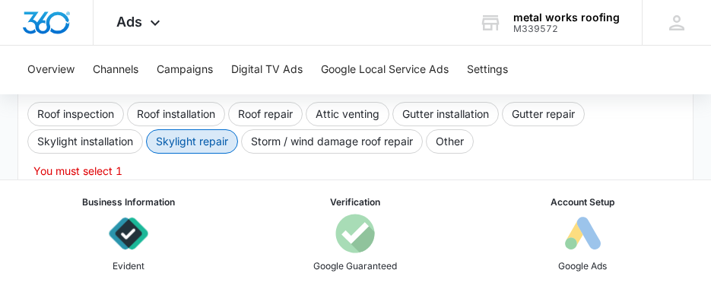
click at [212, 138] on button "Skylight repair" at bounding box center [192, 141] width 92 height 24
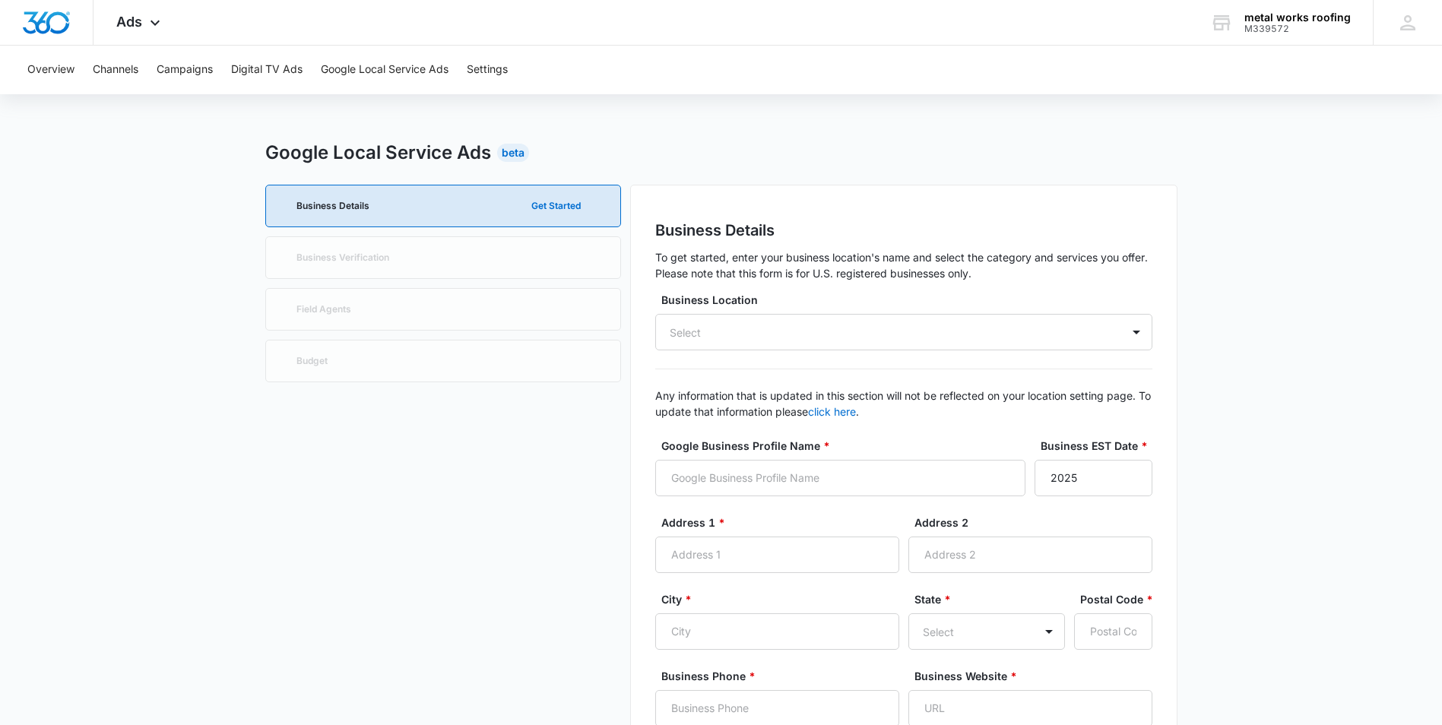
scroll to position [0, 0]
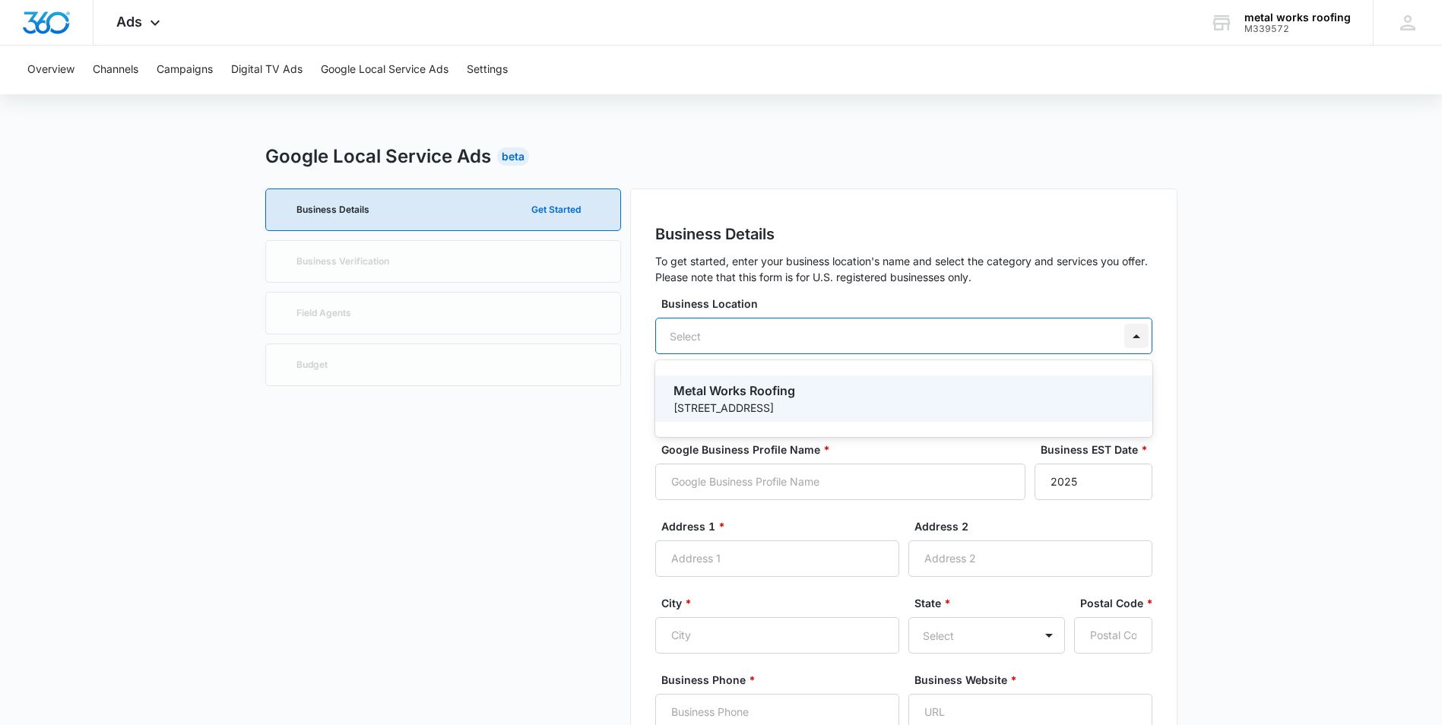
click at [1139, 333] on div at bounding box center [1136, 336] width 24 height 24
click at [776, 395] on p "Metal Works Roofing" at bounding box center [903, 391] width 458 height 18
type input "Metal Works Roofing"
type input "3575 State Rte 52"
type input "Stover"
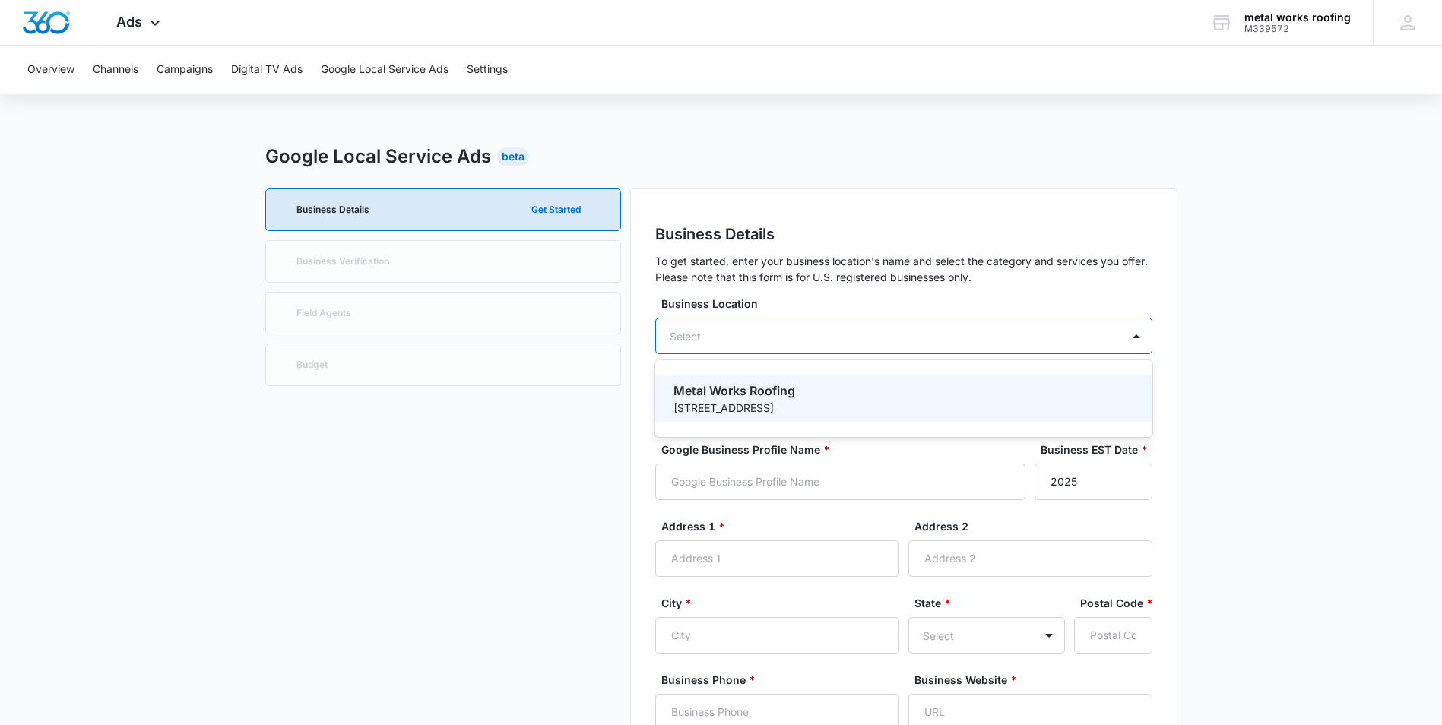
type input "65078"
type input "6603109535"
type input "https://www.metalworksroofingmo.com/"
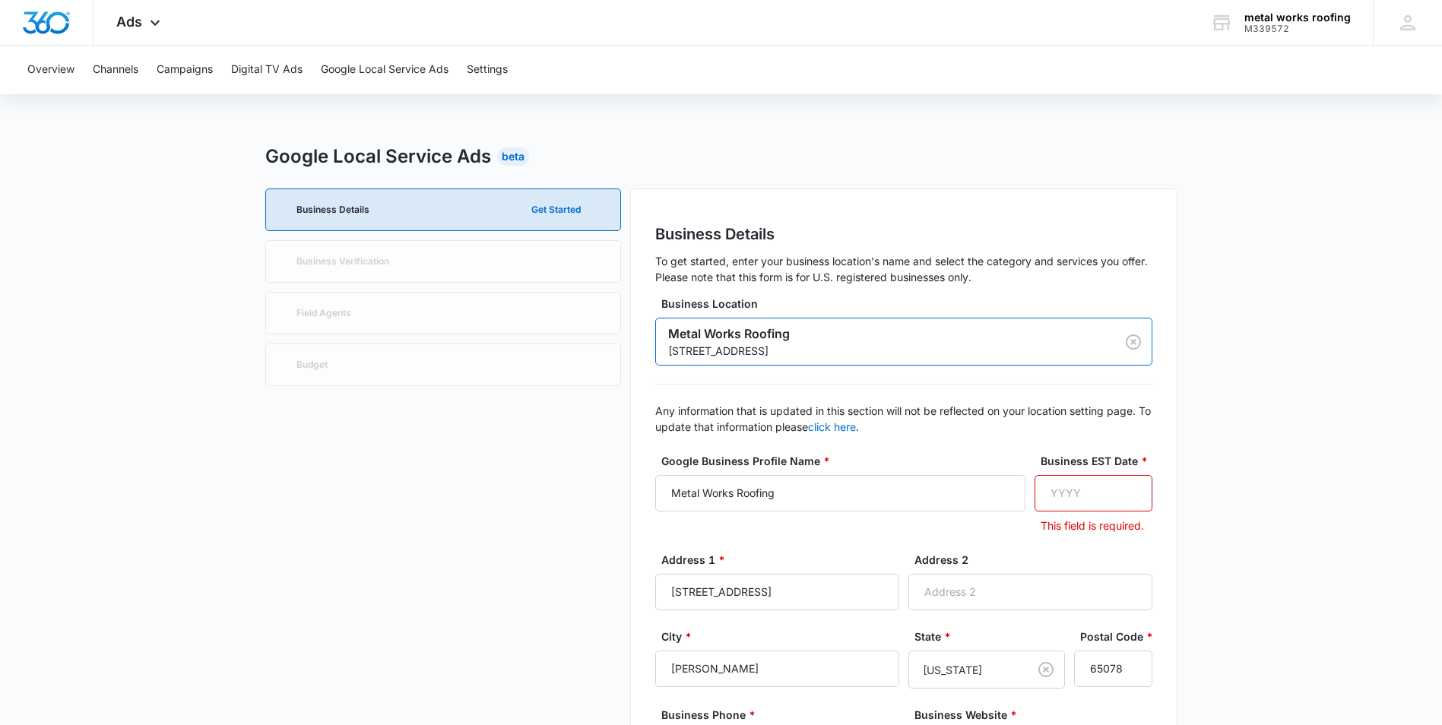
scroll to position [76, 0]
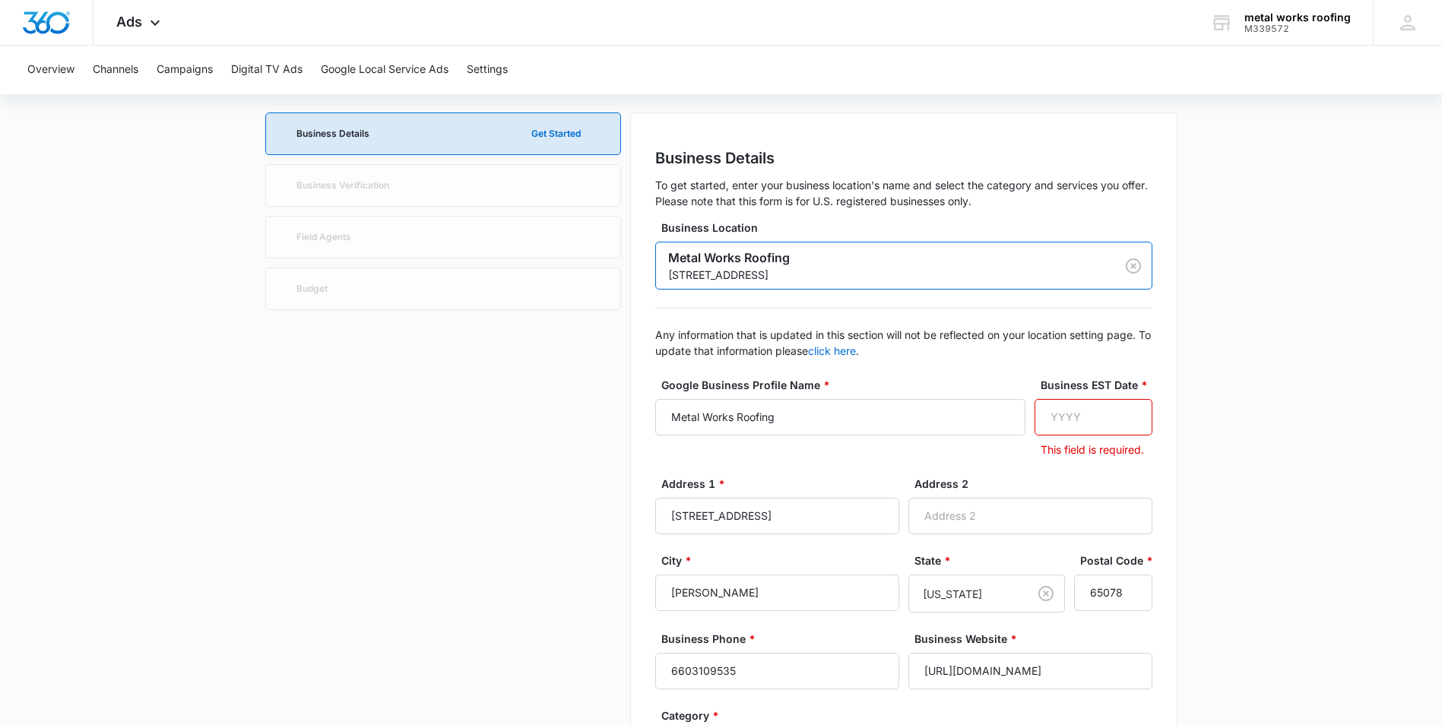
click at [1082, 415] on input "Business EST Date *" at bounding box center [1094, 417] width 118 height 36
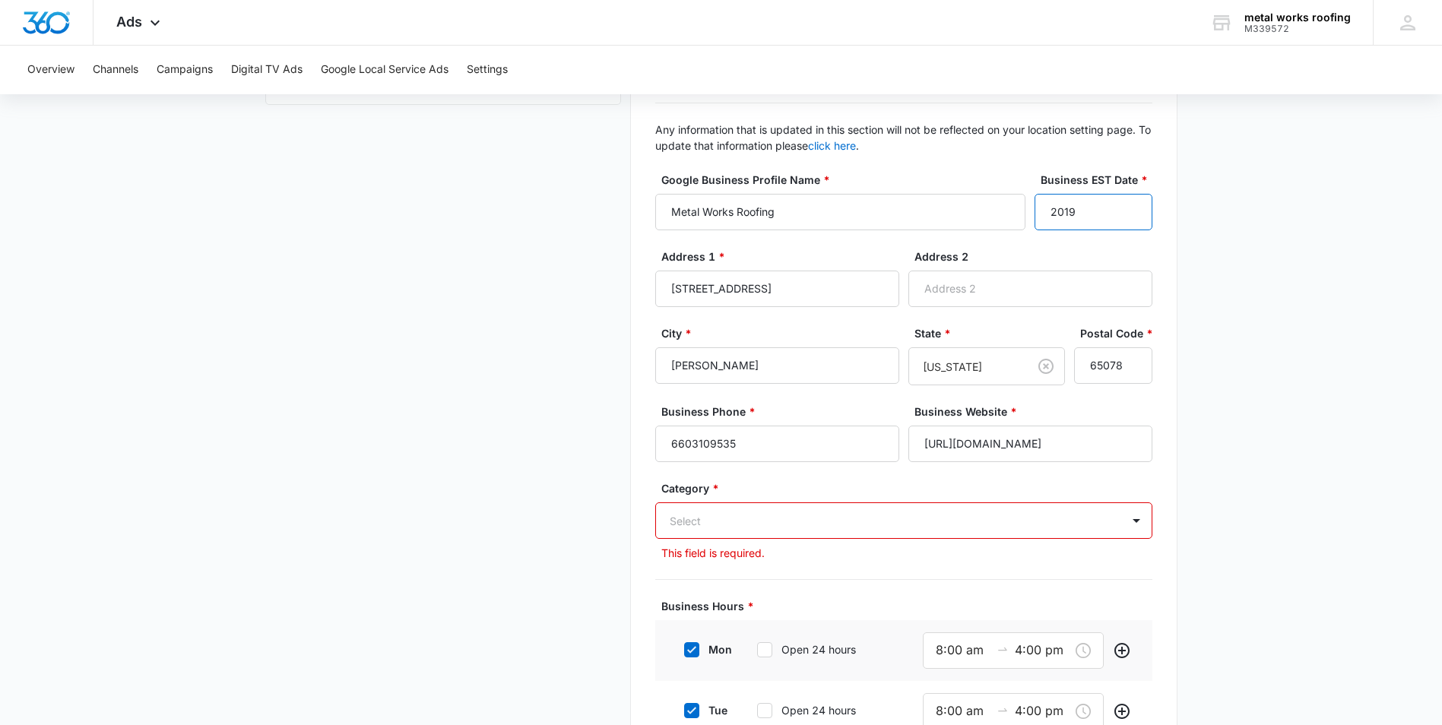
scroll to position [304, 0]
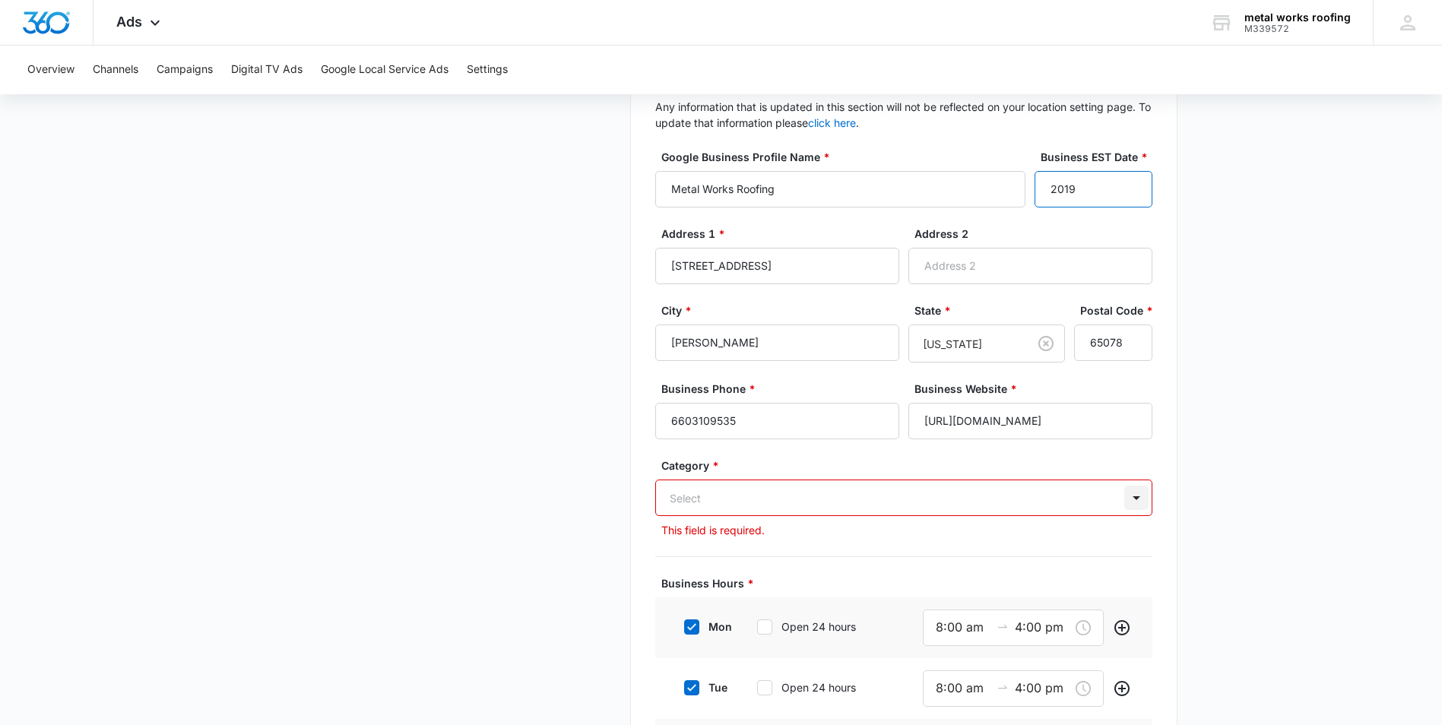
type input "2019"
click at [1136, 495] on div "Select" at bounding box center [903, 498] width 497 height 36
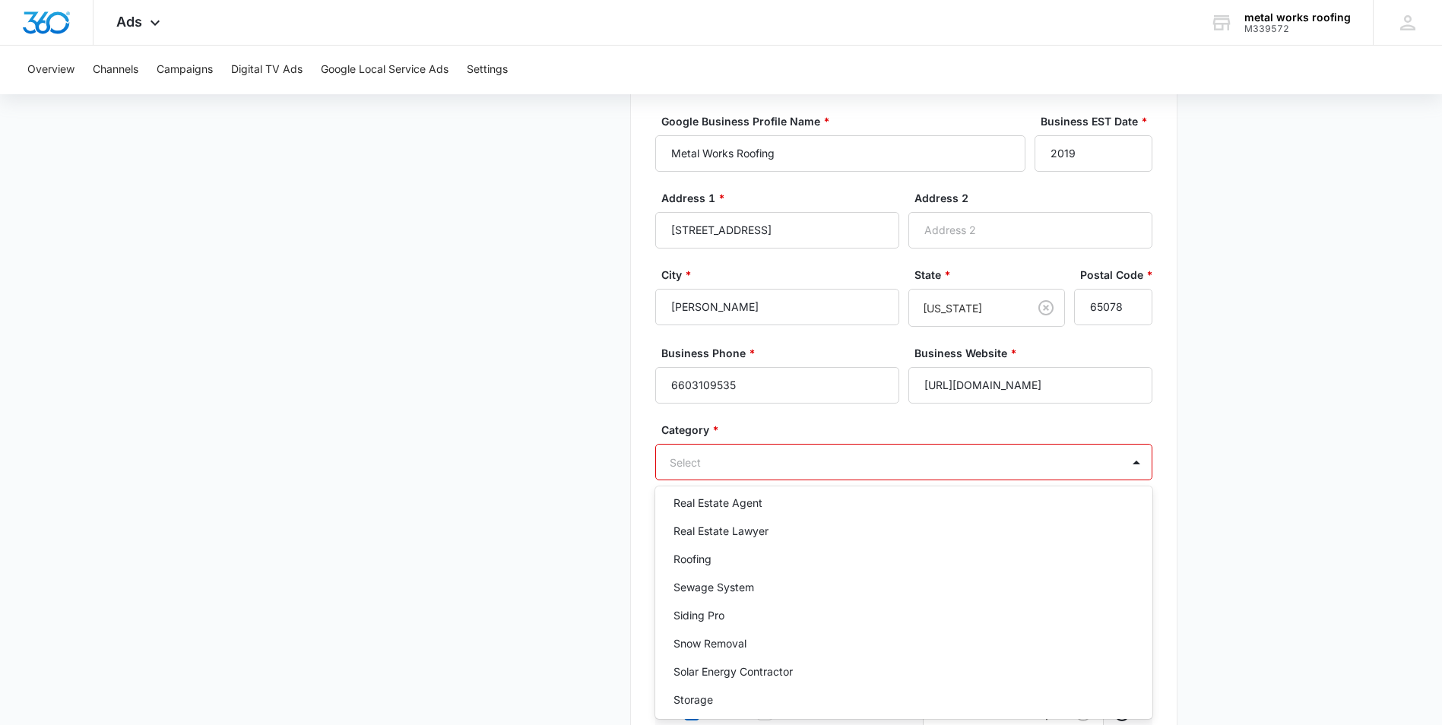
scroll to position [1596, 0]
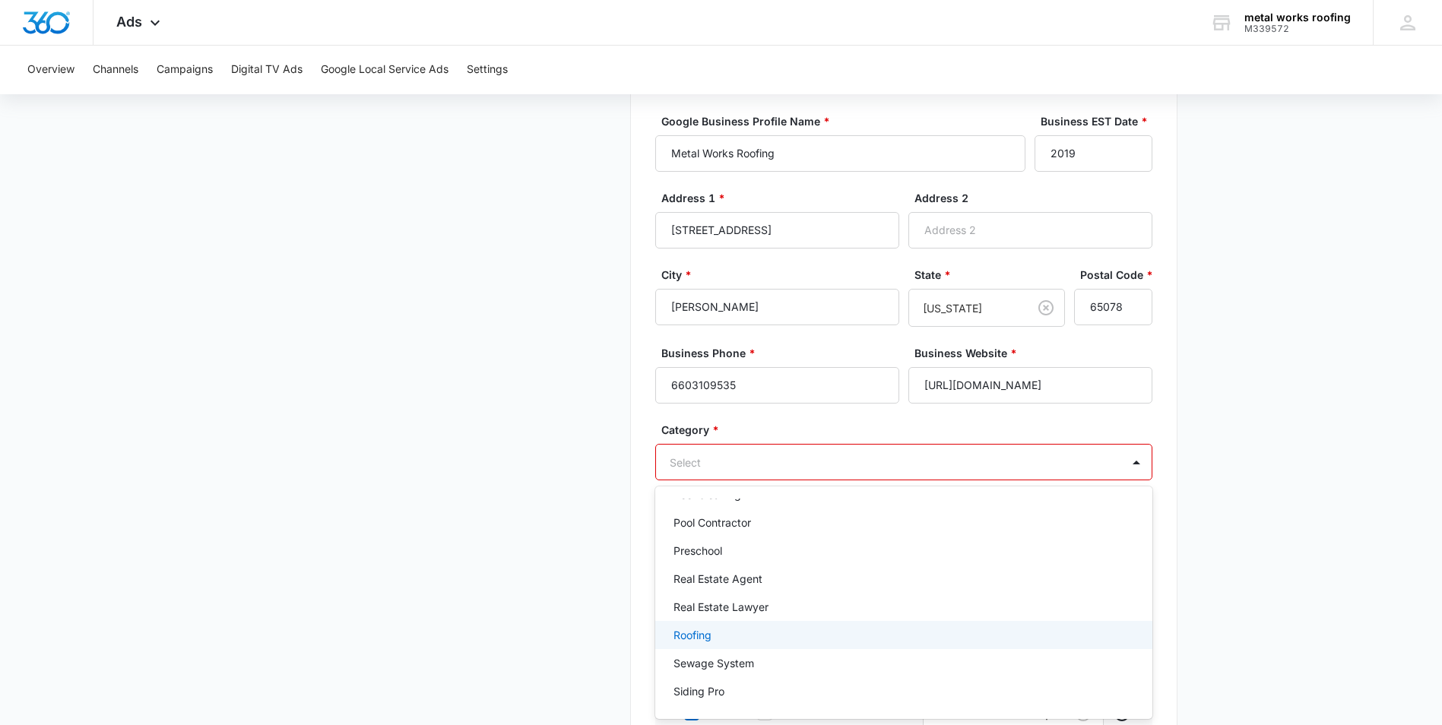
click at [704, 632] on p "Roofing" at bounding box center [693, 635] width 38 height 16
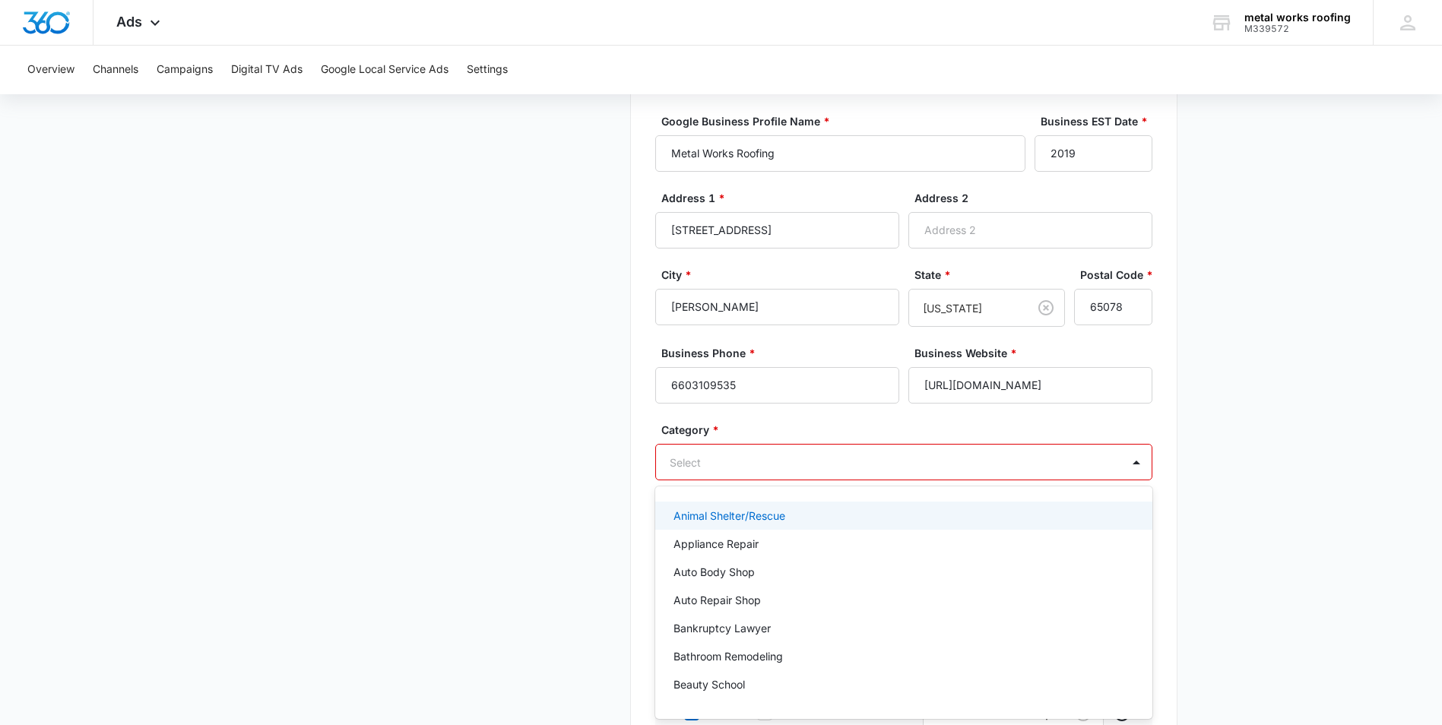
click at [695, 461] on div at bounding box center [886, 462] width 432 height 19
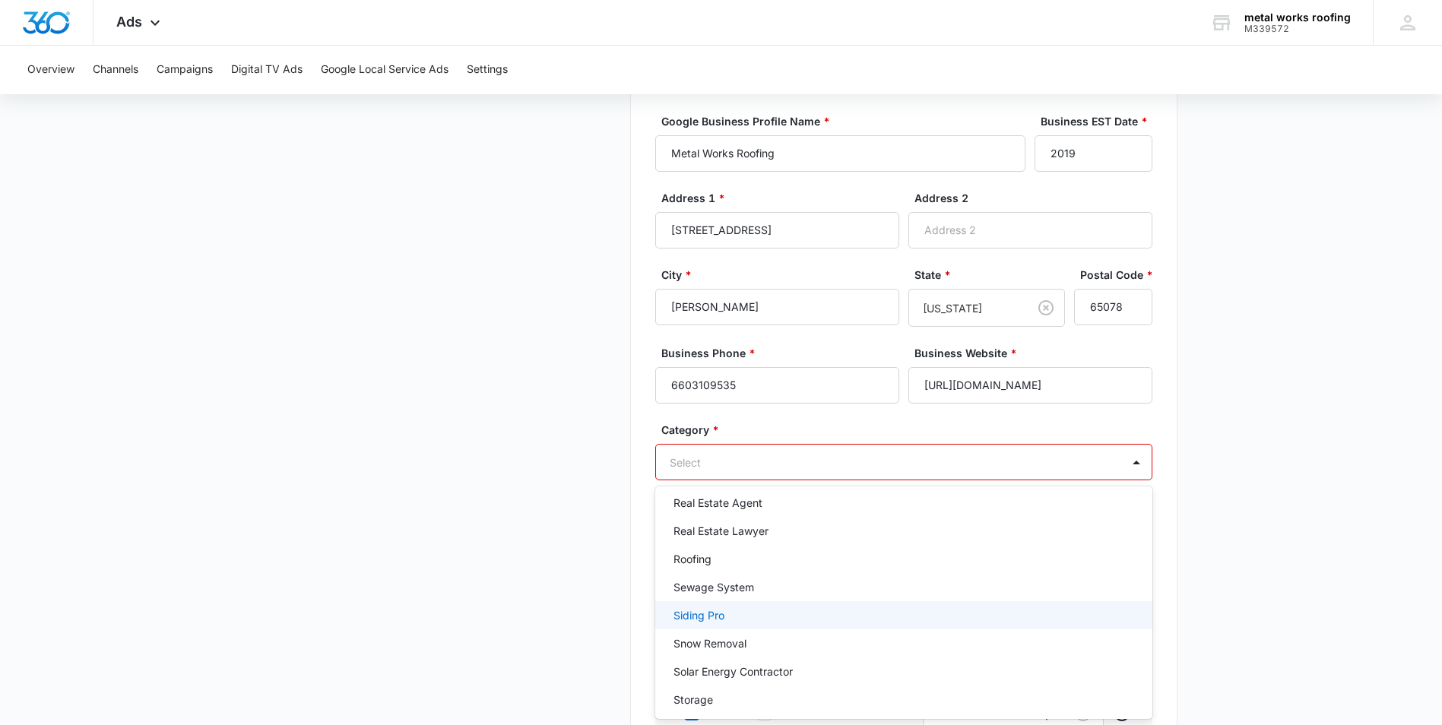
click at [705, 616] on p "Siding Pro" at bounding box center [699, 615] width 51 height 16
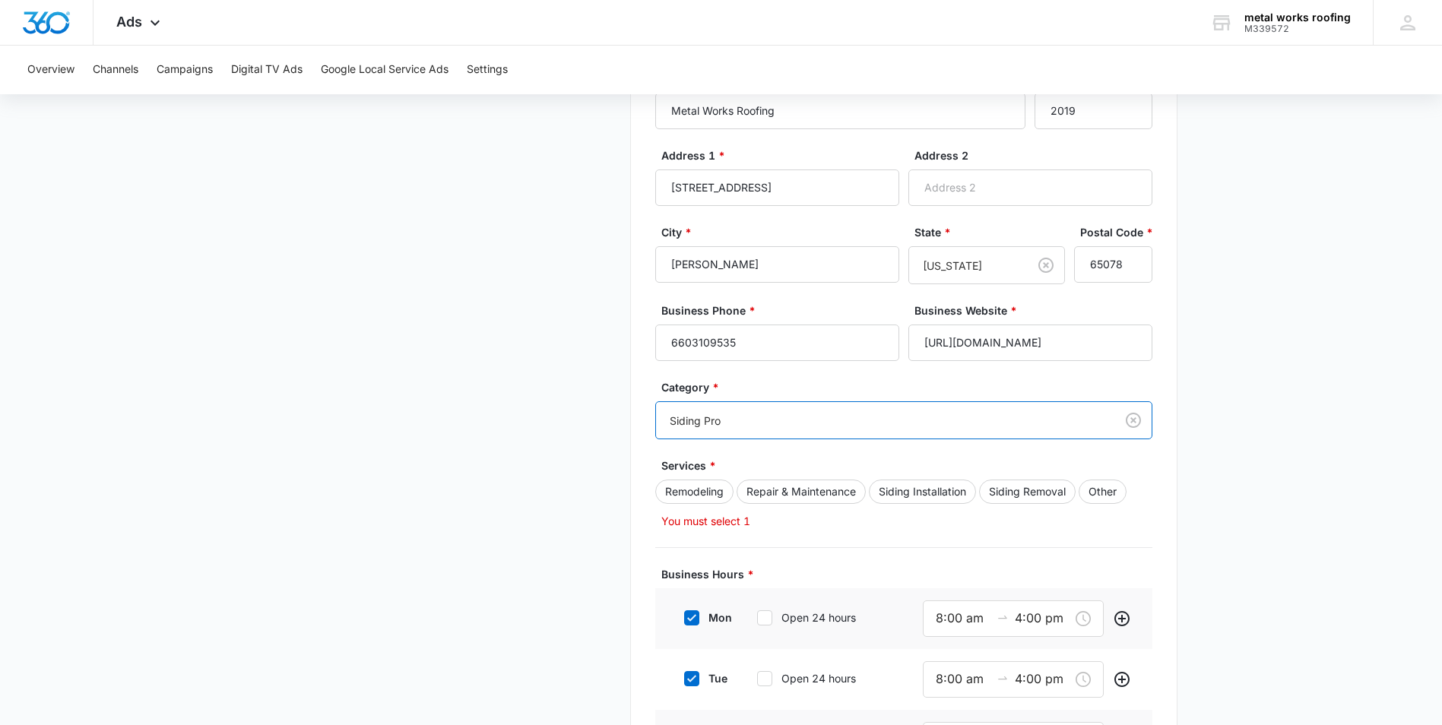
scroll to position [416, 0]
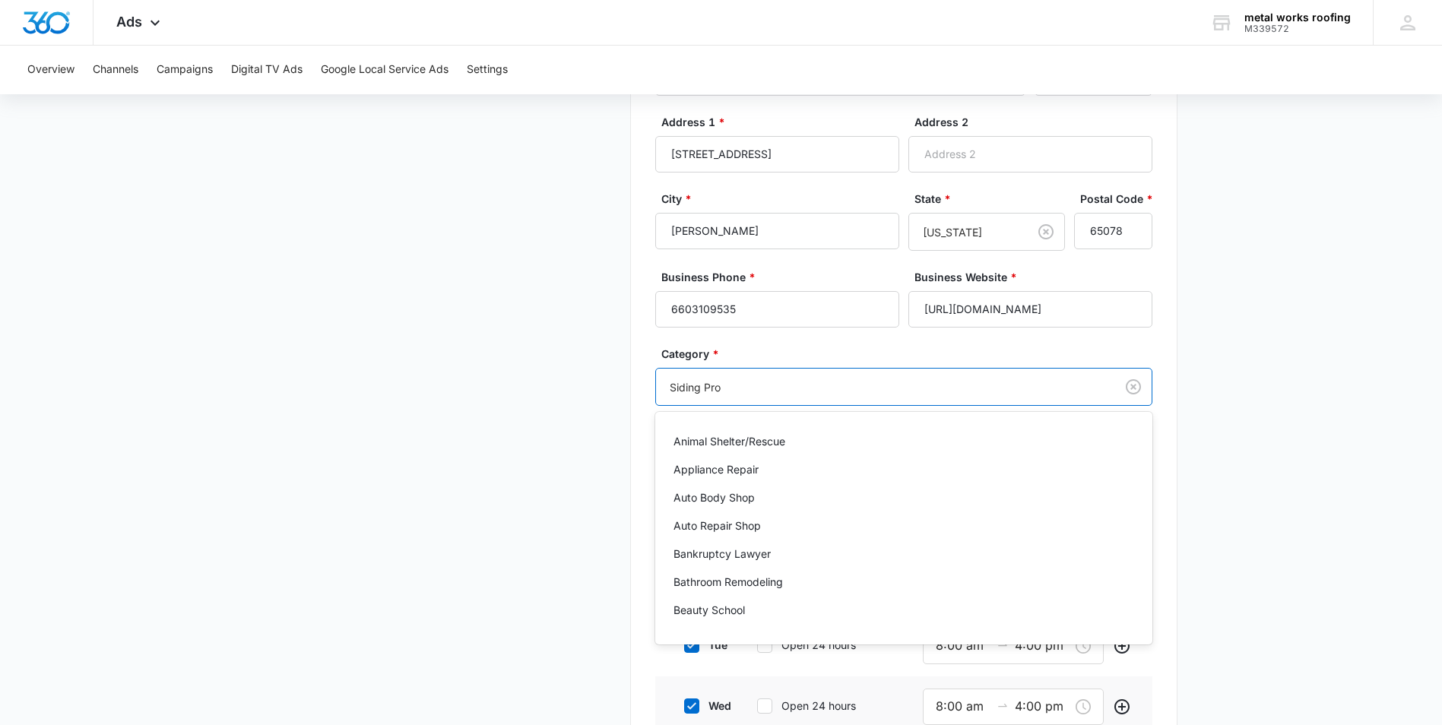
click at [728, 387] on div at bounding box center [883, 387] width 426 height 19
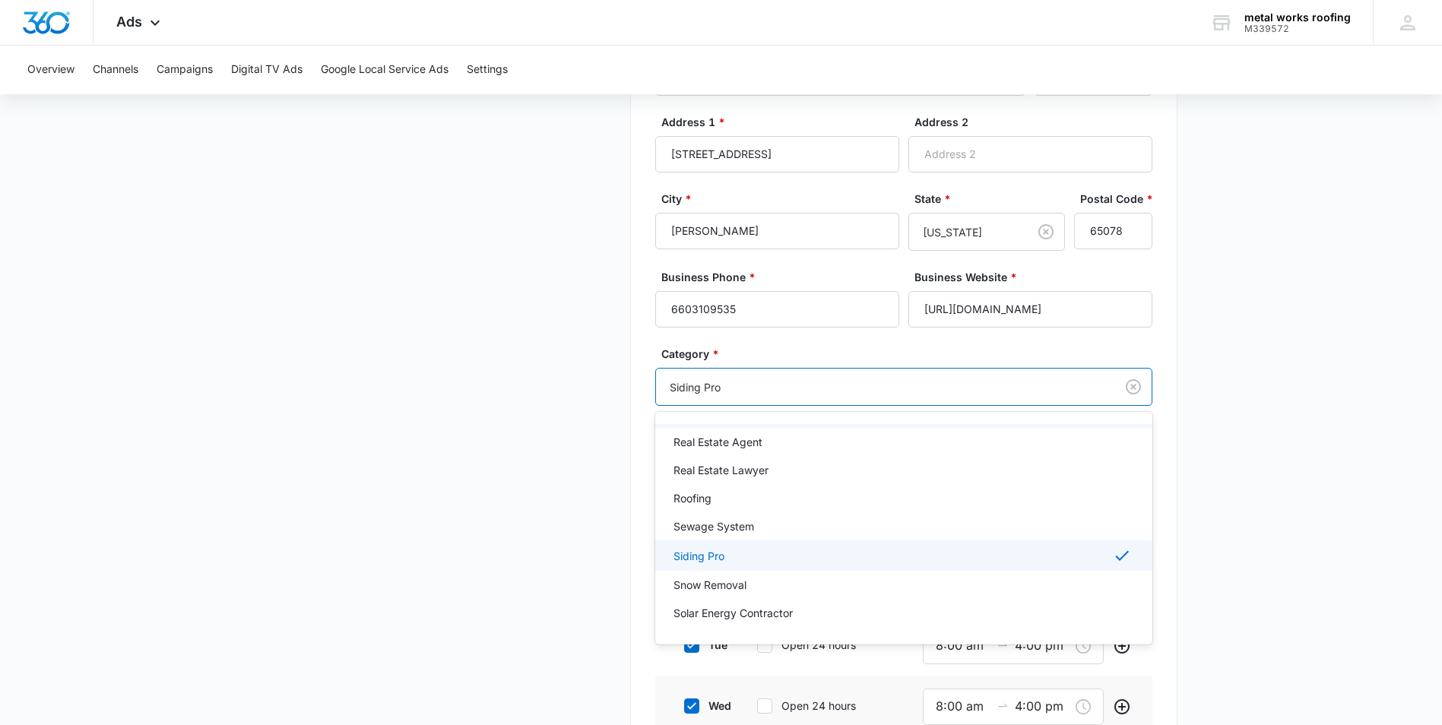
scroll to position [1683, 0]
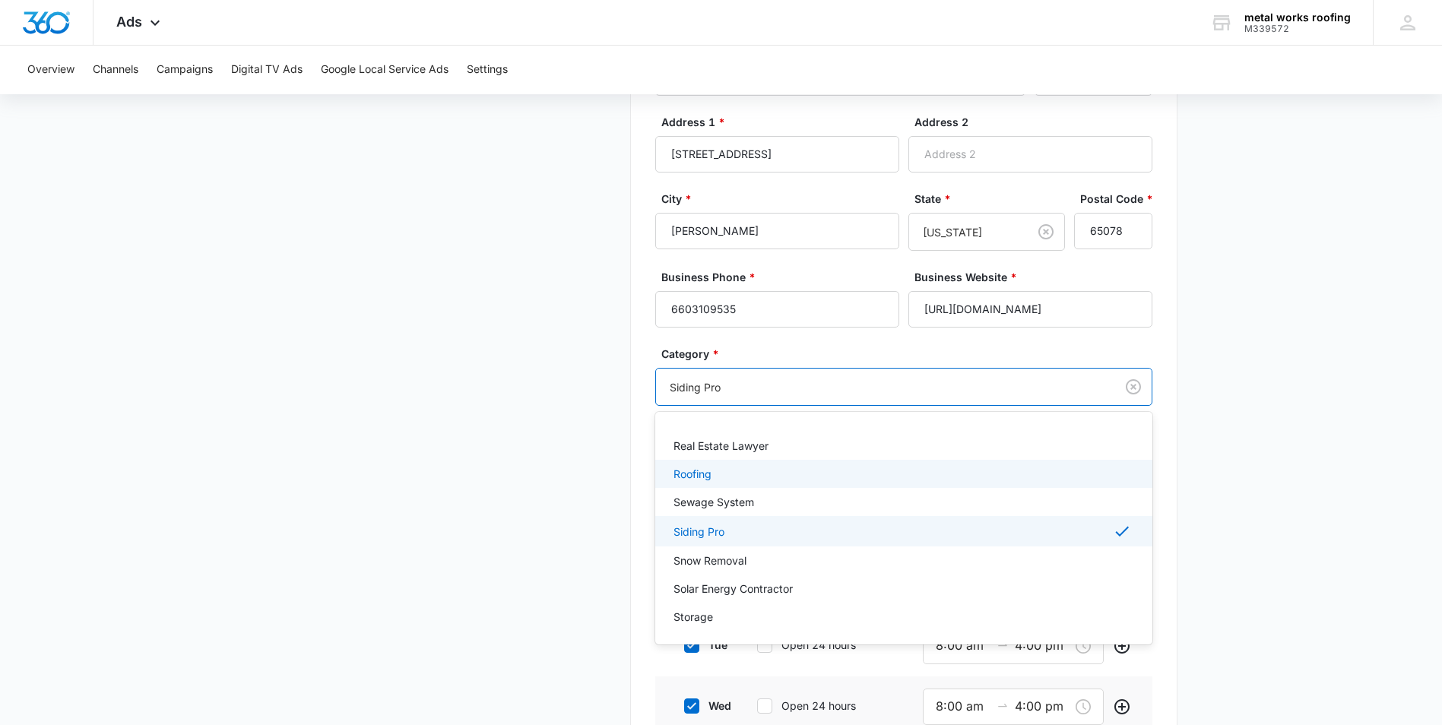
click at [703, 472] on p "Roofing" at bounding box center [693, 474] width 38 height 16
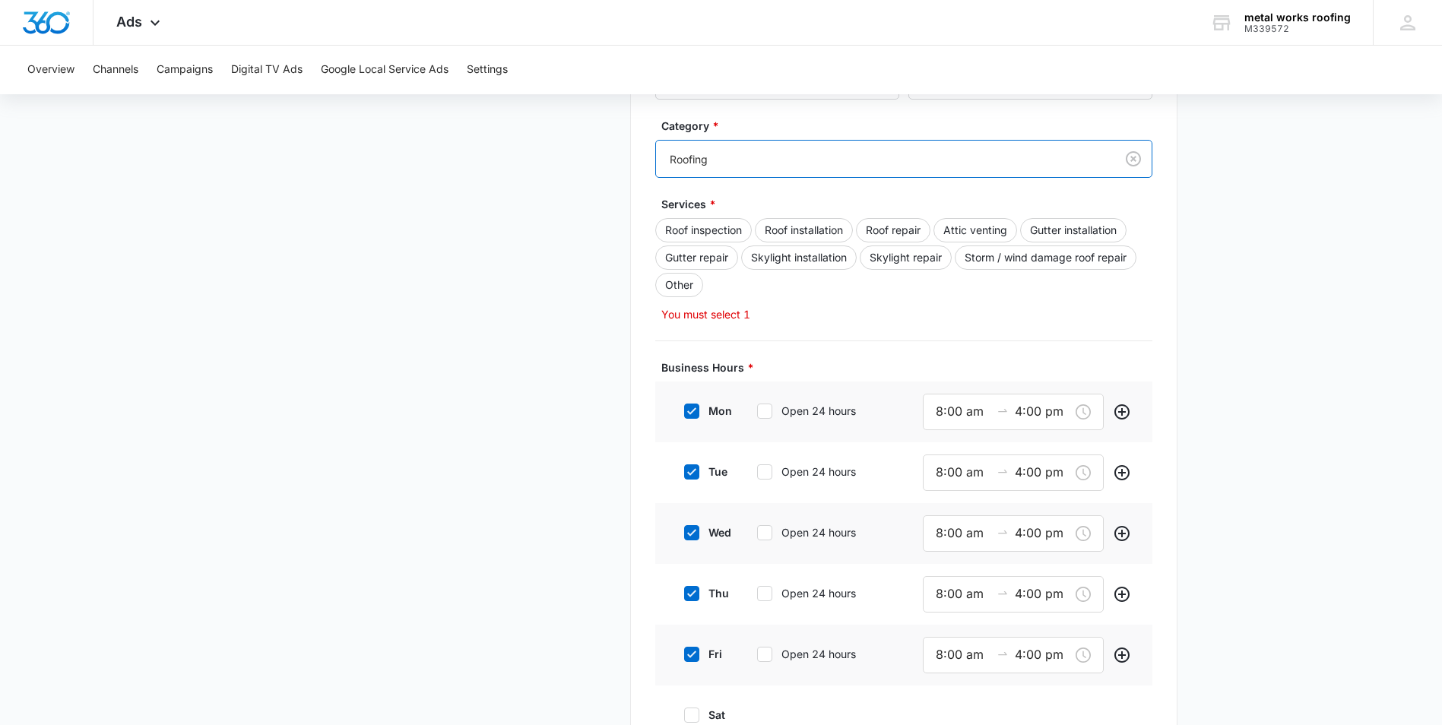
scroll to position [631, 0]
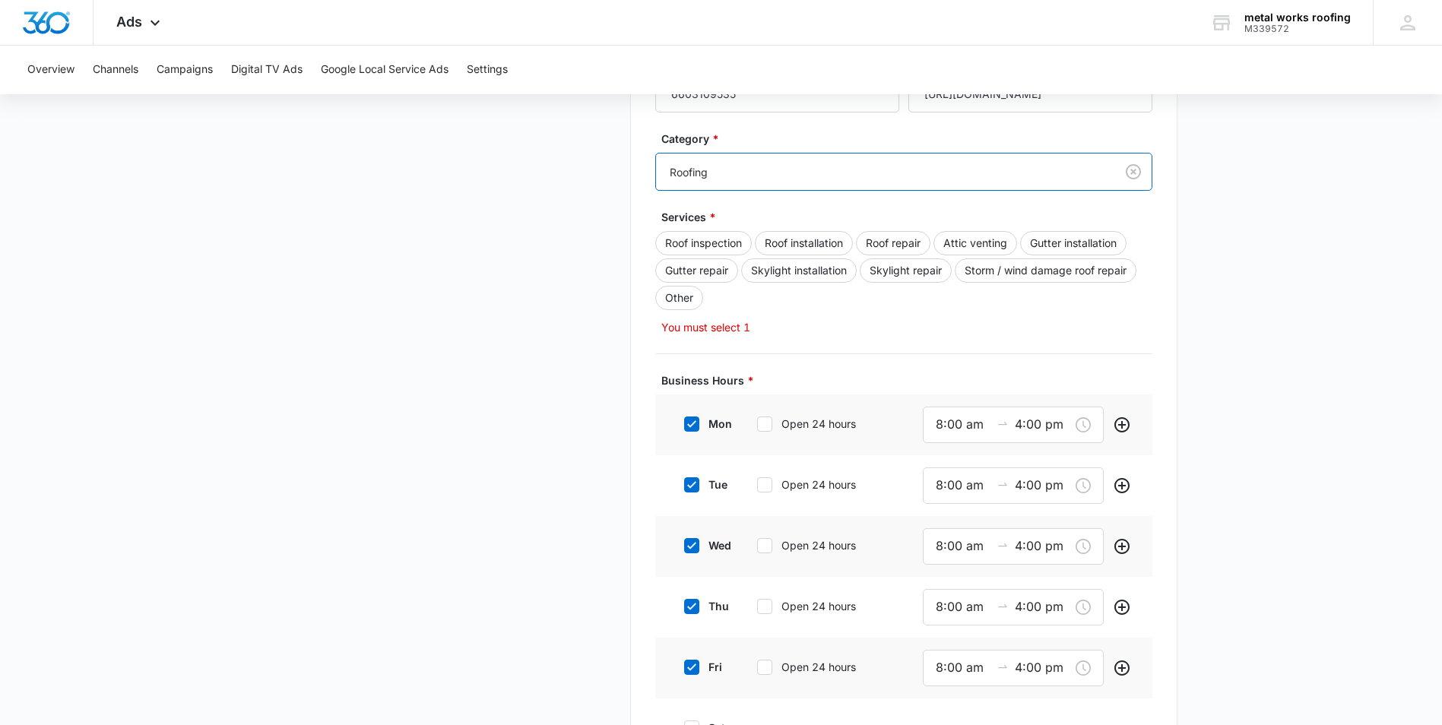
click at [718, 290] on div "Roof inspection Roof installation Roof repair Attic venting Gutter installation…" at bounding box center [903, 272] width 497 height 82
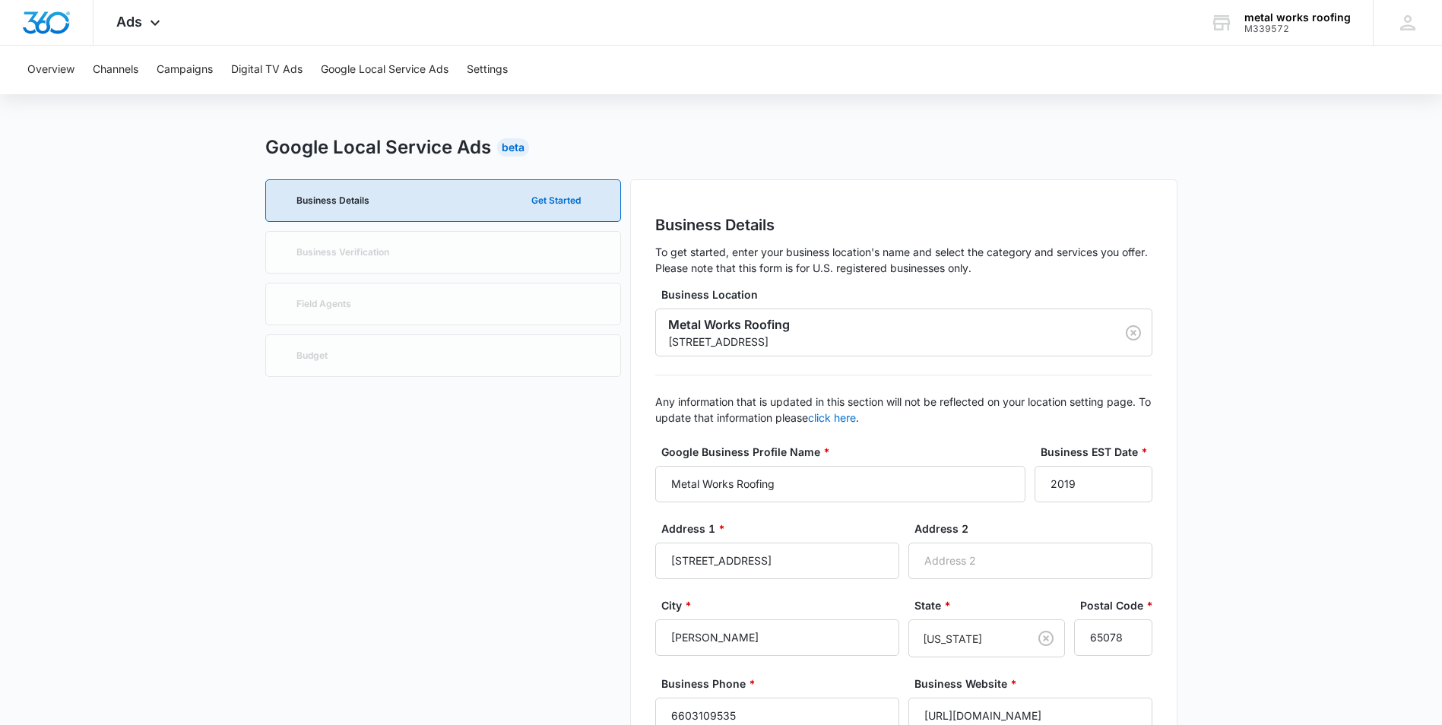
scroll to position [0, 0]
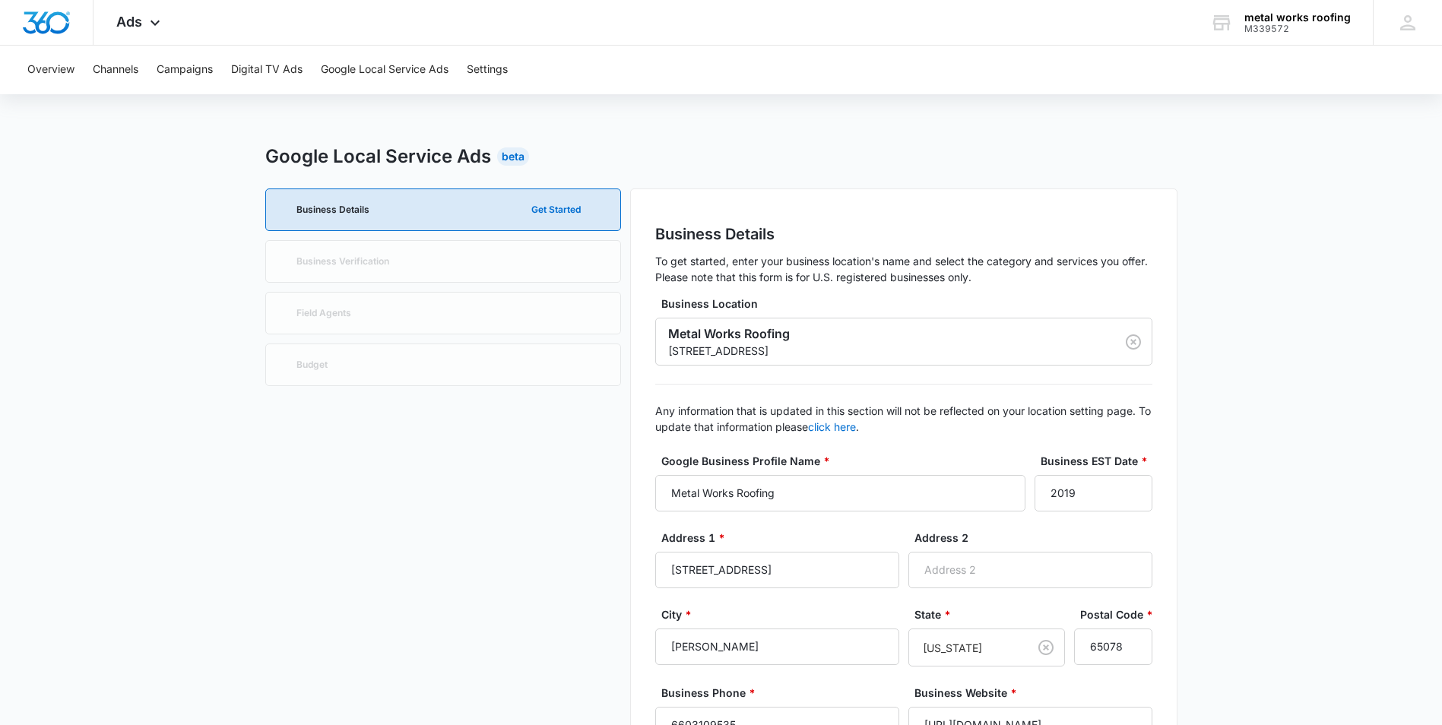
click at [560, 209] on button "Get Started" at bounding box center [556, 210] width 80 height 36
click at [567, 208] on button "Get Started" at bounding box center [556, 210] width 80 height 36
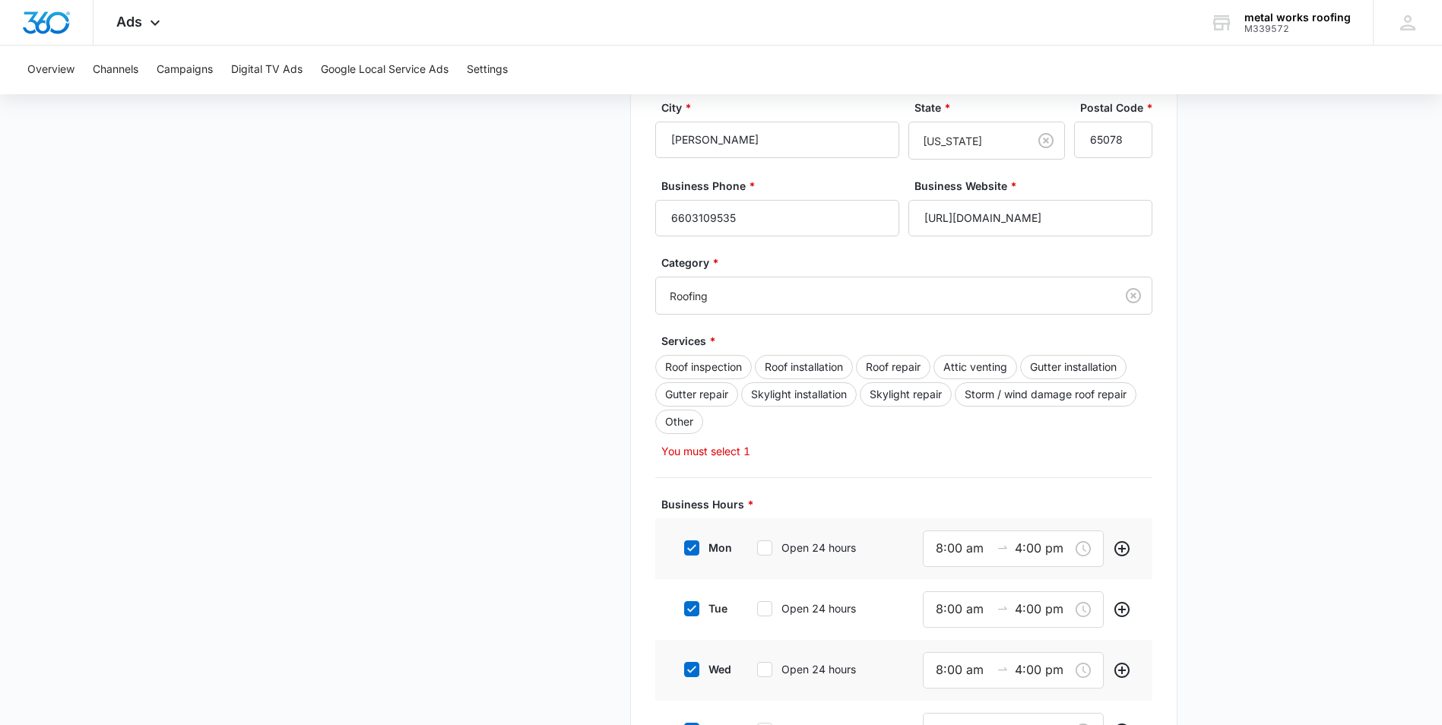
scroll to position [532, 0]
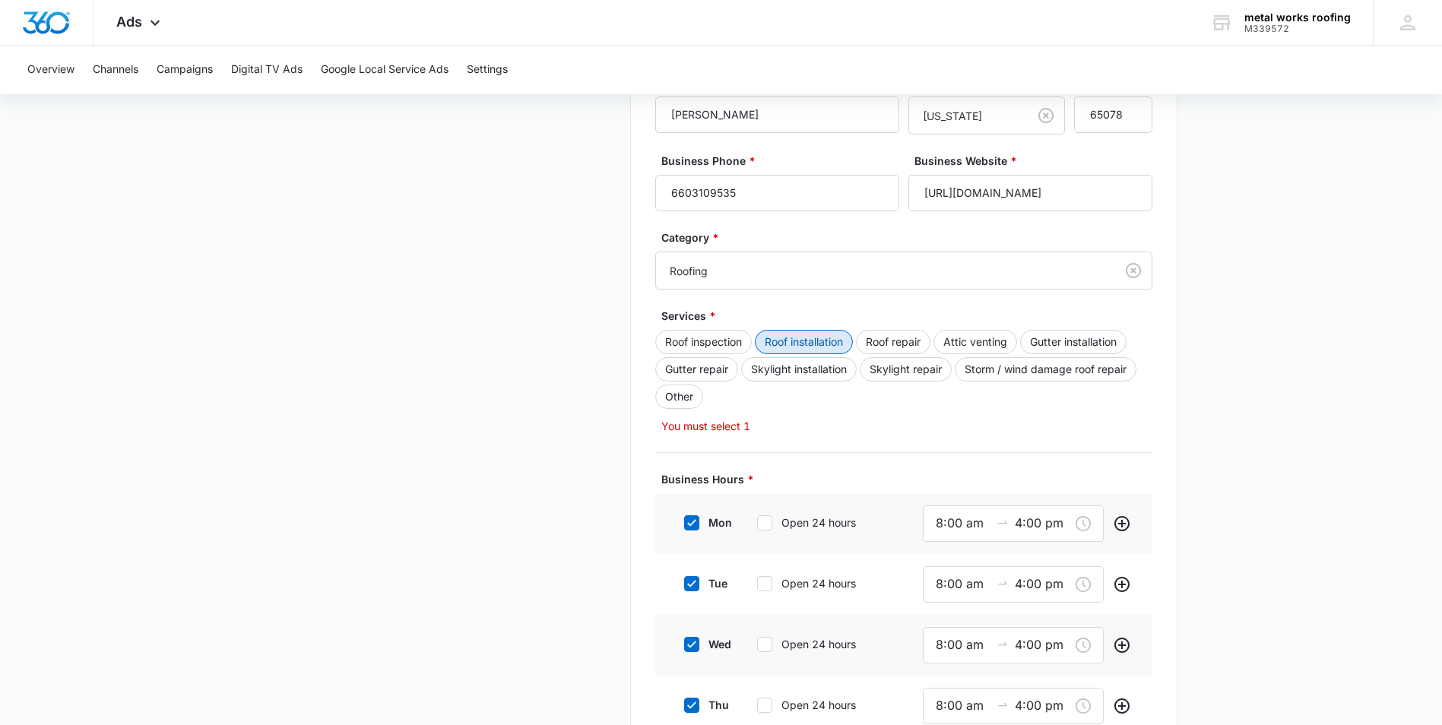
click at [813, 339] on button "Roof installation" at bounding box center [804, 342] width 98 height 24
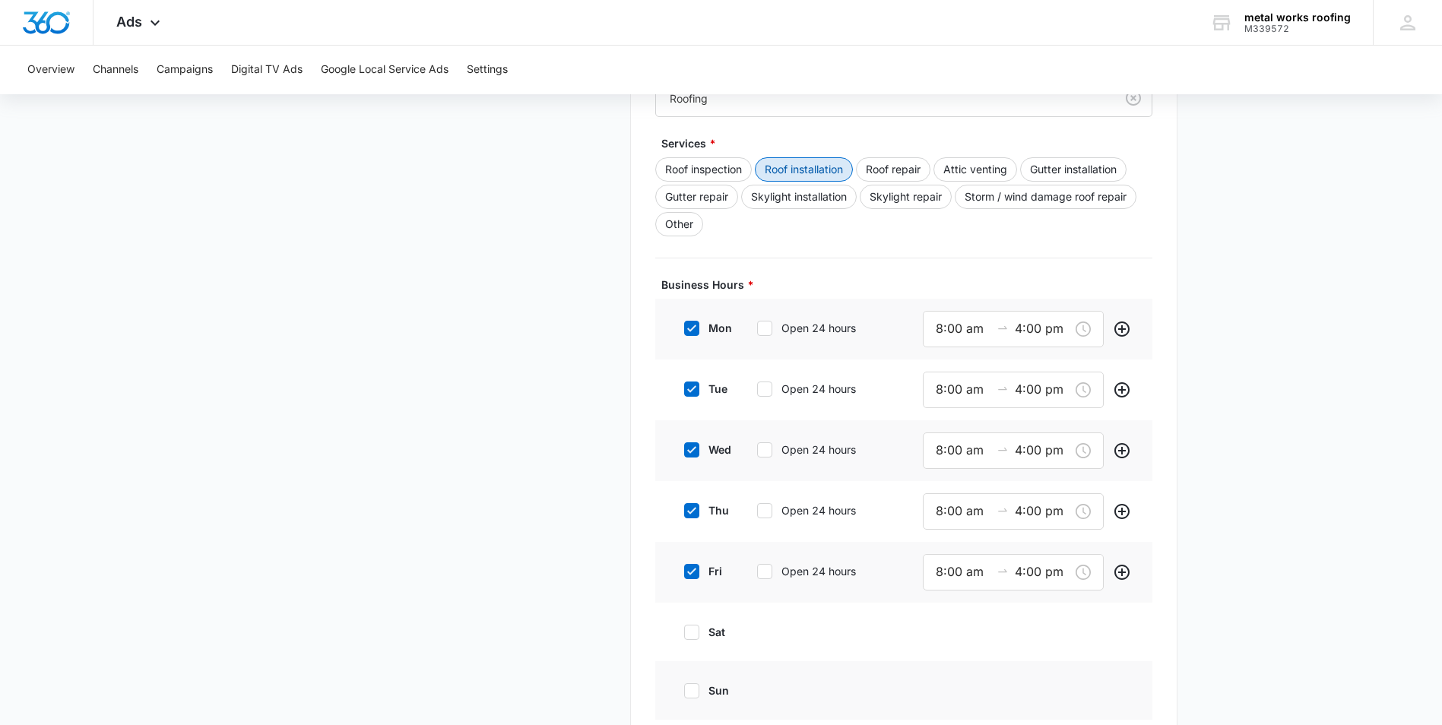
scroll to position [797, 0]
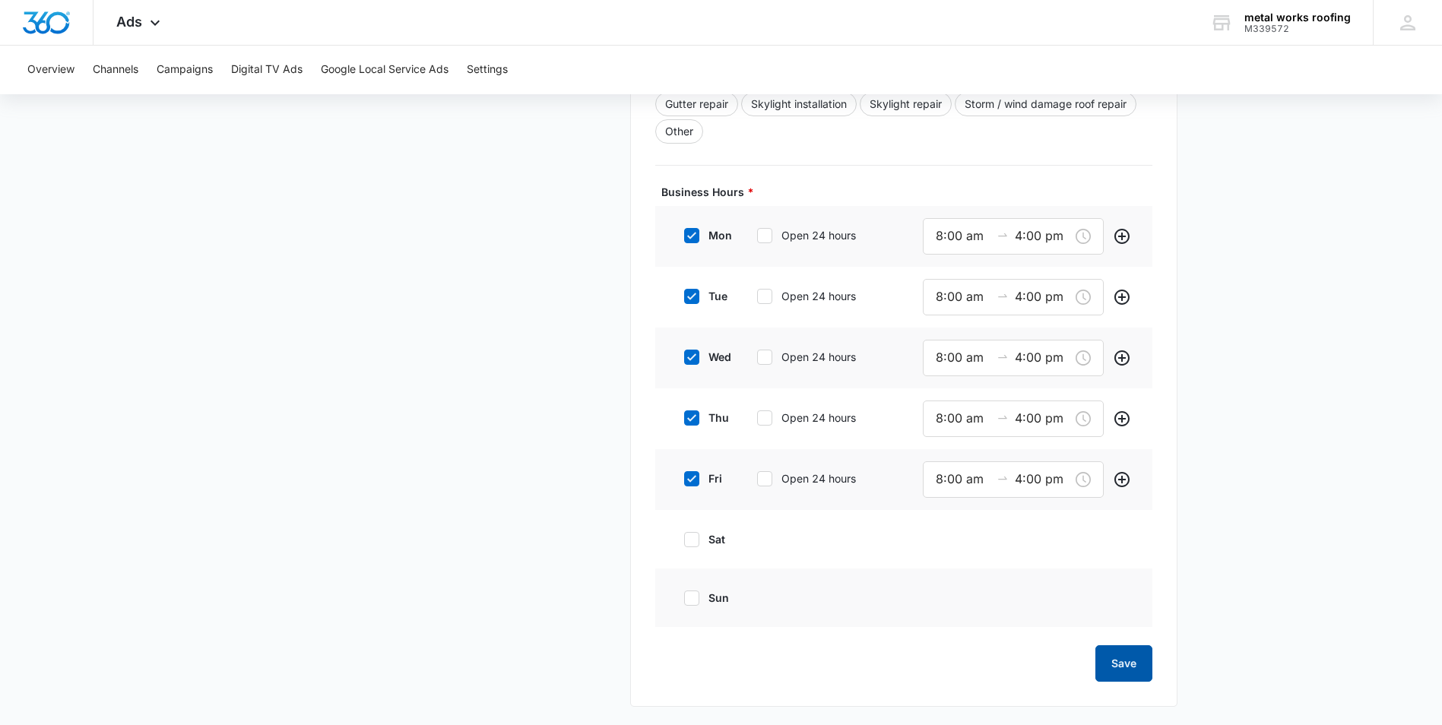
click at [1122, 658] on button "Save" at bounding box center [1123, 663] width 57 height 36
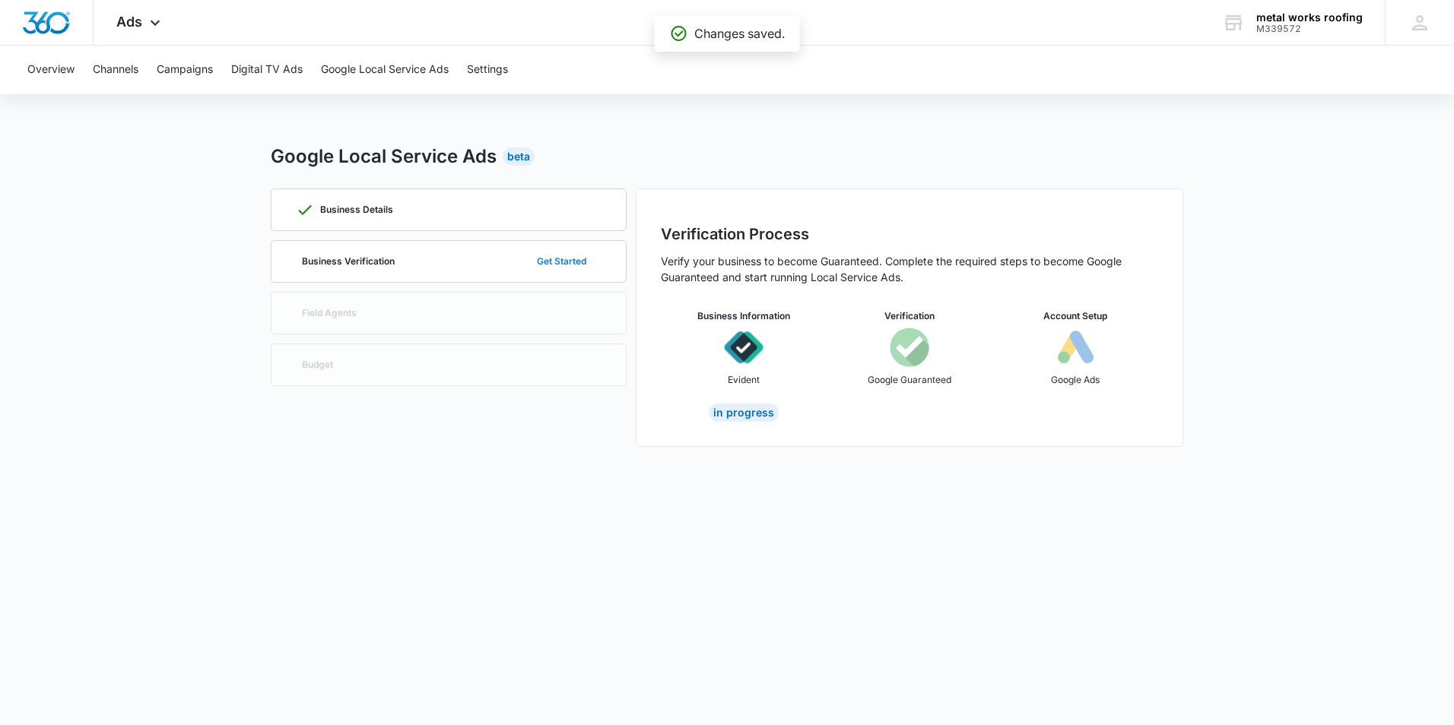
click at [568, 259] on button "Get Started" at bounding box center [562, 261] width 80 height 36
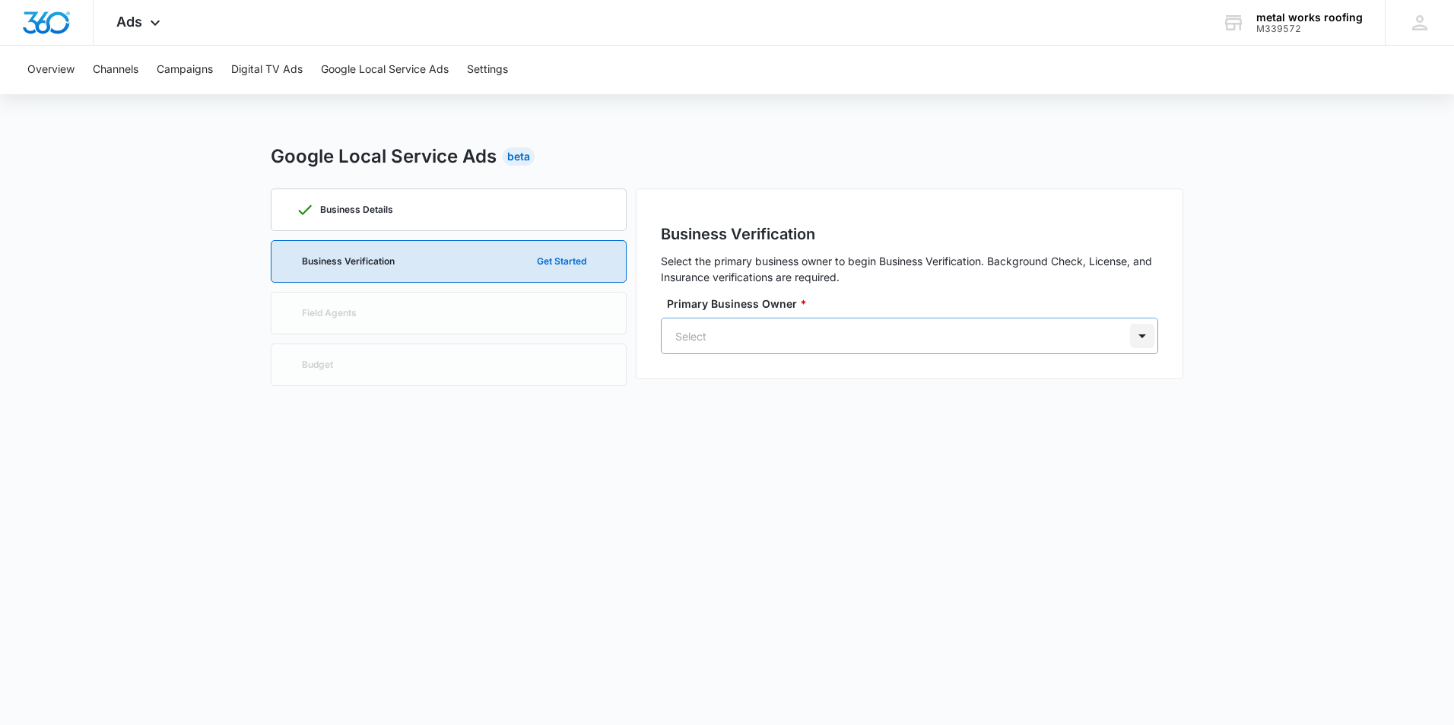
click at [1140, 334] on div at bounding box center [1142, 336] width 24 height 24
click at [800, 401] on p "[PERSON_NAME]" at bounding box center [820, 396] width 183 height 16
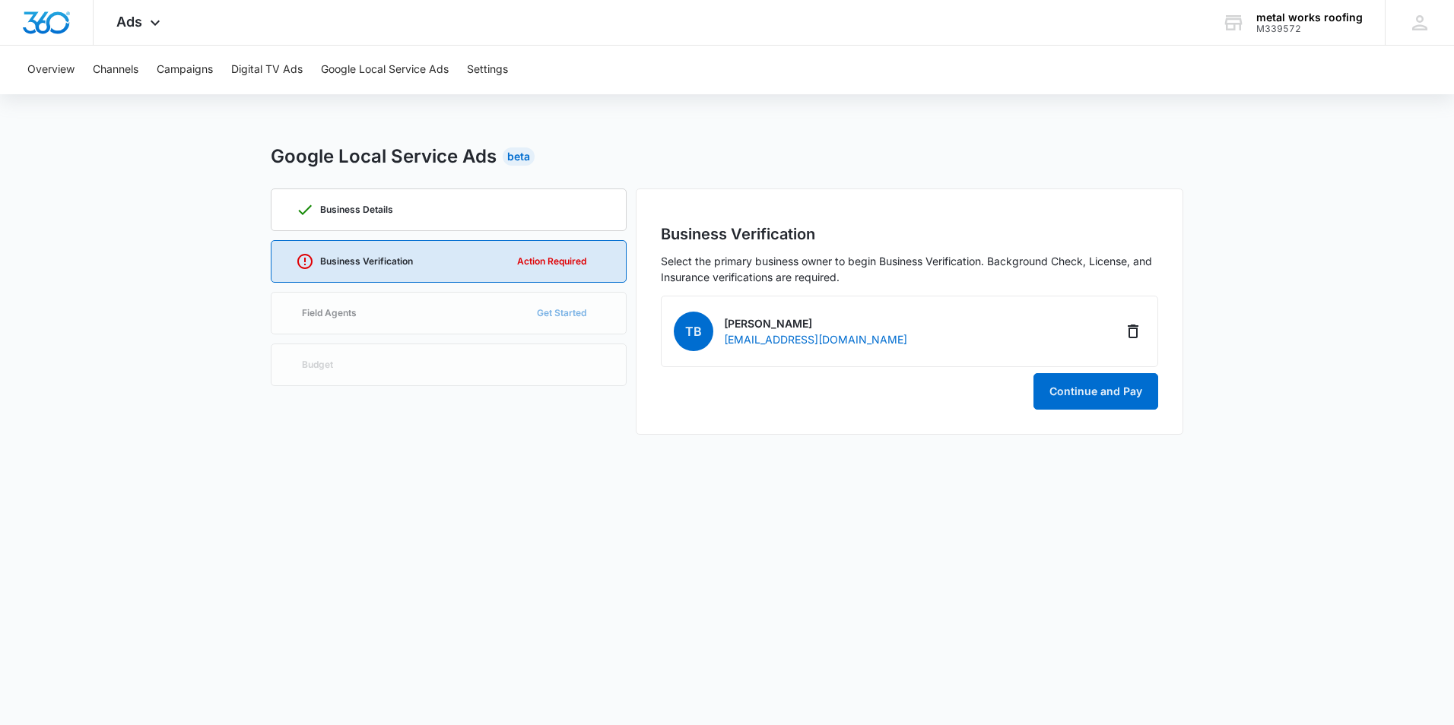
click at [795, 310] on div "TB Tony Baker metalworksroofingus@gmail.com" at bounding box center [909, 332] width 471 height 46
click at [796, 328] on p "[PERSON_NAME]" at bounding box center [815, 323] width 183 height 16
click at [1081, 387] on button "Continue and Pay" at bounding box center [1095, 391] width 125 height 36
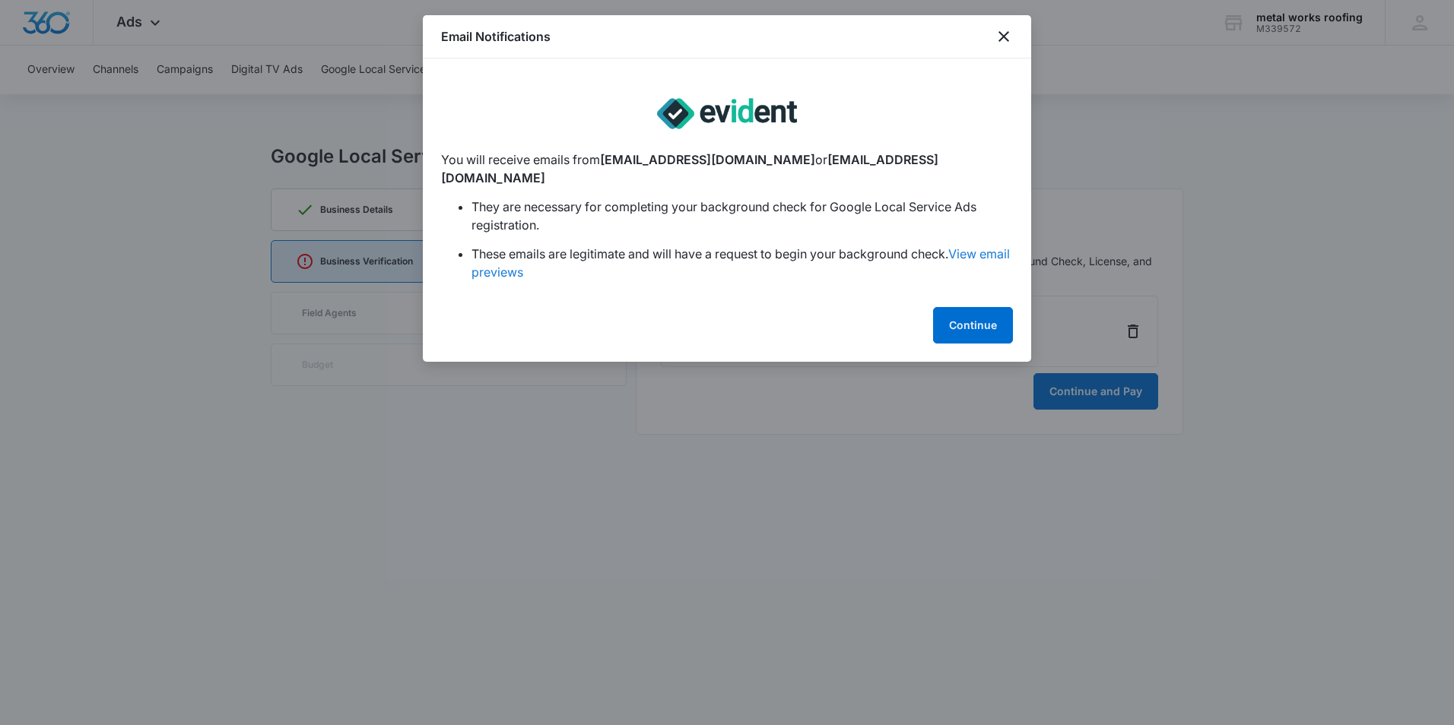
click at [973, 246] on link "View email previews" at bounding box center [740, 262] width 538 height 33
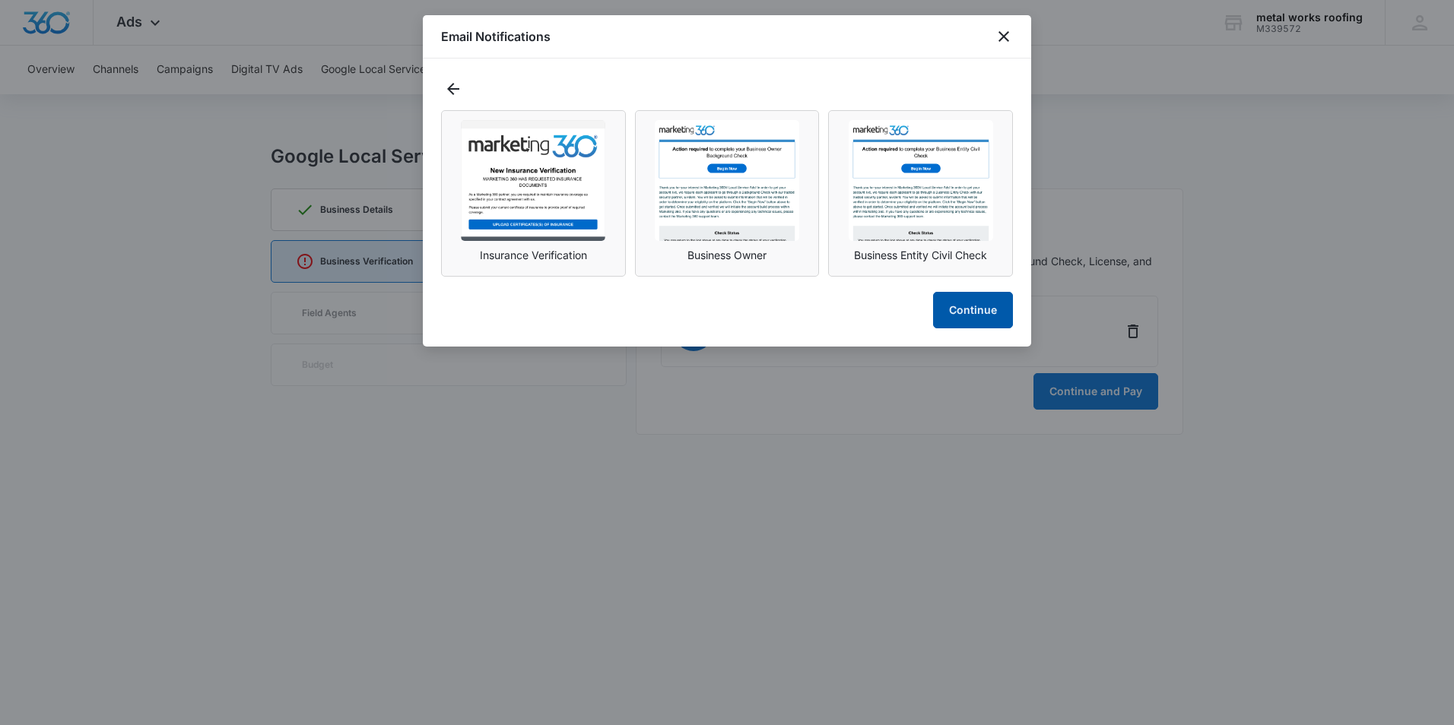
click at [963, 307] on button "Continue" at bounding box center [973, 310] width 80 height 36
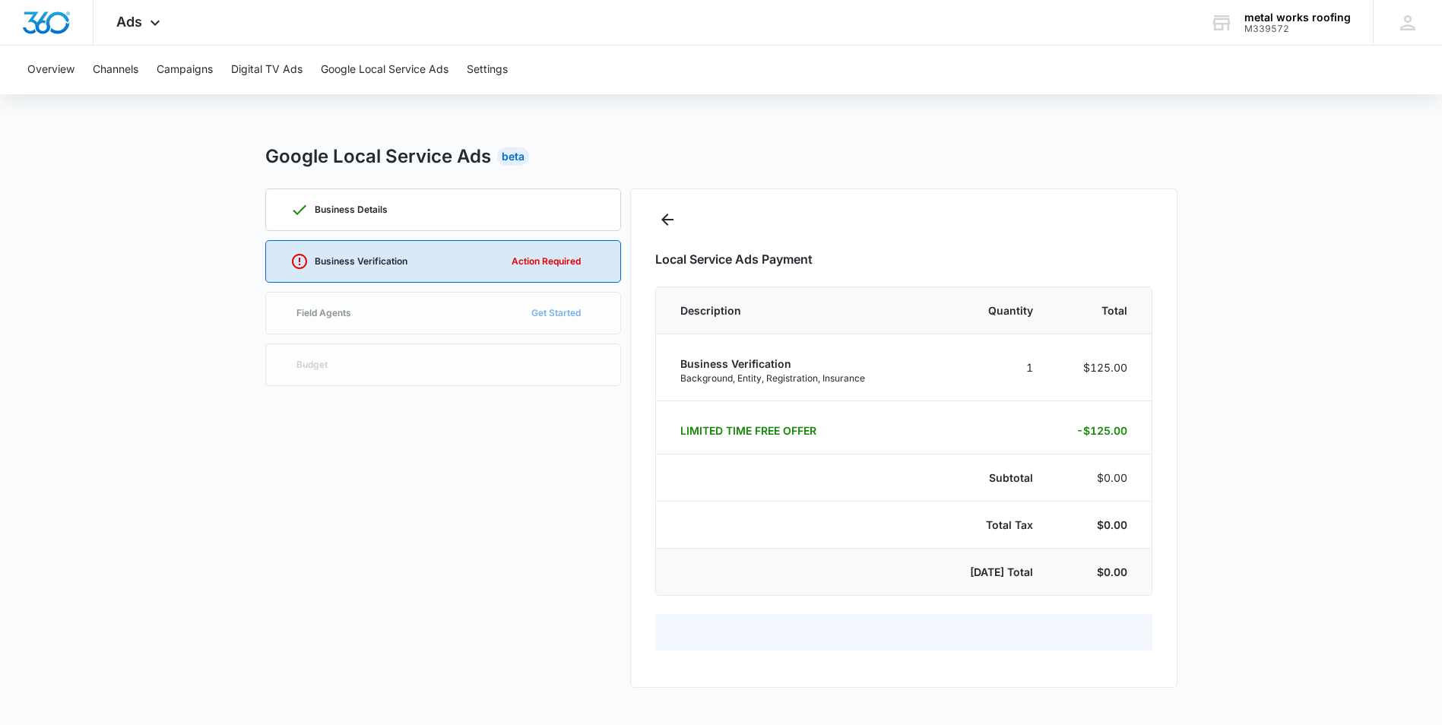
select select "pm_1SGOkxA4n8RTgNjUVaqOgP2D"
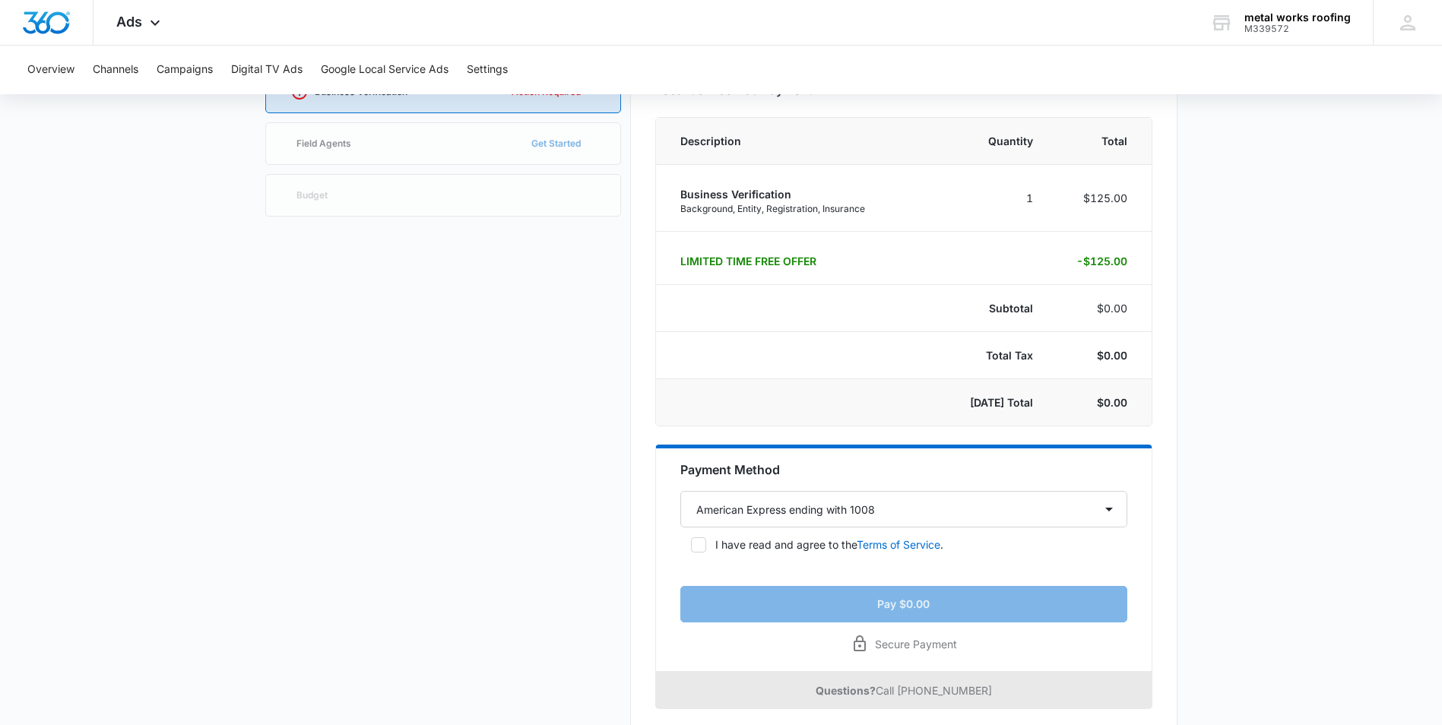
scroll to position [197, 0]
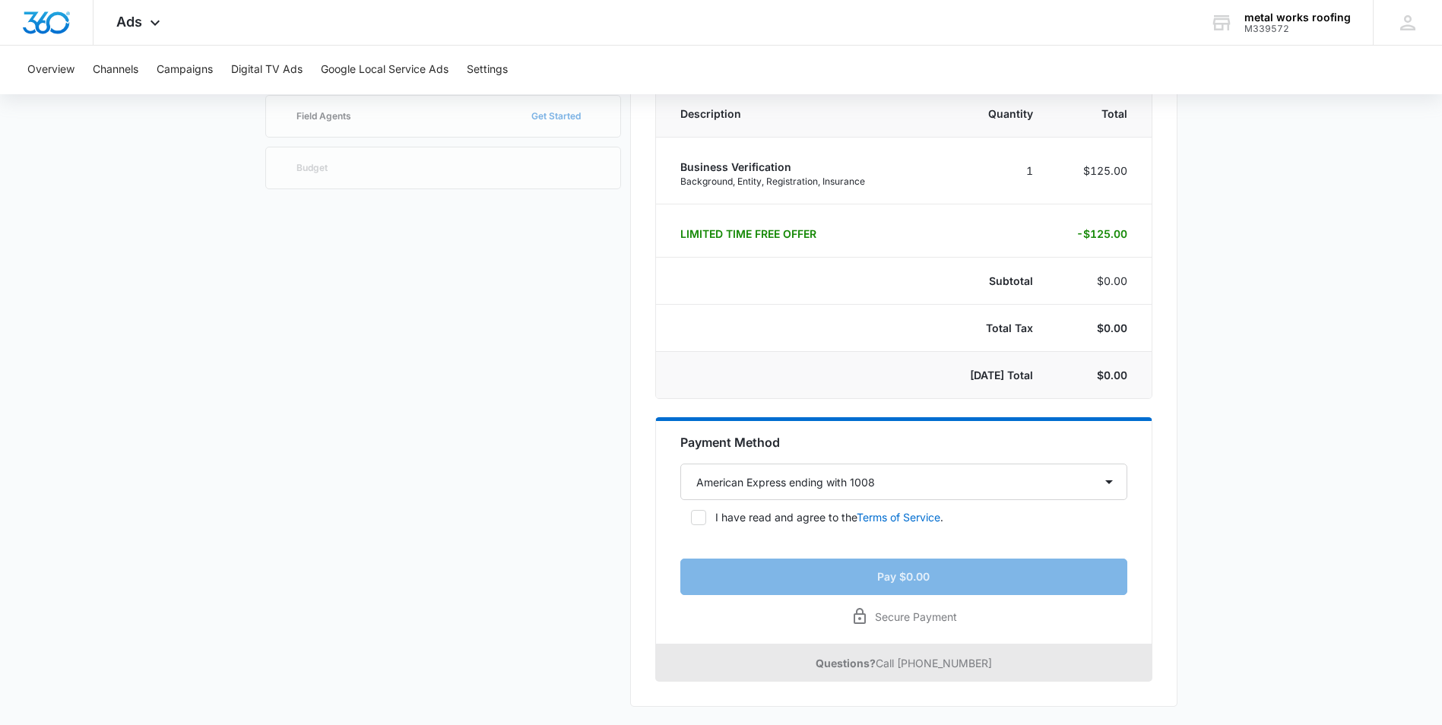
click at [703, 515] on icon at bounding box center [699, 518] width 14 height 14
click at [691, 515] on input "I have read and agree to the Terms of Service ." at bounding box center [685, 517] width 11 height 11
checkbox input "true"
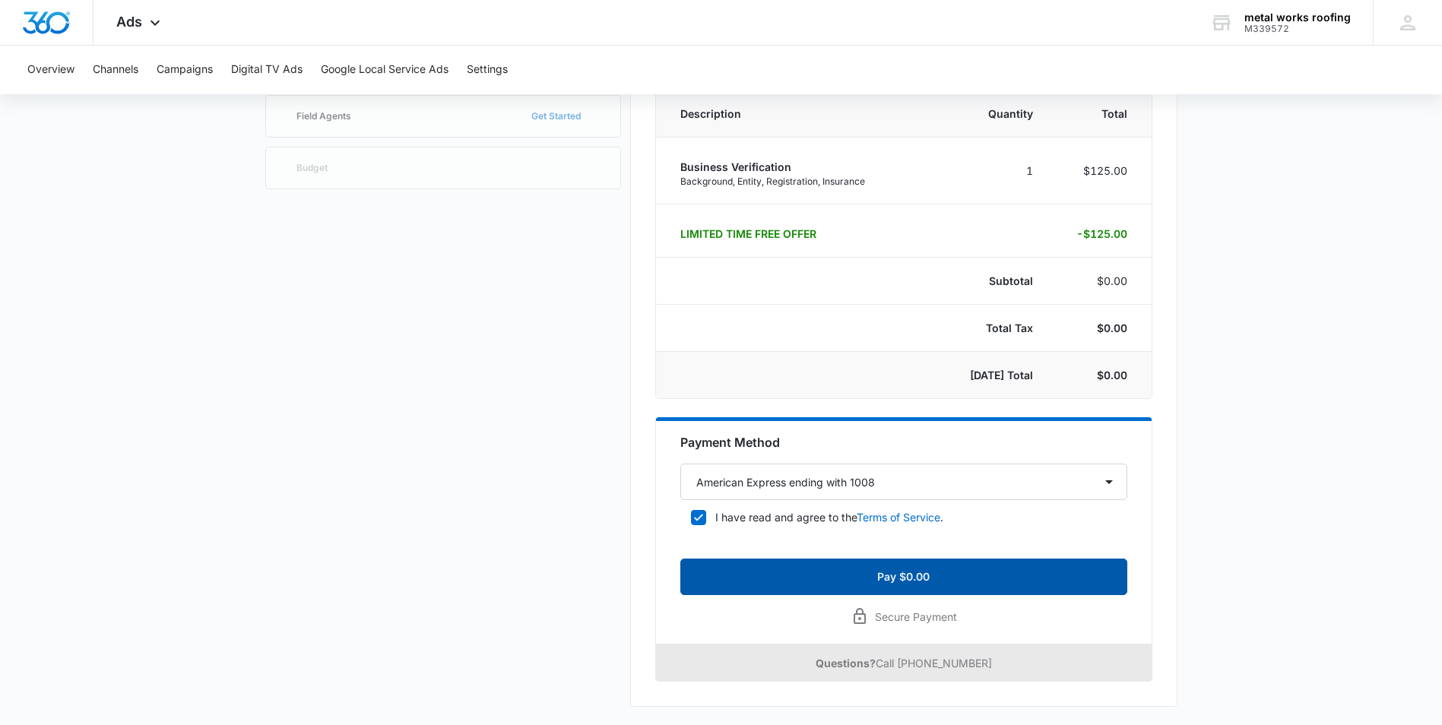
click at [902, 576] on button "Pay $0.00" at bounding box center [903, 577] width 447 height 36
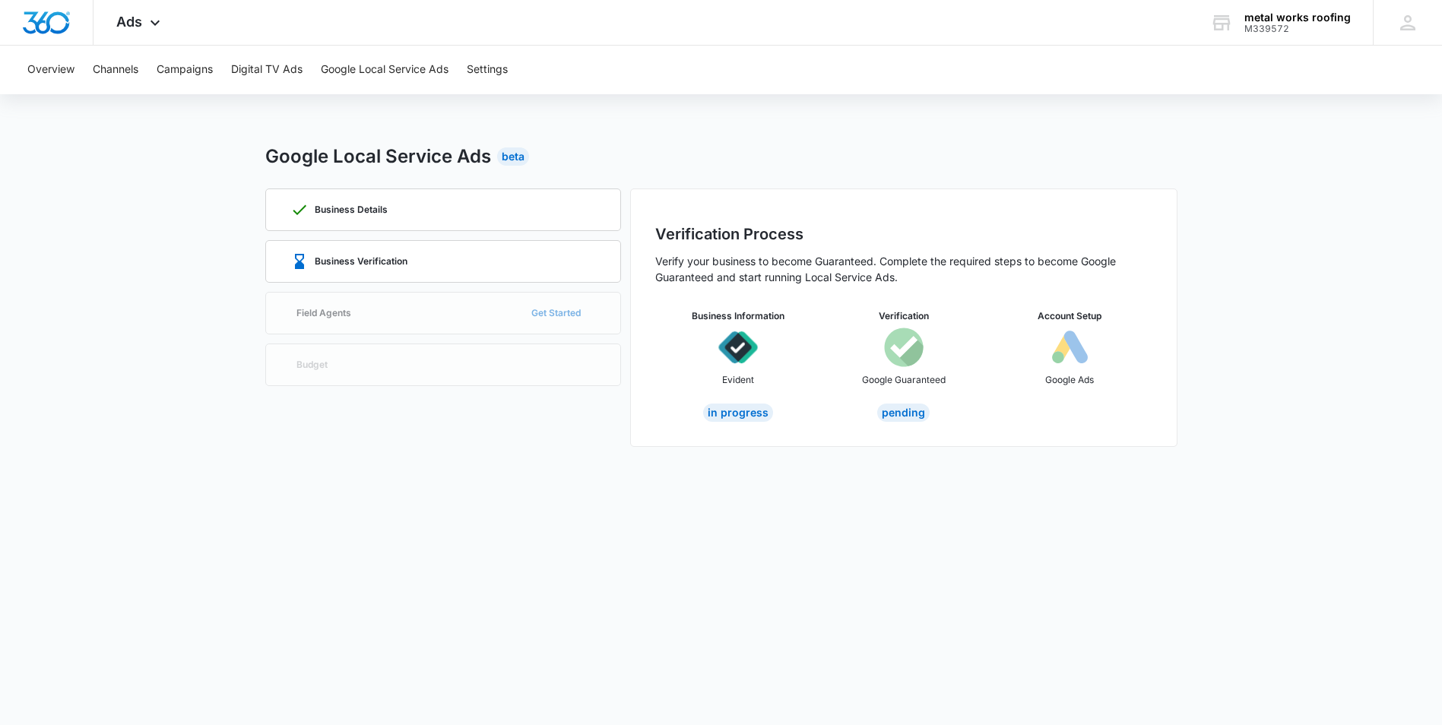
scroll to position [0, 0]
click at [1081, 352] on img at bounding box center [1075, 348] width 40 height 40
click at [406, 244] on div "Business Verification" at bounding box center [449, 261] width 306 height 41
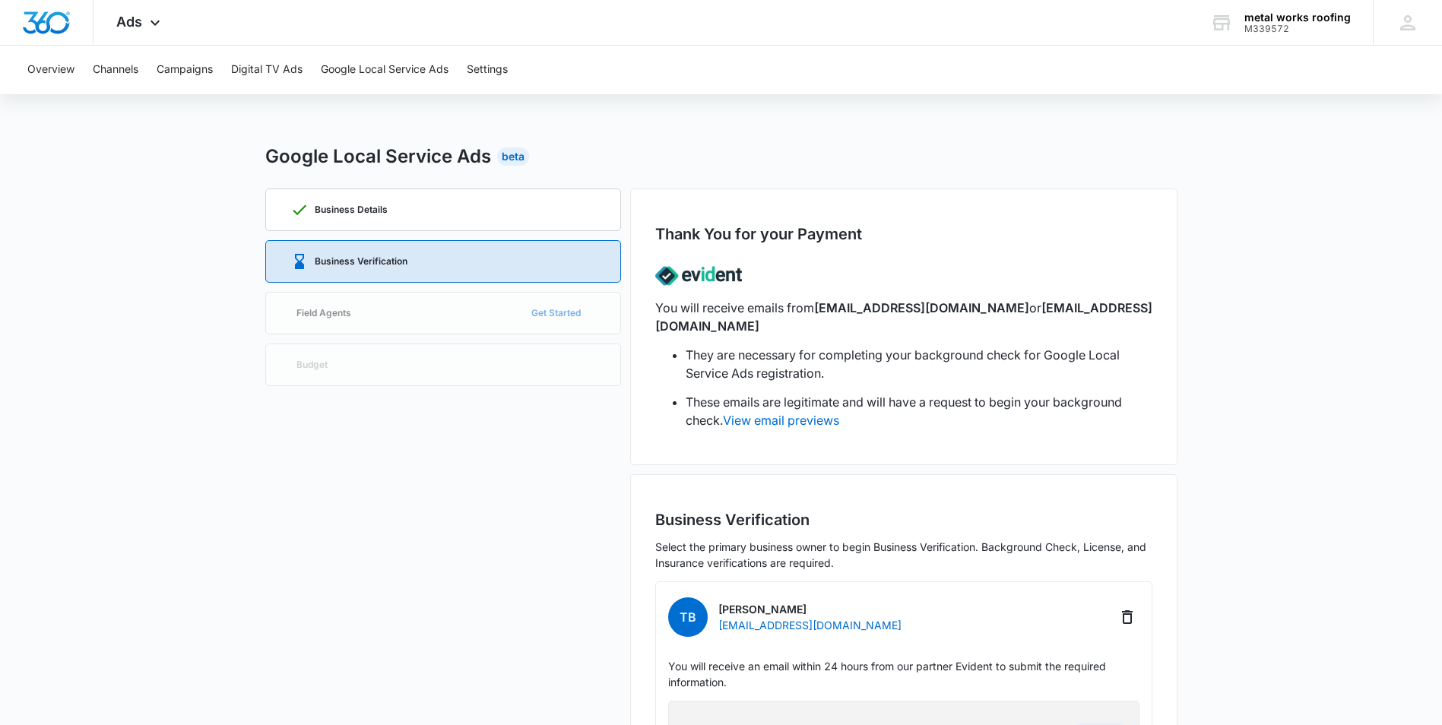
click at [362, 311] on div "Business Details Business Verification Field Agents Get Started Budget" at bounding box center [443, 587] width 356 height 797
click at [53, 67] on button "Overview" at bounding box center [50, 70] width 47 height 49
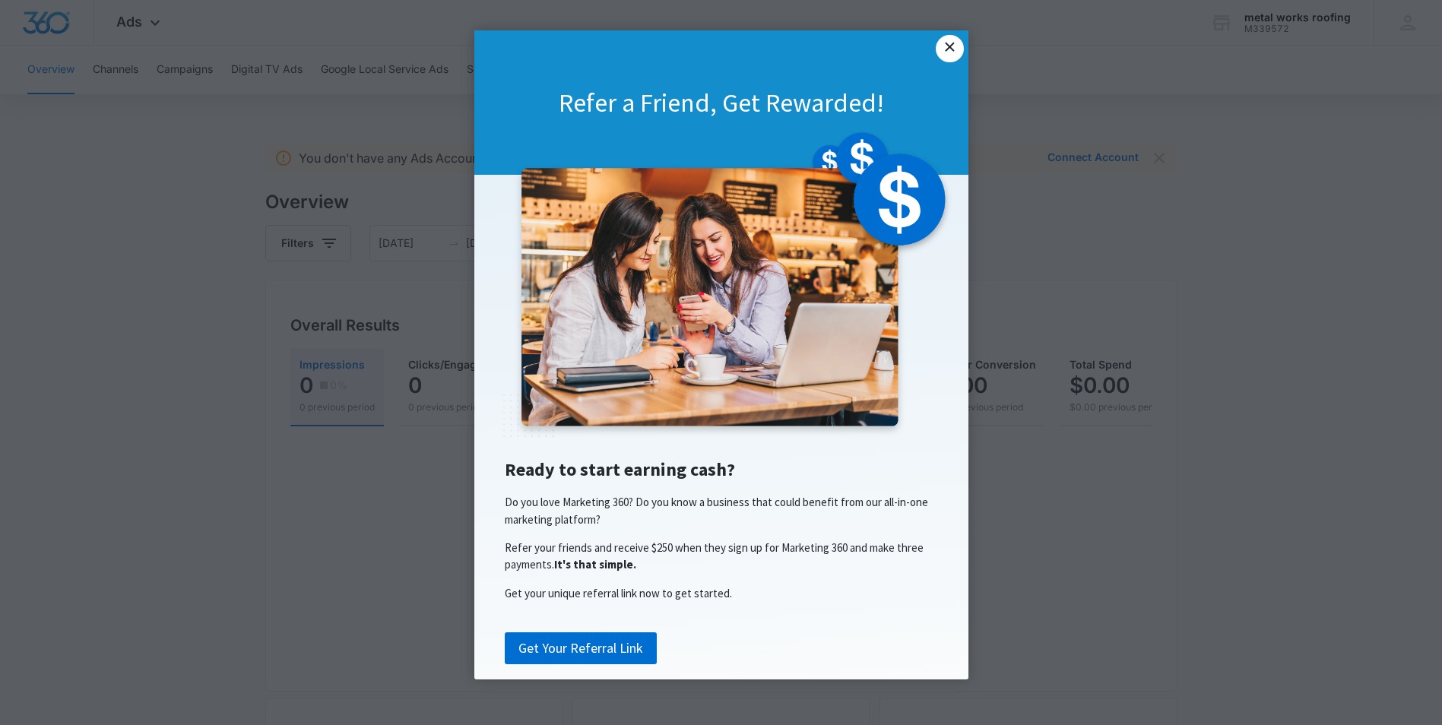
click at [951, 41] on link "×" at bounding box center [949, 48] width 27 height 27
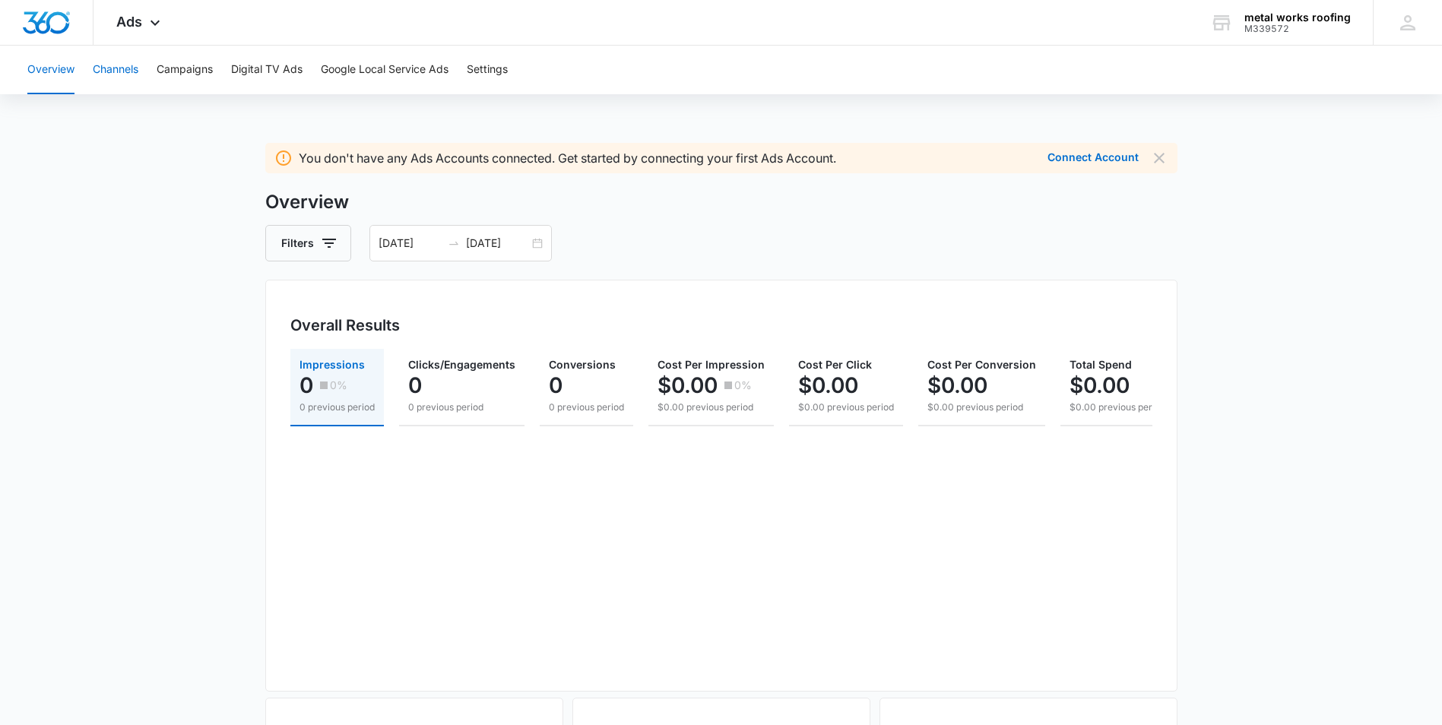
click at [124, 68] on button "Channels" at bounding box center [116, 70] width 46 height 49
click at [126, 72] on button "Channels" at bounding box center [116, 70] width 46 height 49
click at [201, 71] on button "Campaigns" at bounding box center [185, 70] width 56 height 49
click at [380, 68] on button "Google Local Service Ads" at bounding box center [385, 70] width 128 height 49
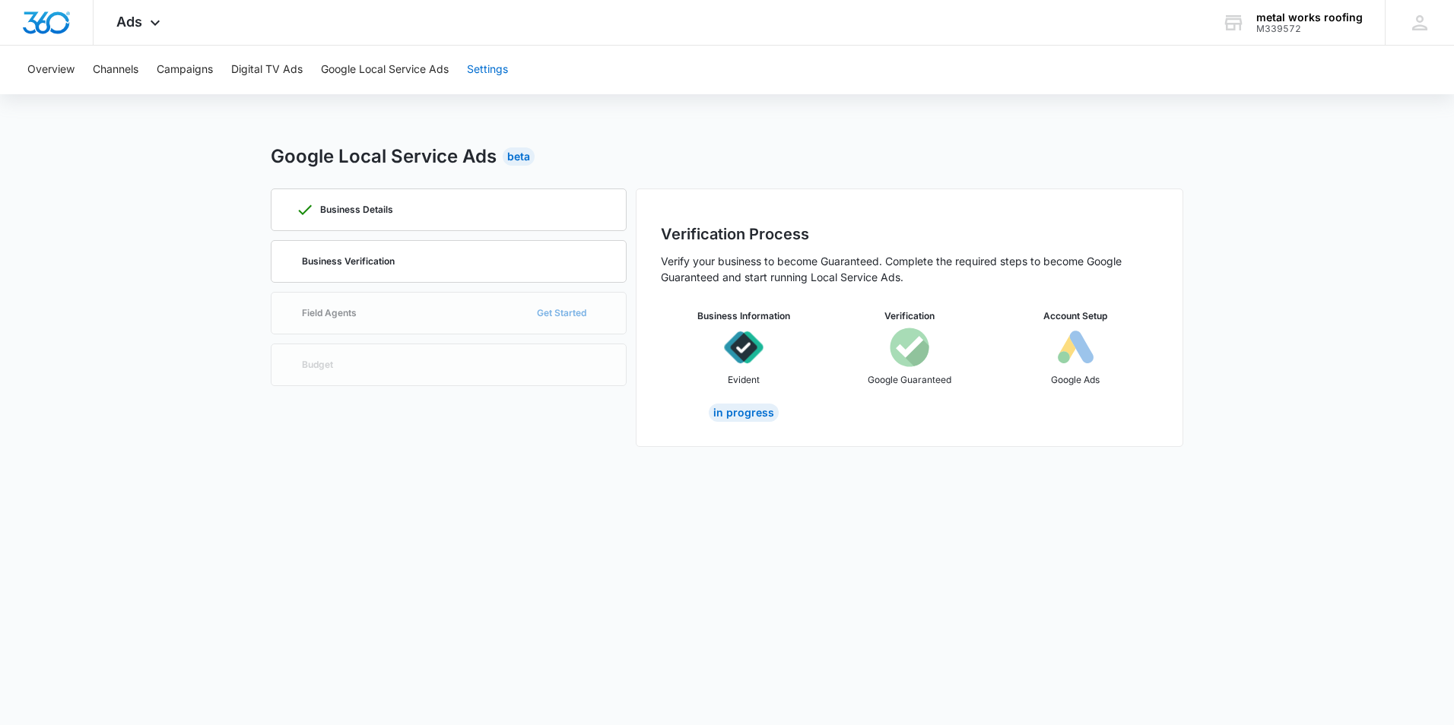
click at [492, 68] on button "Settings" at bounding box center [487, 70] width 41 height 49
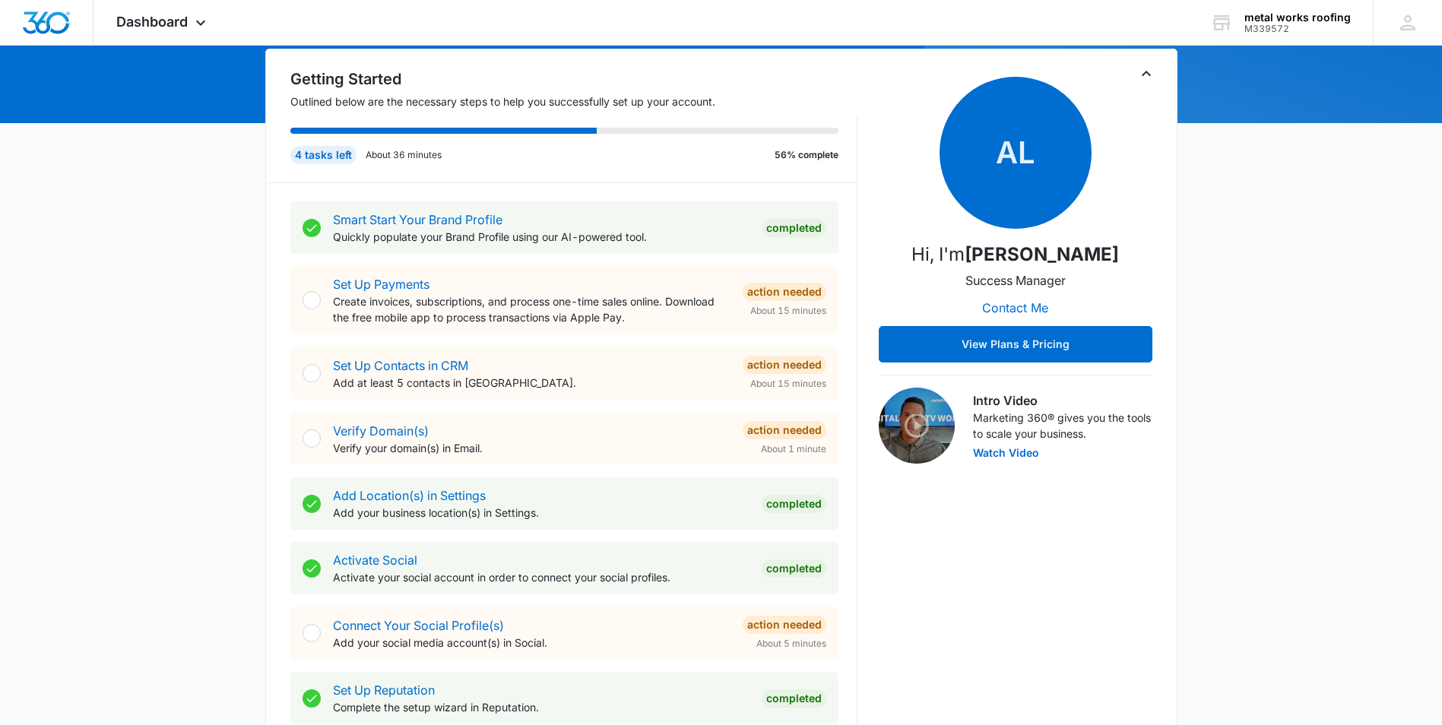
scroll to position [152, 0]
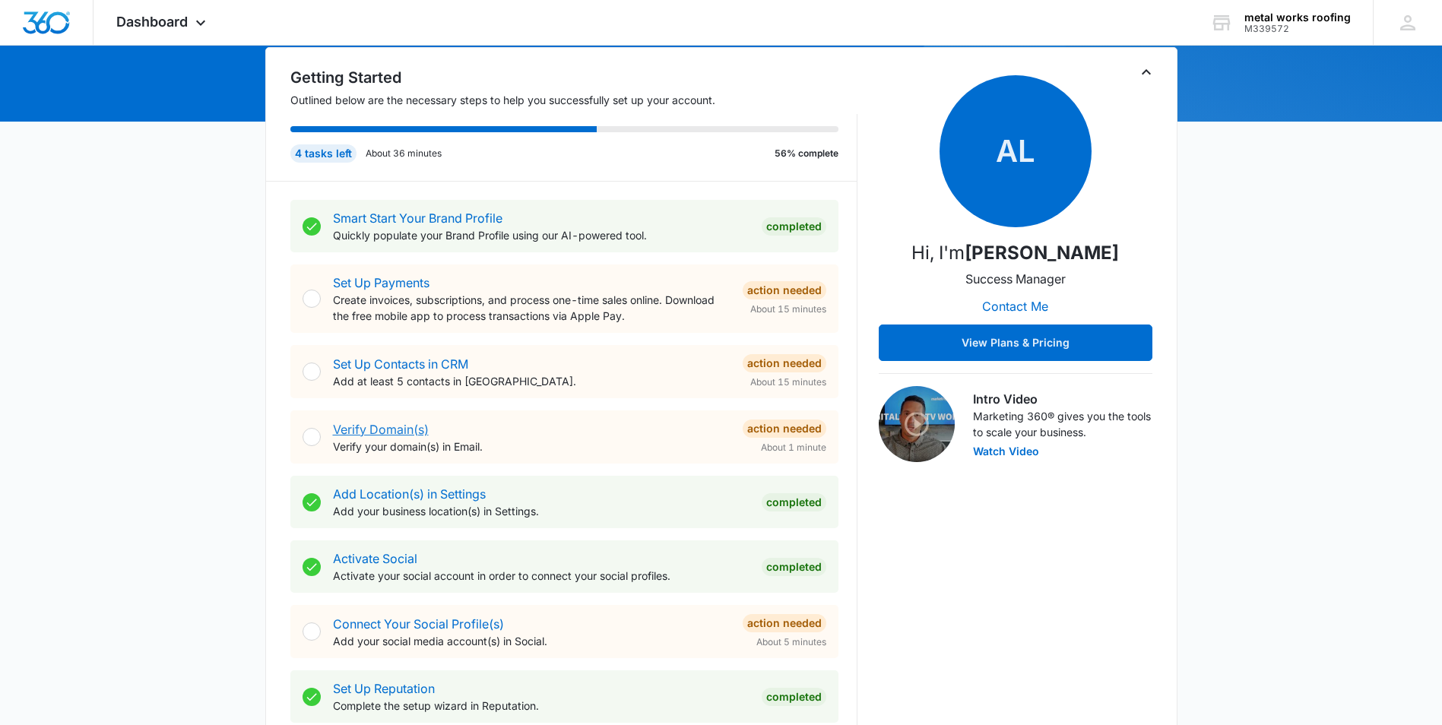
click at [423, 433] on link "Verify Domain(s)" at bounding box center [381, 429] width 96 height 15
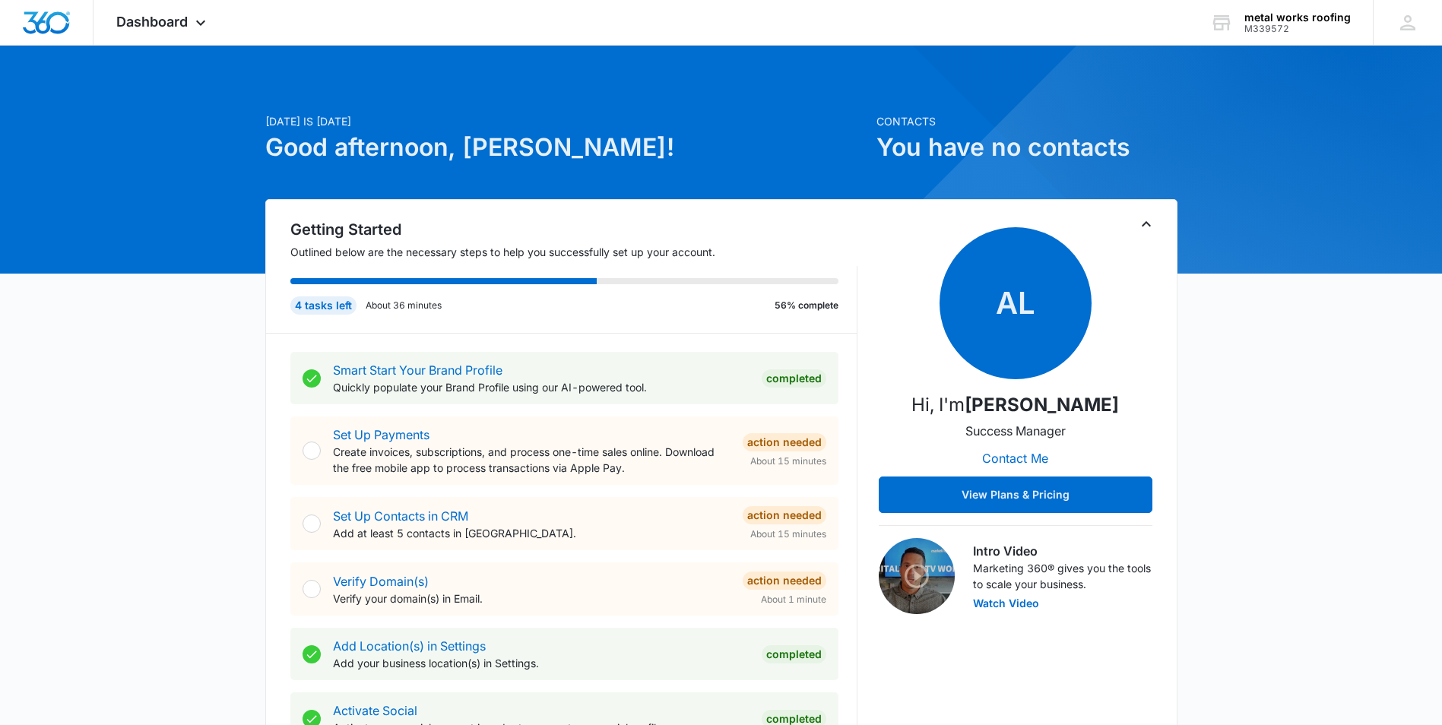
click at [313, 585] on div at bounding box center [312, 589] width 18 height 18
click at [796, 581] on div "Action Needed" at bounding box center [785, 581] width 84 height 18
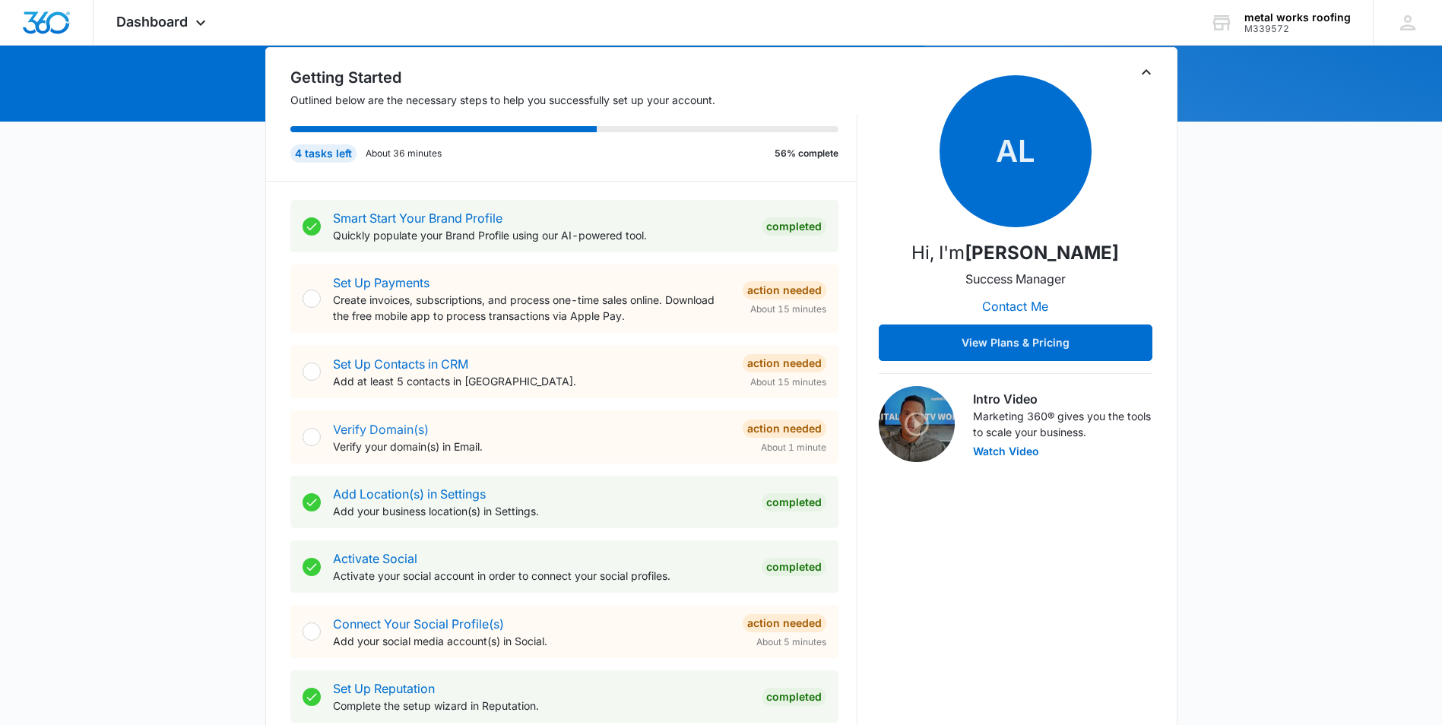
scroll to position [228, 0]
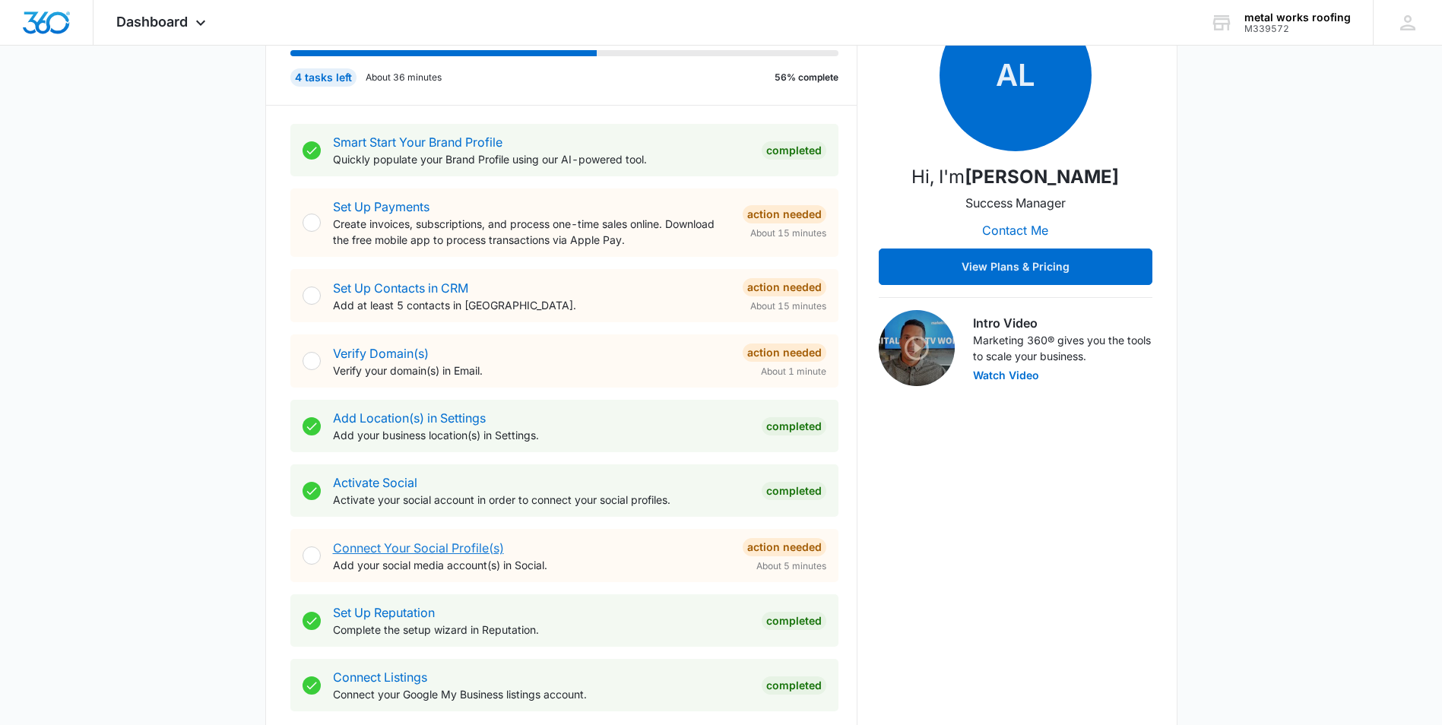
click at [449, 547] on link "Connect Your Social Profile(s)" at bounding box center [418, 548] width 171 height 15
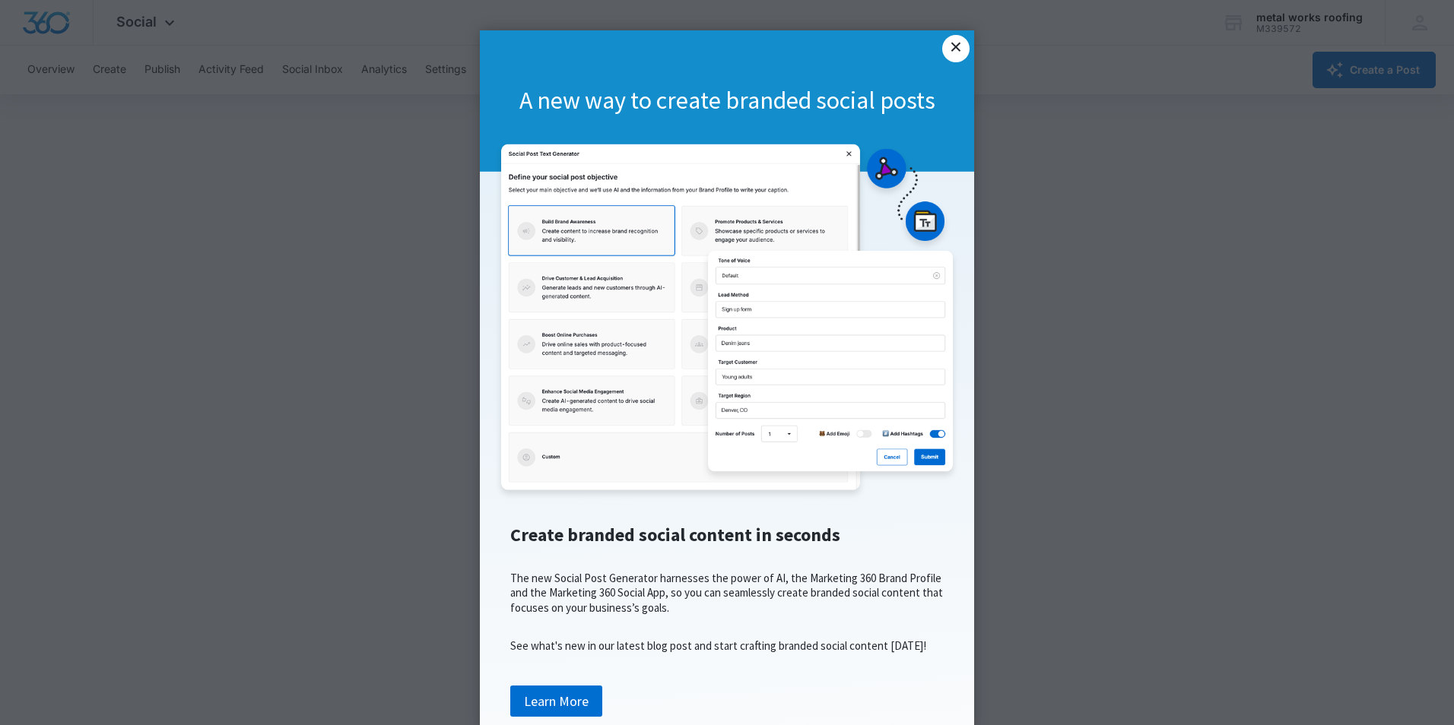
click at [952, 42] on link "×" at bounding box center [955, 48] width 27 height 27
